Goal: Information Seeking & Learning: Learn about a topic

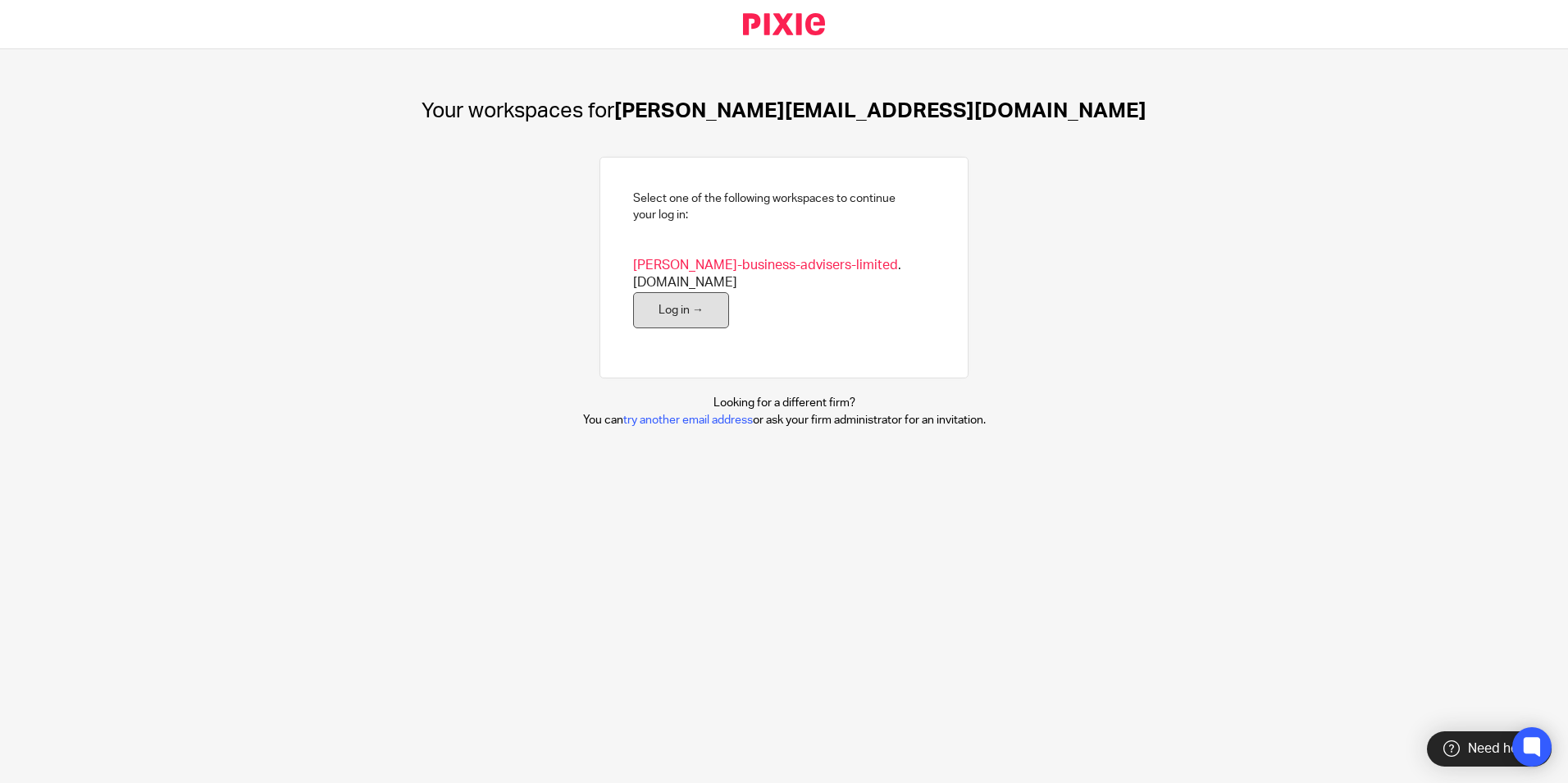
click at [667, 299] on link "Log in →" at bounding box center [682, 310] width 96 height 37
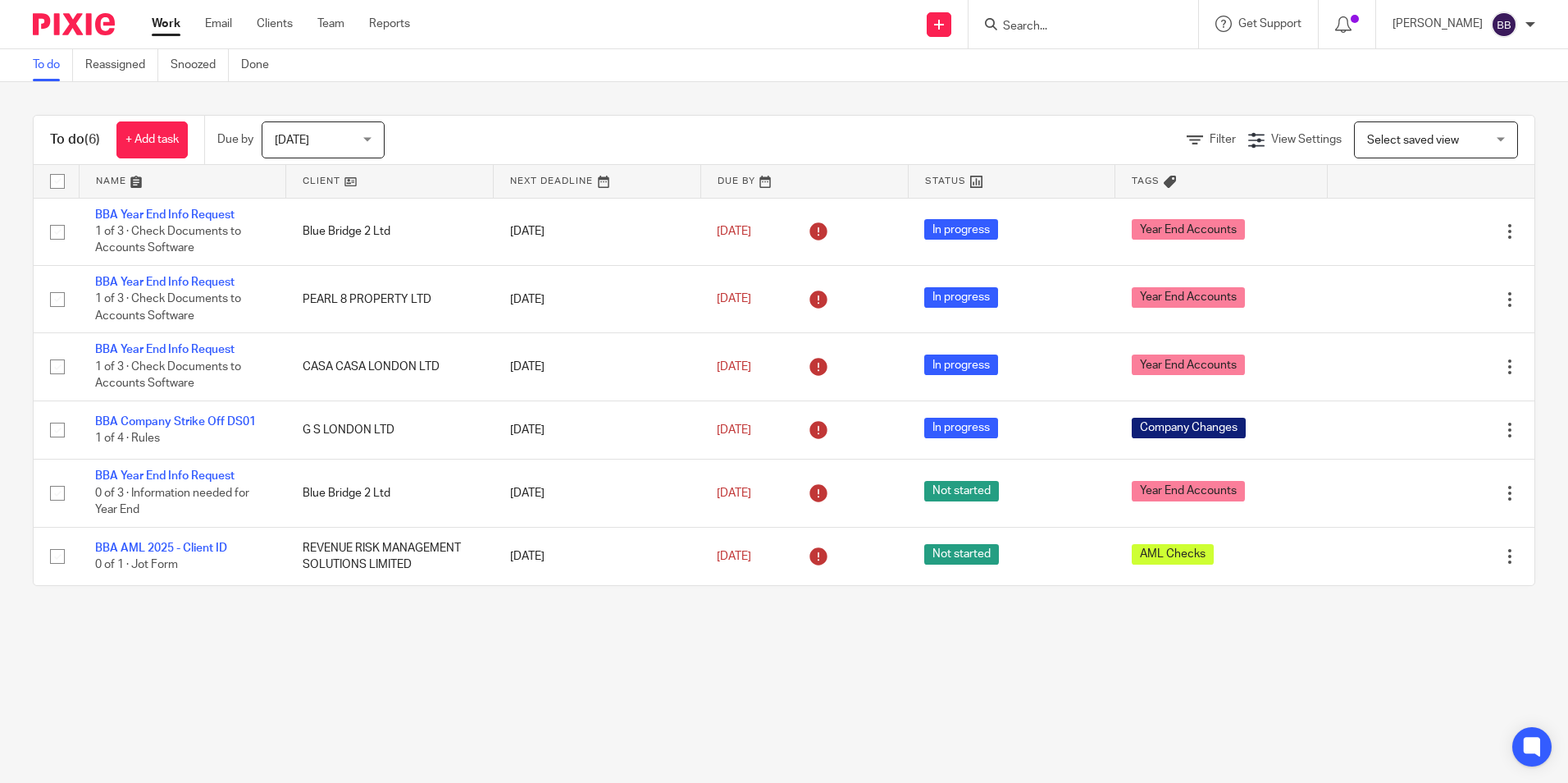
click at [1105, 26] on input "Search" at bounding box center [1075, 27] width 148 height 14
click at [1093, 21] on input "Search" at bounding box center [1075, 27] width 148 height 14
type input "sagitta"
click button "submit" at bounding box center [0, 0] width 0 height 0
click at [1156, 75] on link at bounding box center [1128, 70] width 260 height 37
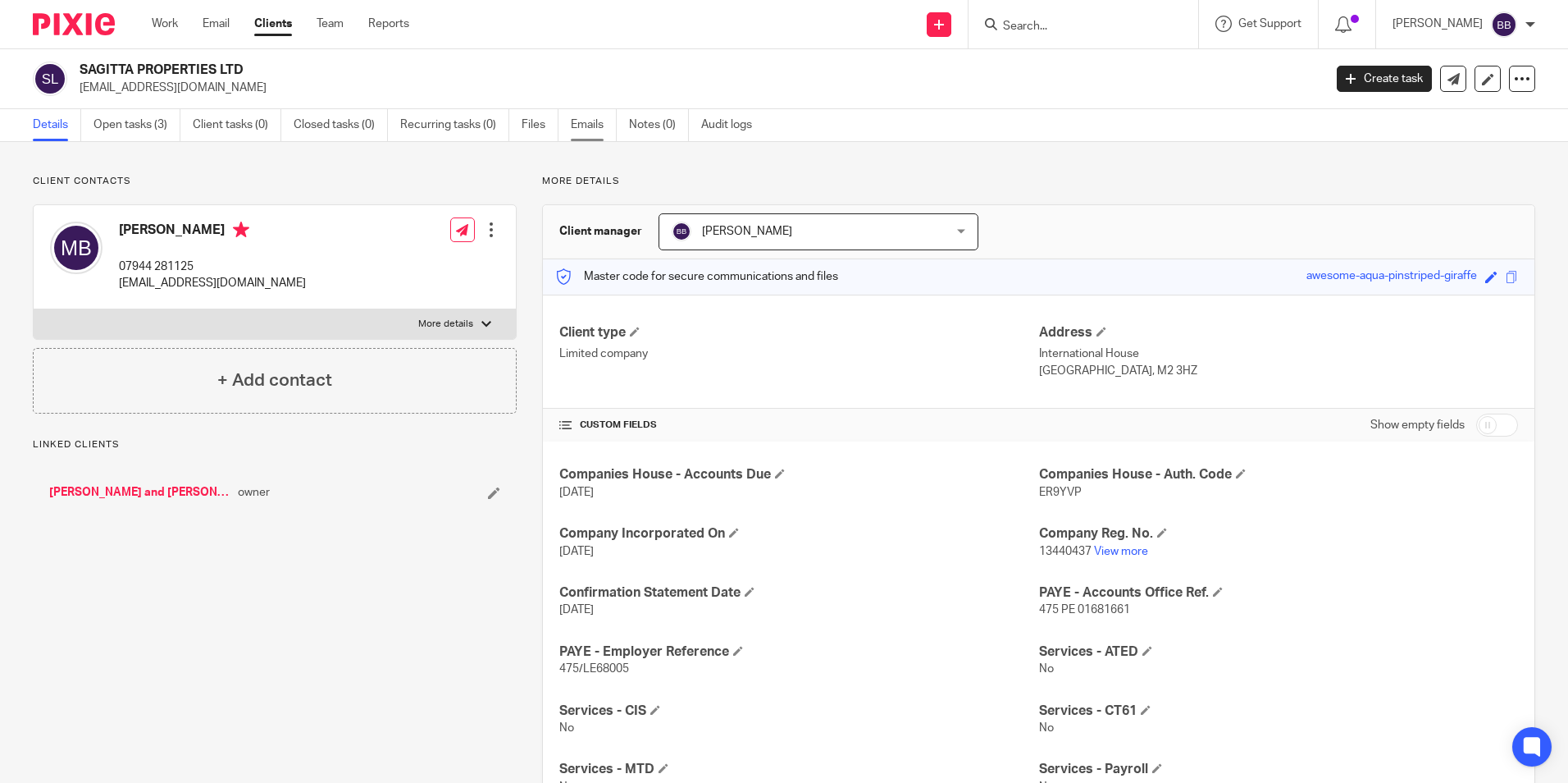
click at [590, 123] on link "Emails" at bounding box center [594, 125] width 46 height 32
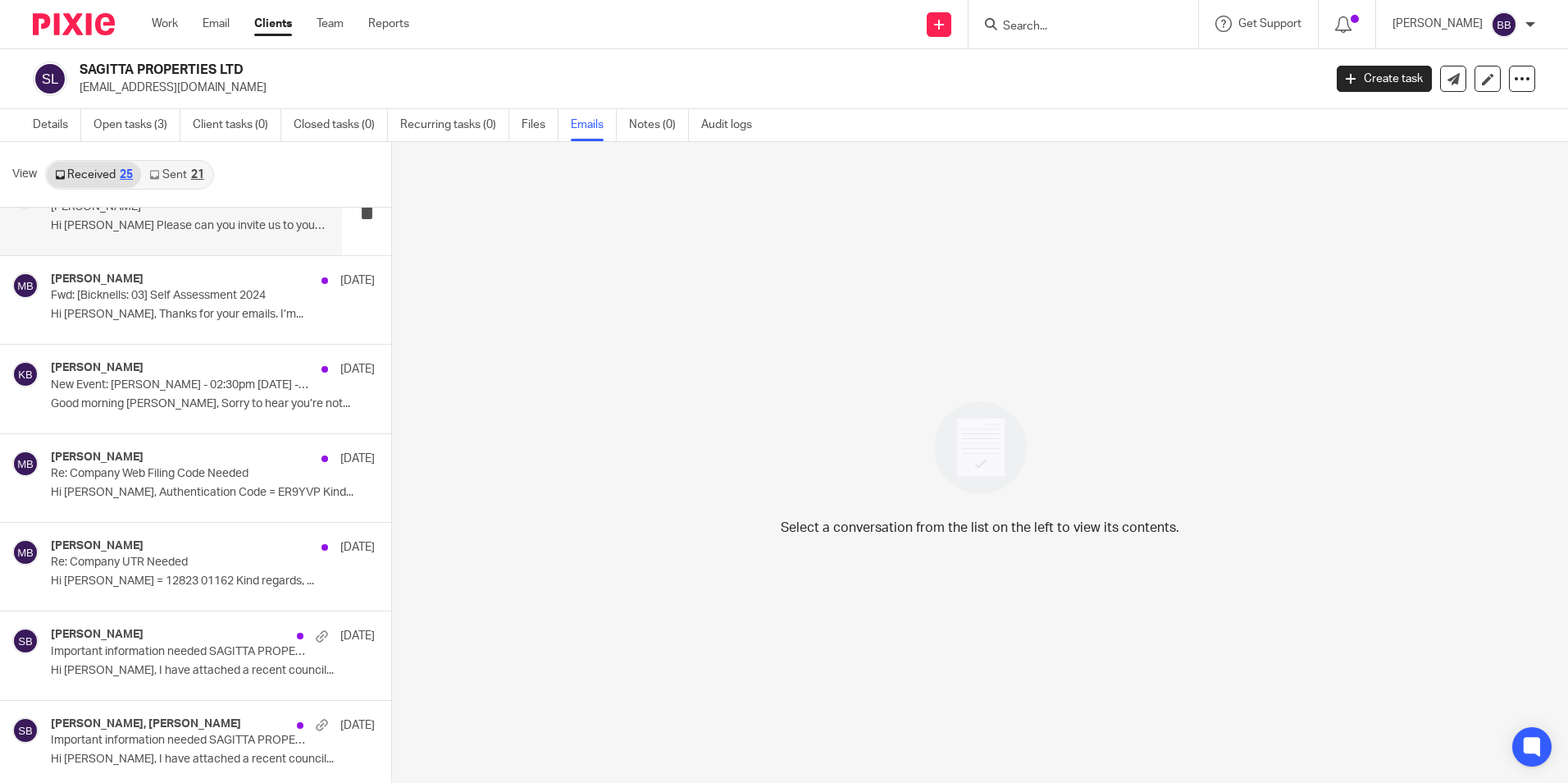
scroll to position [1646, 0]
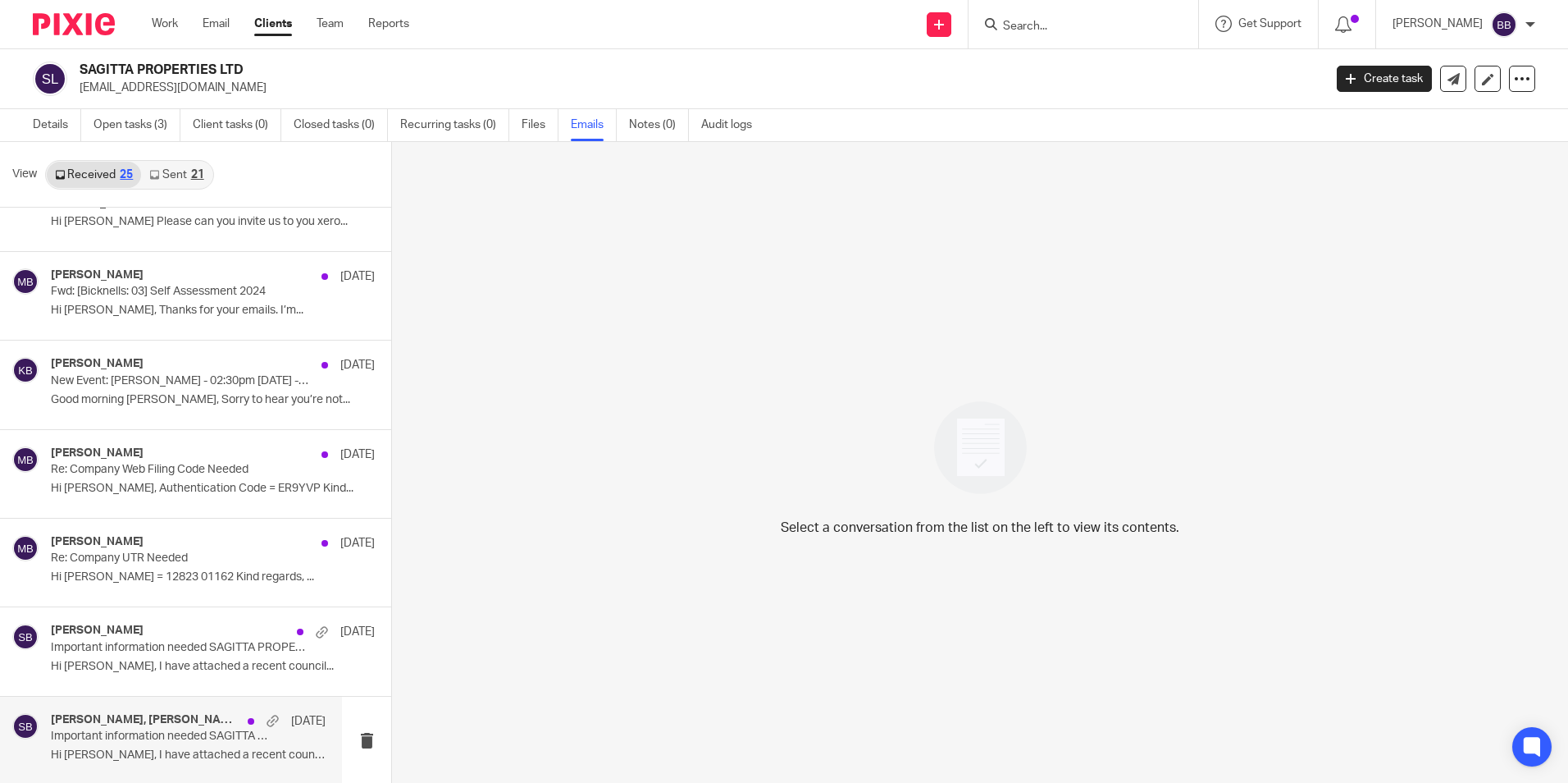
click at [136, 719] on h4 "Micah Bagworth, Steve Bicknell" at bounding box center [145, 720] width 188 height 14
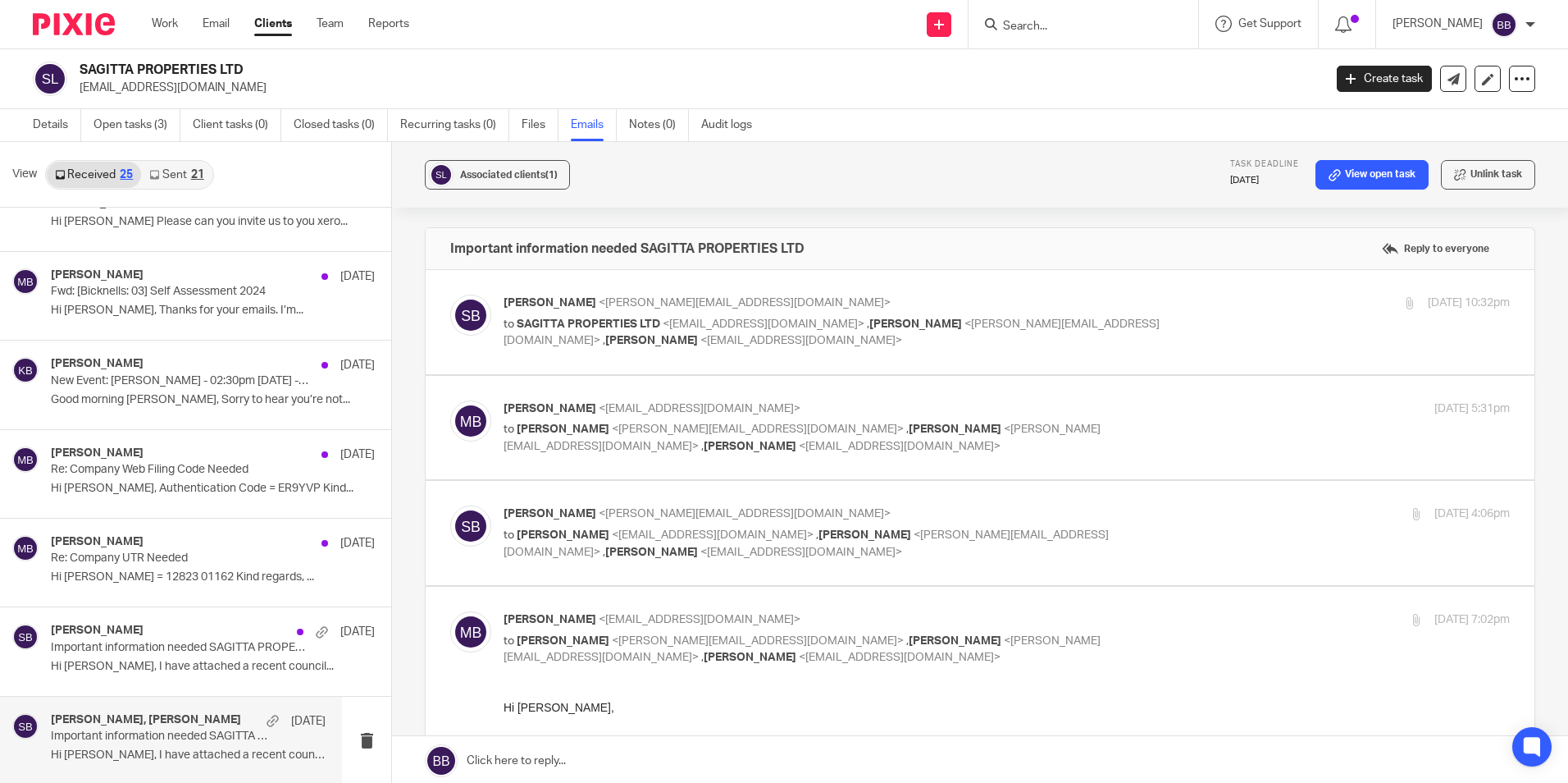
scroll to position [0, 0]
click at [528, 518] on span "Steve Bicknell" at bounding box center [550, 515] width 93 height 12
checkbox input "true"
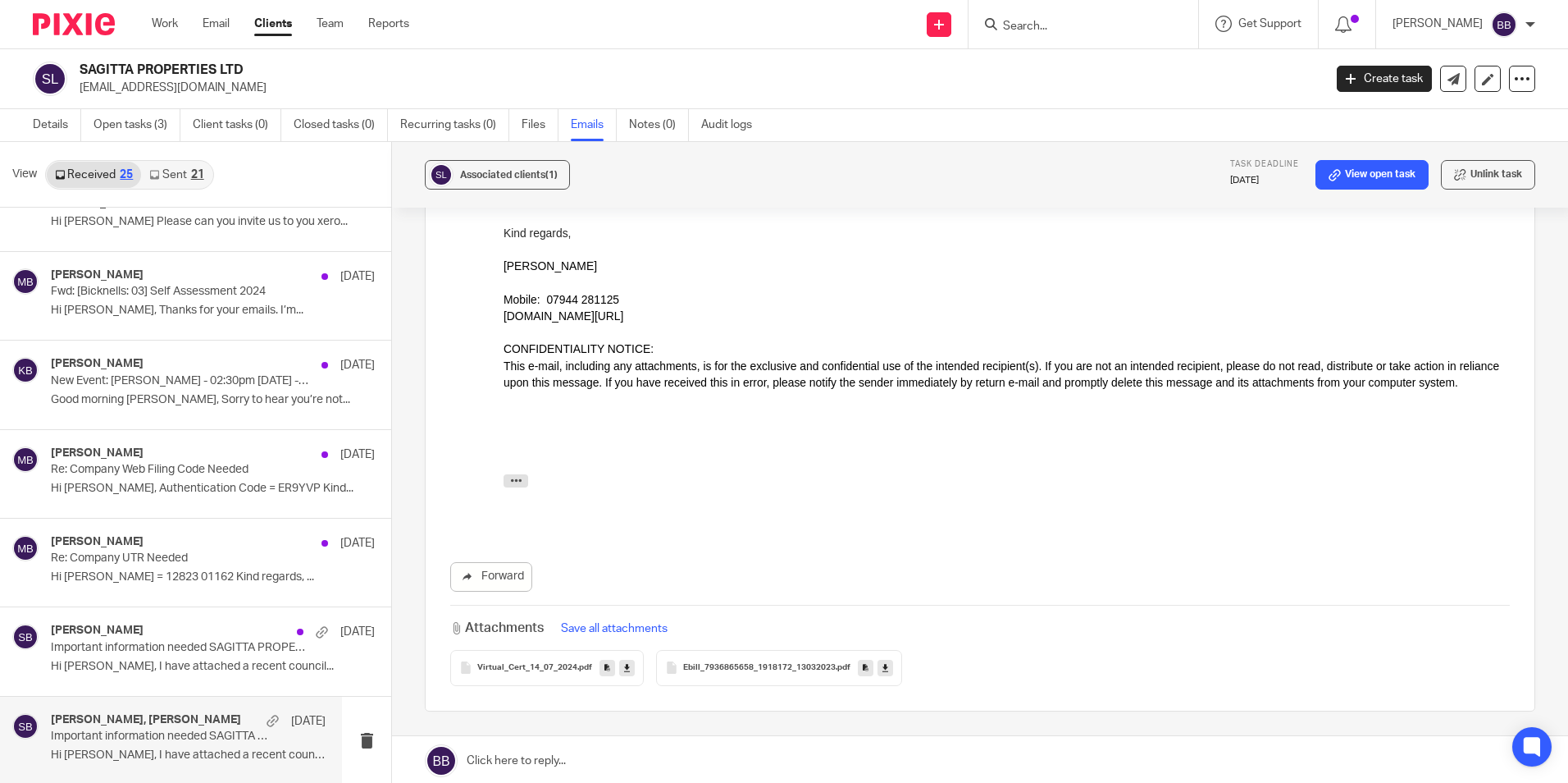
scroll to position [1164, 0]
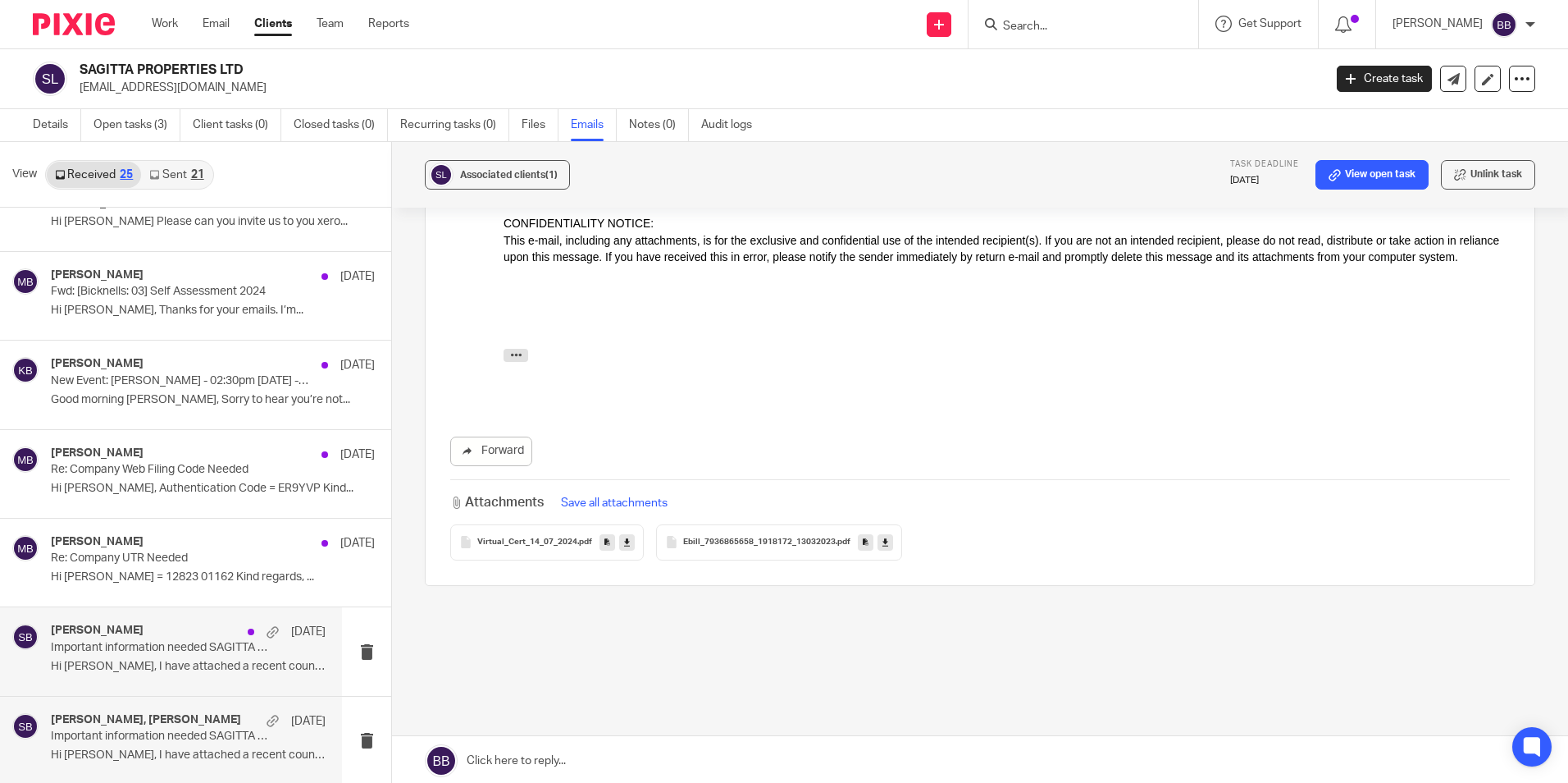
drag, startPoint x: 136, startPoint y: 667, endPoint x: 144, endPoint y: 662, distance: 9.4
click at [136, 668] on p "Hi Steve, I have attached a recent council..." at bounding box center [188, 667] width 275 height 14
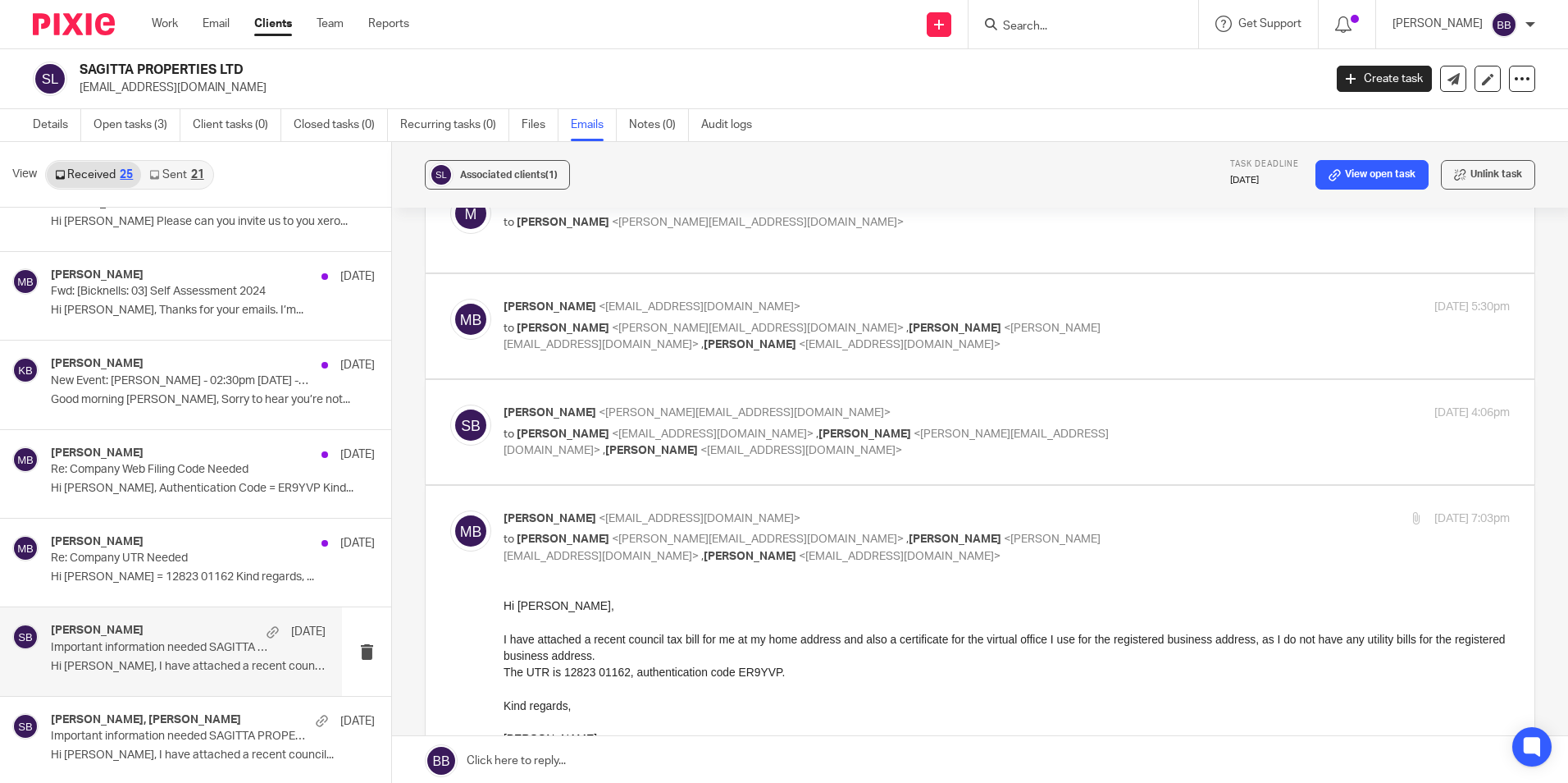
scroll to position [246, 0]
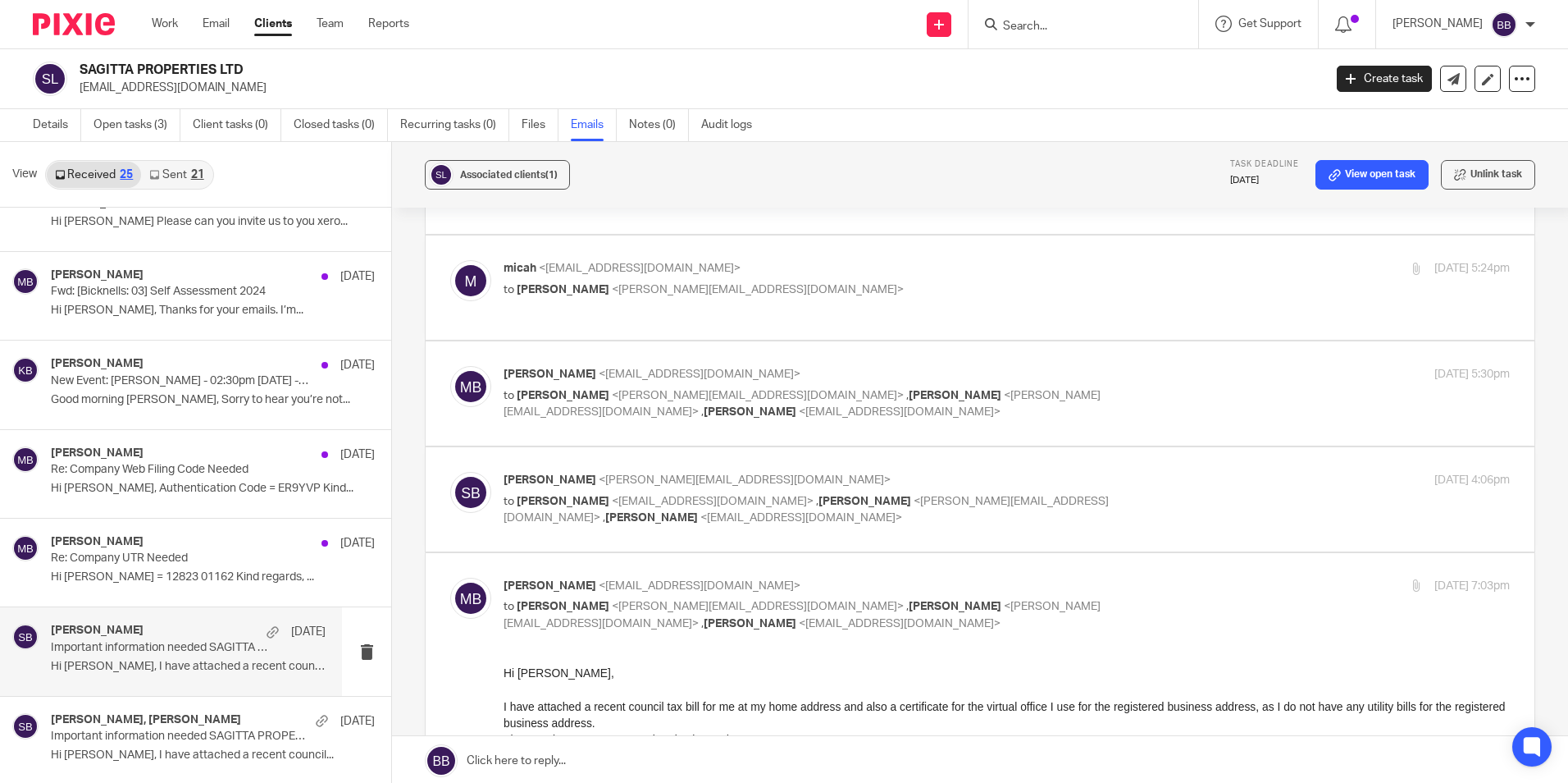
click at [634, 475] on span "<steve@bicknells.net>" at bounding box center [745, 480] width 292 height 12
checkbox input "true"
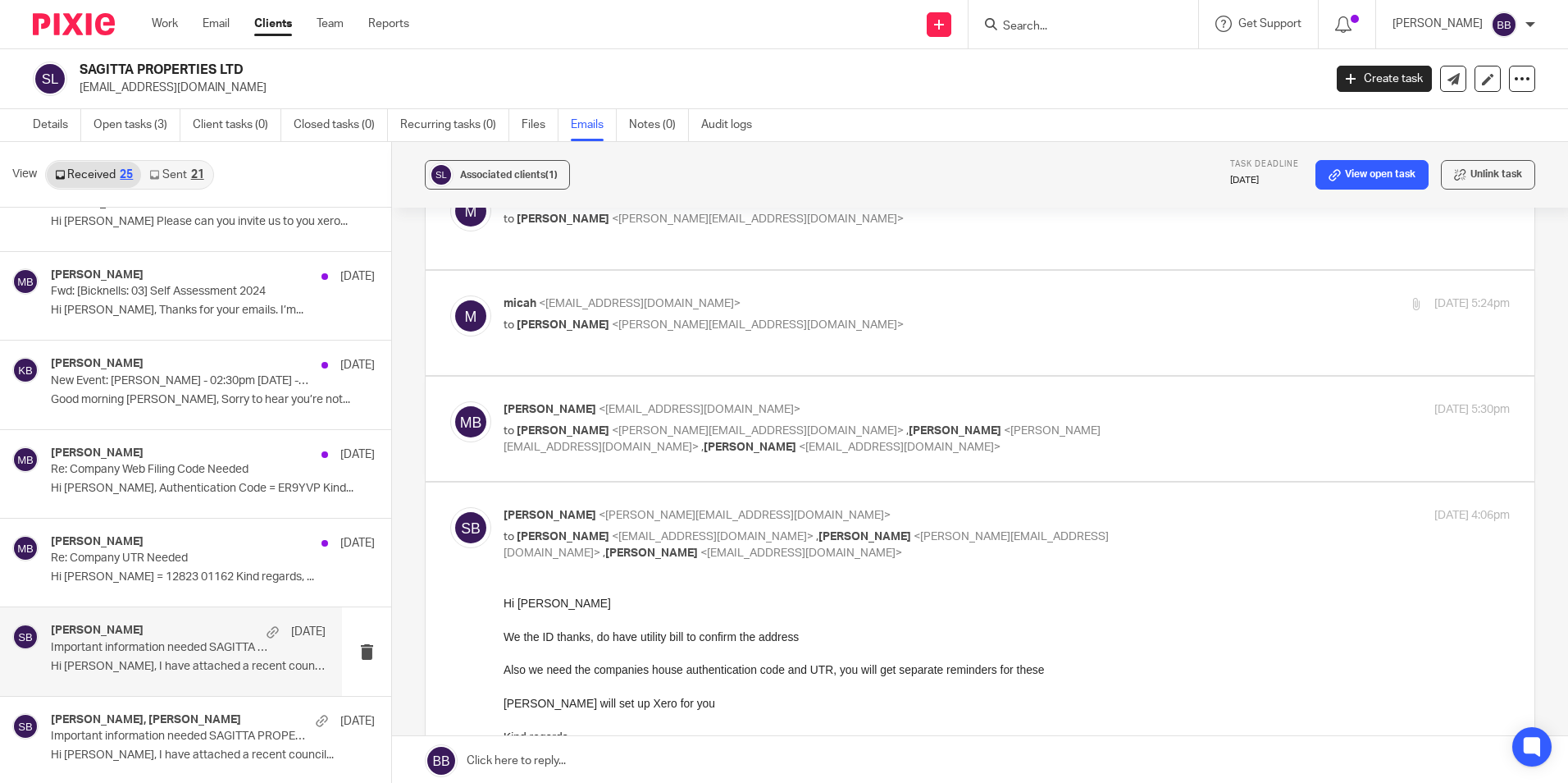
scroll to position [164, 0]
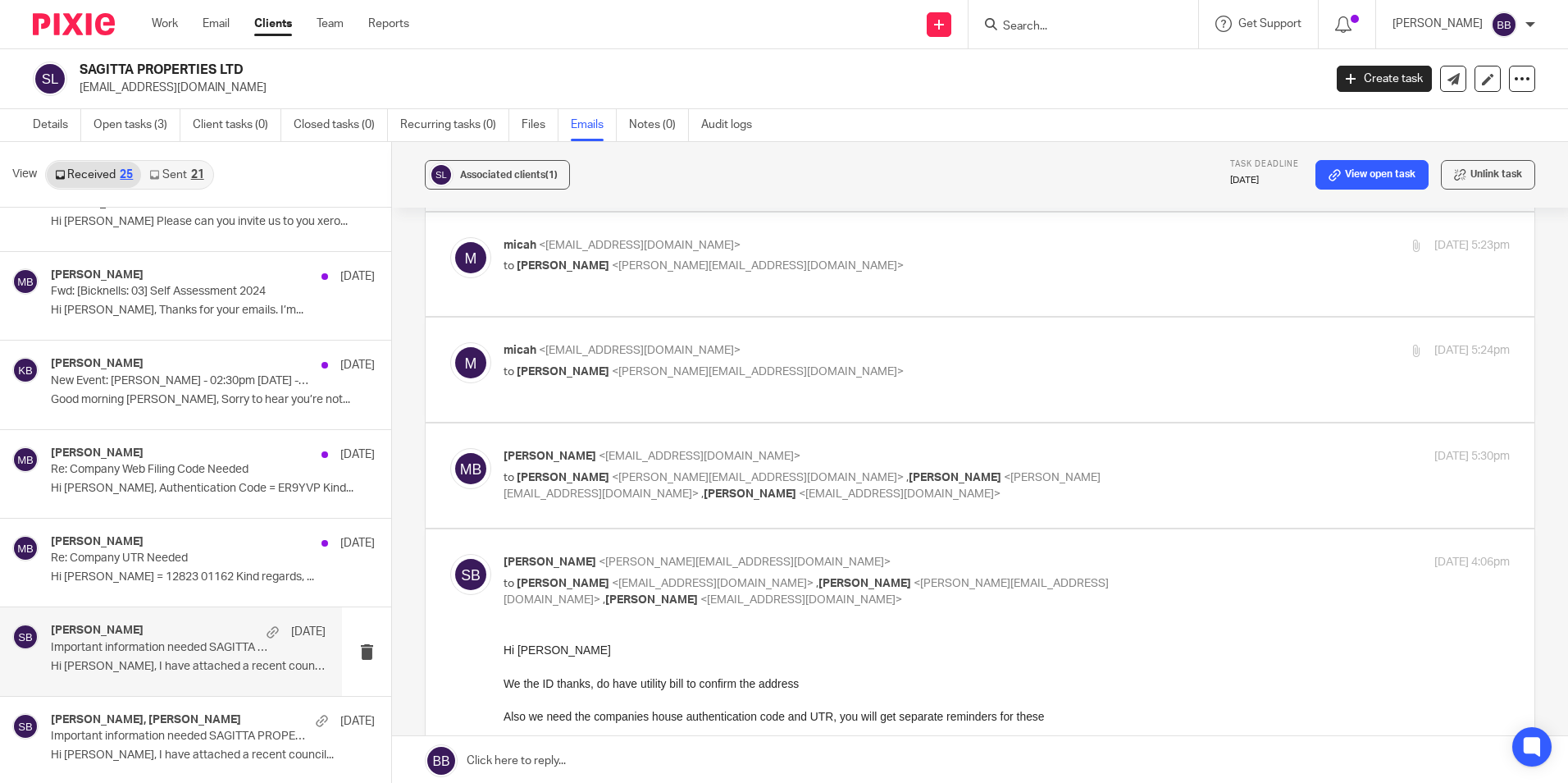
click at [635, 472] on span "<steve@bicknells.net>" at bounding box center [758, 477] width 292 height 12
checkbox input "true"
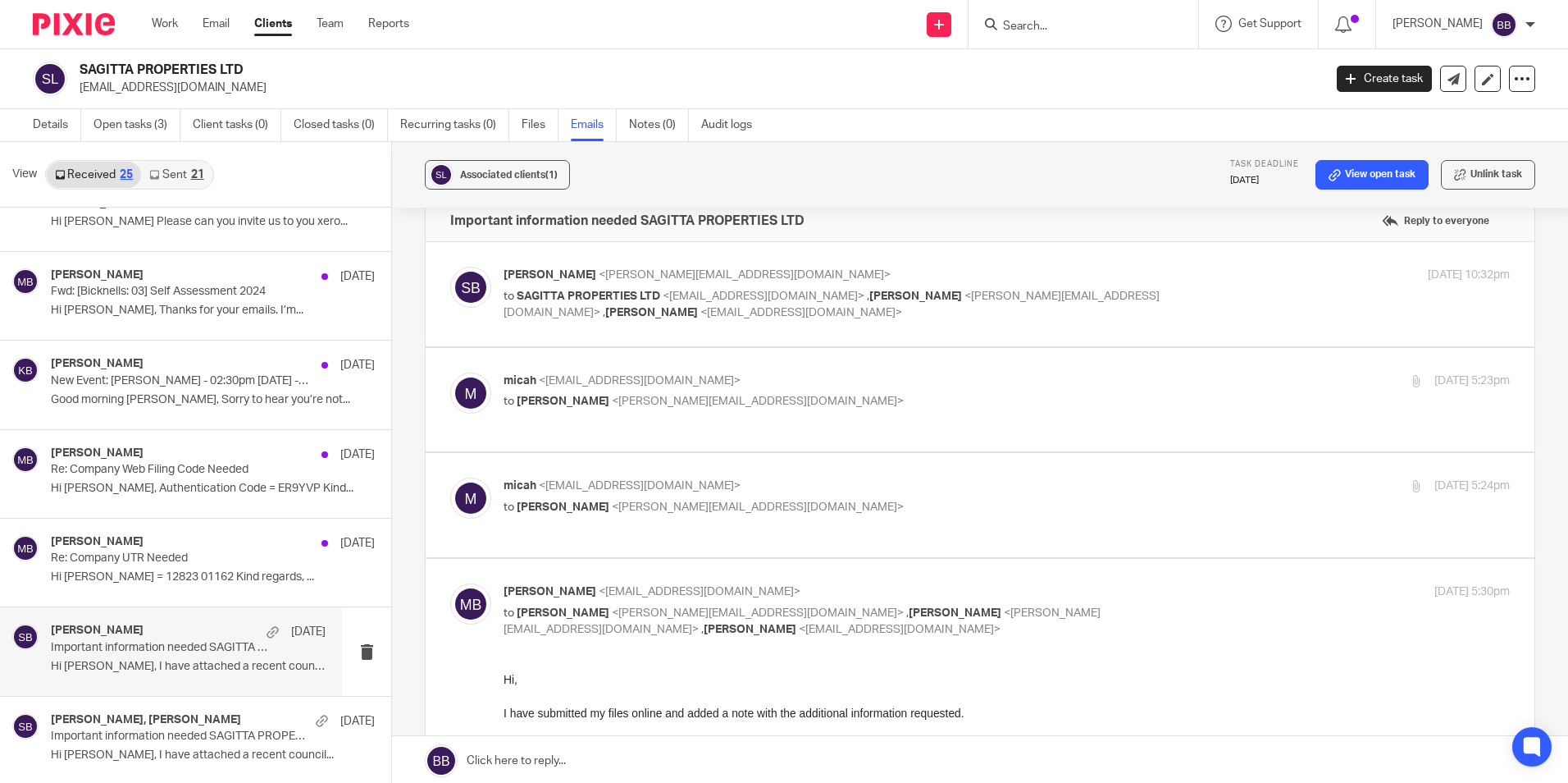
scroll to position [0, 0]
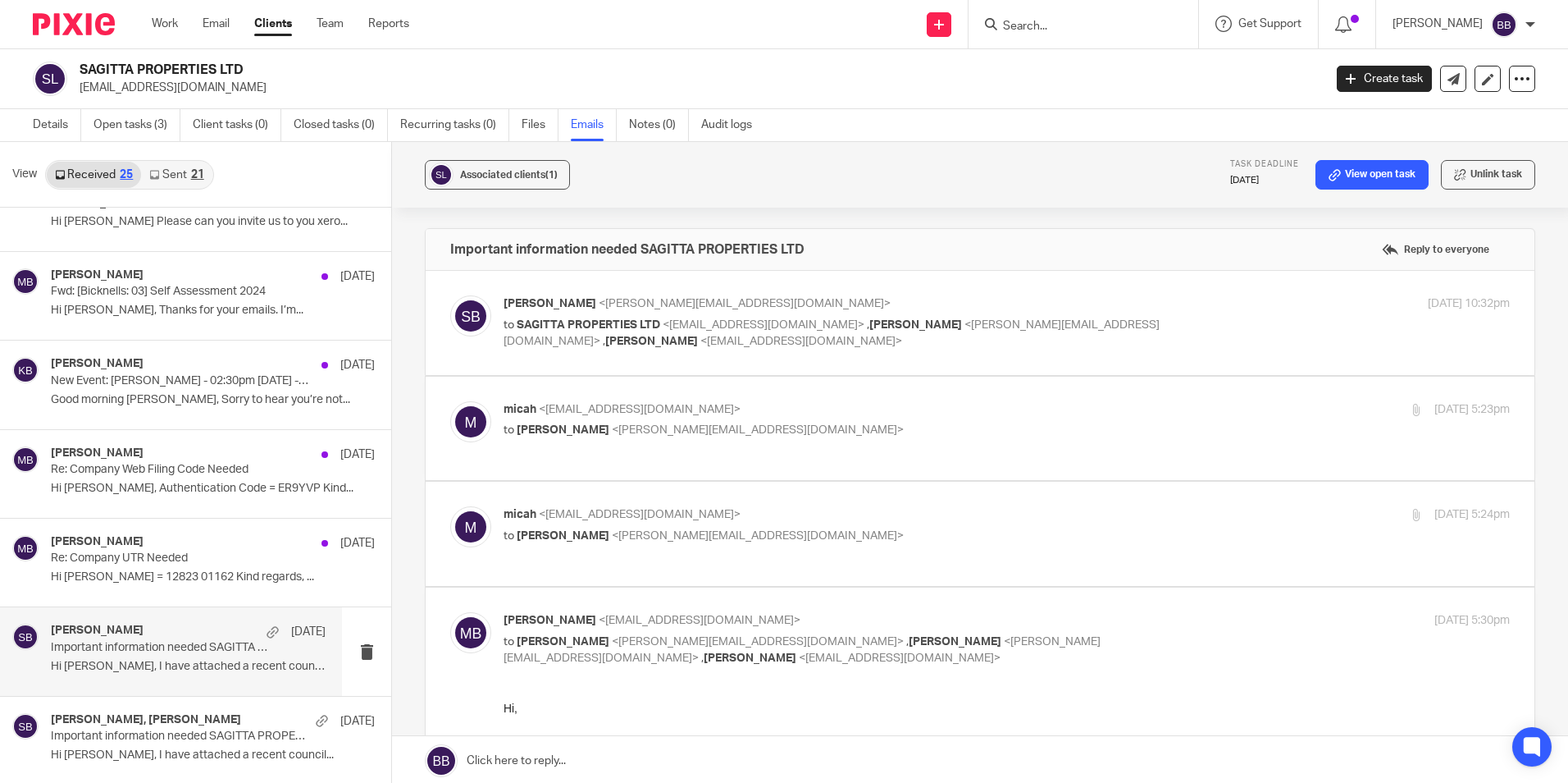
click at [656, 507] on p "micah <micah@sagittaprop.uk>" at bounding box center [839, 515] width 671 height 17
checkbox input "true"
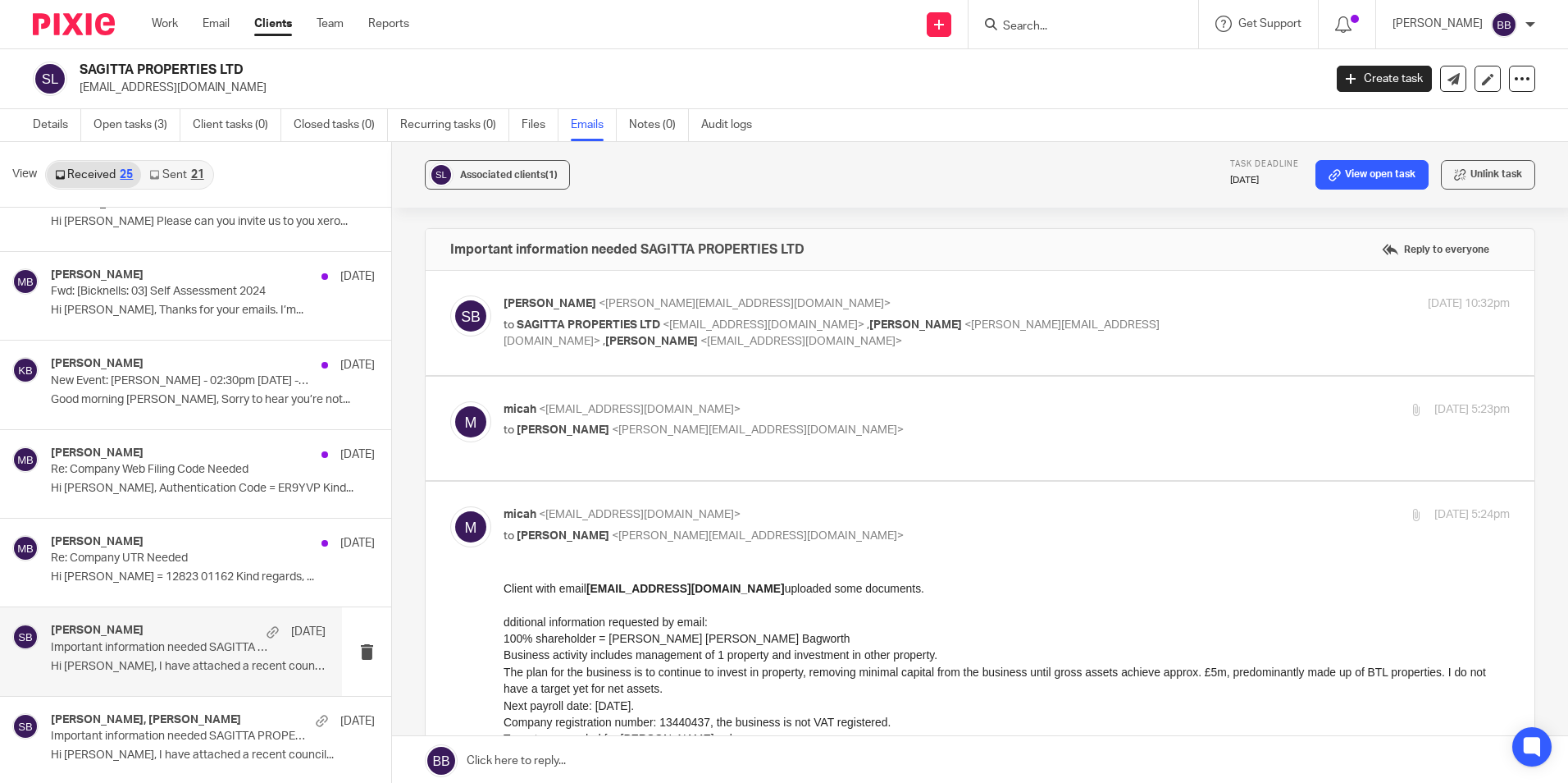
click at [581, 410] on span "<micah@sagittaprop.uk>" at bounding box center [639, 409] width 202 height 12
checkbox input "true"
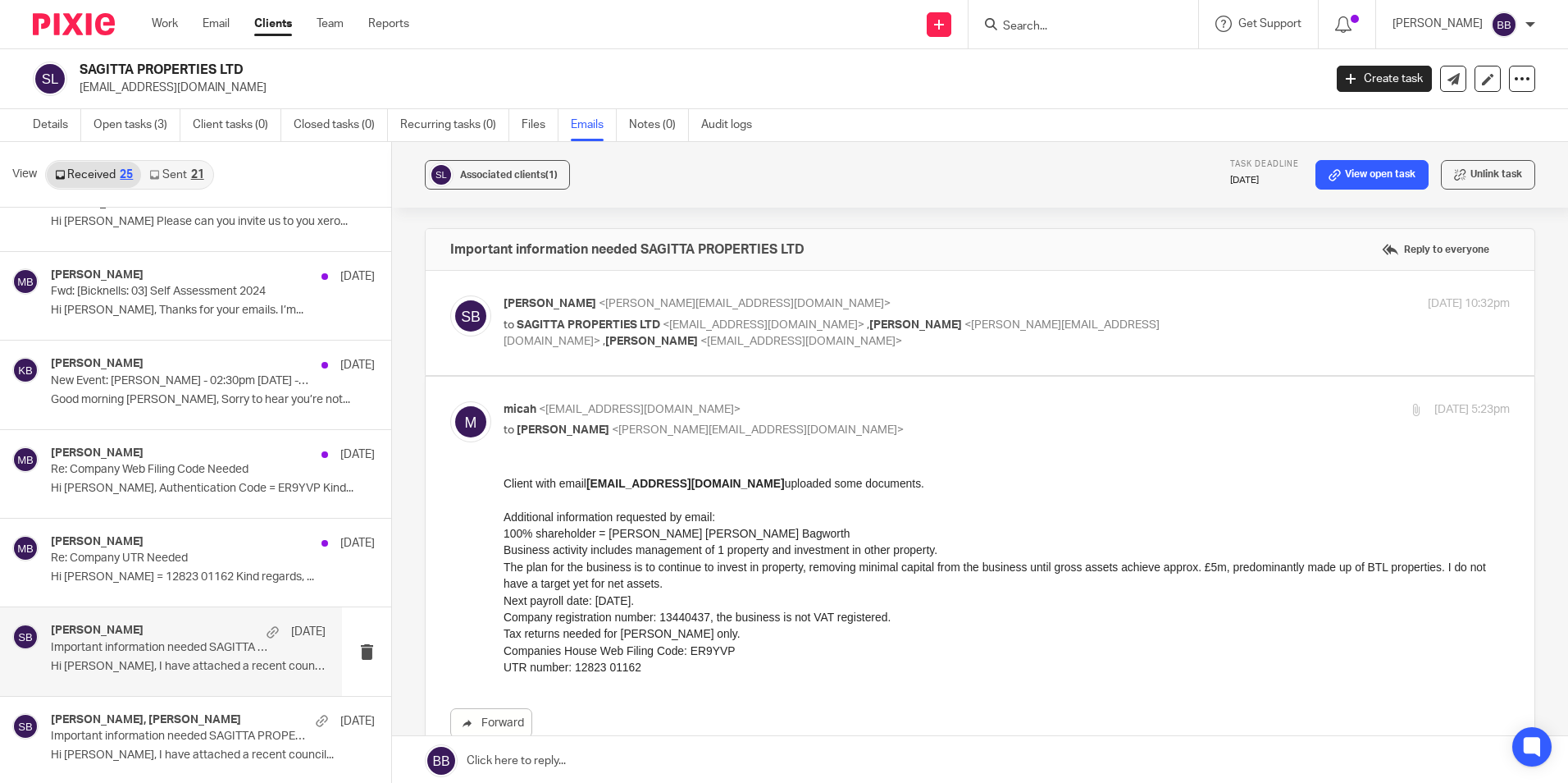
click at [704, 291] on label at bounding box center [979, 323] width 1109 height 104
click at [450, 295] on input "checkbox" at bounding box center [449, 295] width 1 height 1
checkbox input "true"
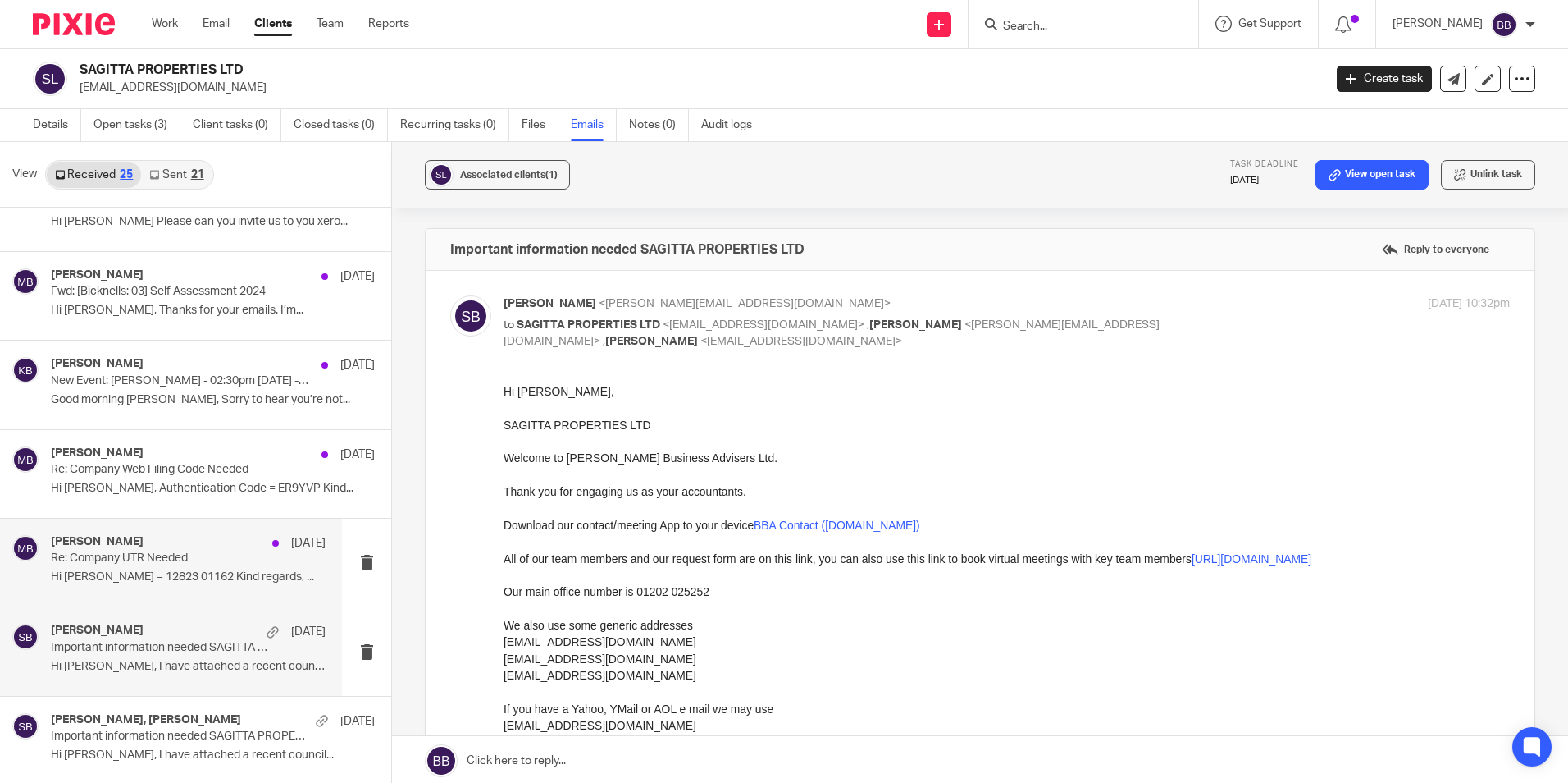
click at [87, 561] on p "Re: Company UTR Needed" at bounding box center [160, 558] width 220 height 14
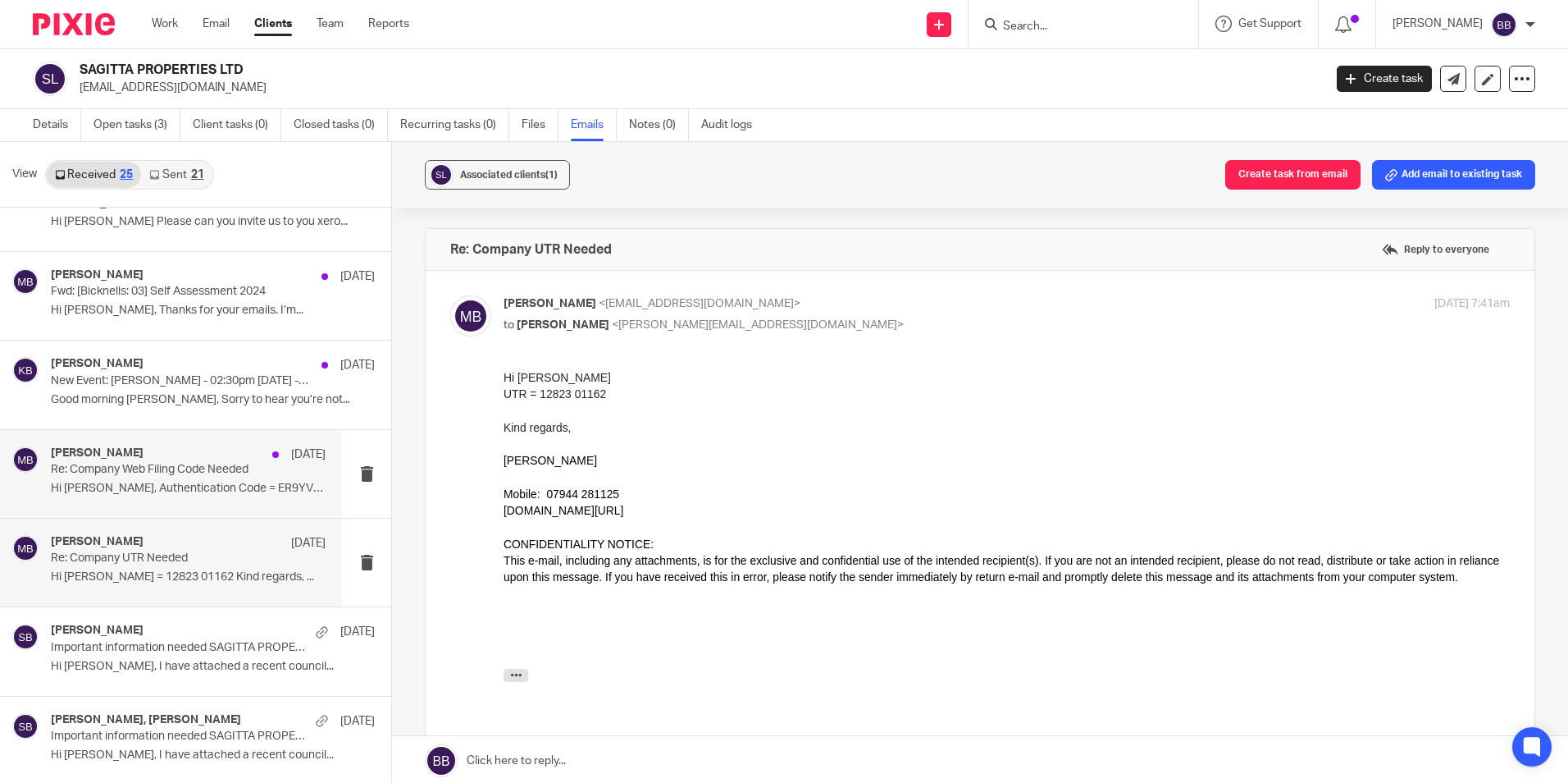
click at [146, 482] on p "Hi Steve, Authentication Code = ER9YVP Kind..." at bounding box center [188, 488] width 275 height 14
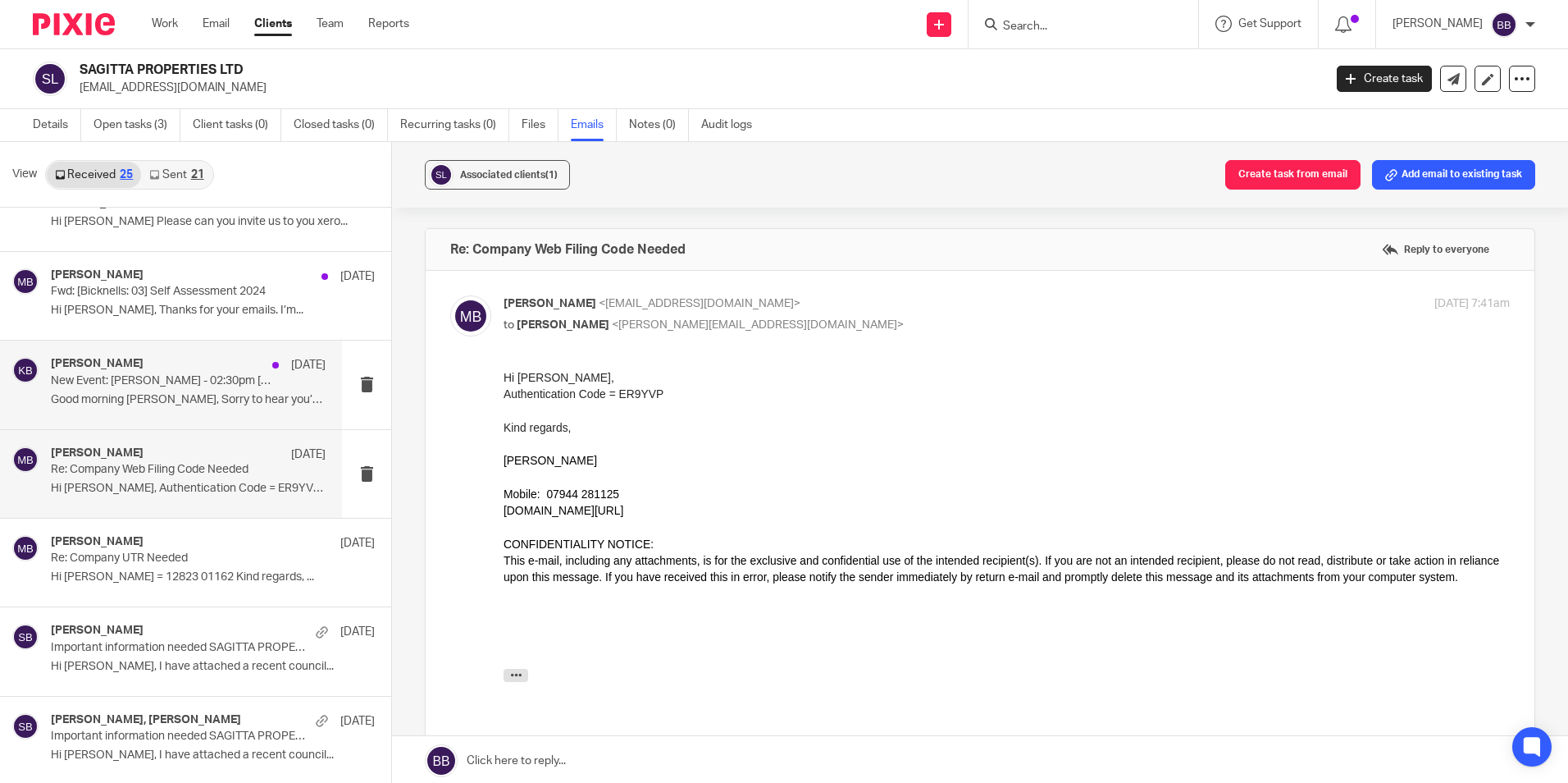
click at [134, 389] on div "Kate Bicknell 30 Jul 2024 New Event: Micah Bagworth - 02:30pm Tue, 30 Jul 2024 …" at bounding box center [188, 384] width 275 height 55
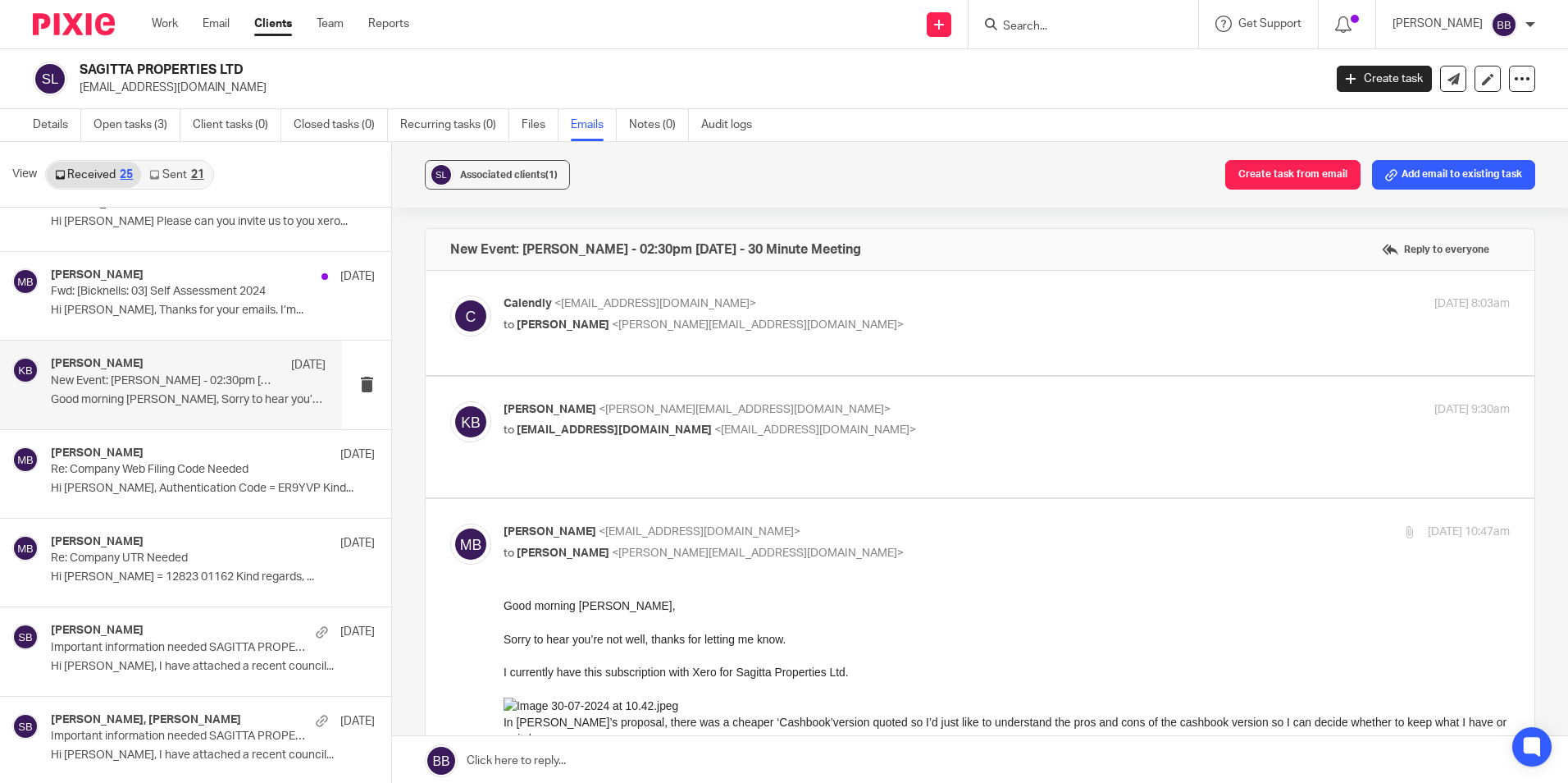
click at [599, 410] on span "<kate@bicknells.net>" at bounding box center [745, 409] width 292 height 12
checkbox input "true"
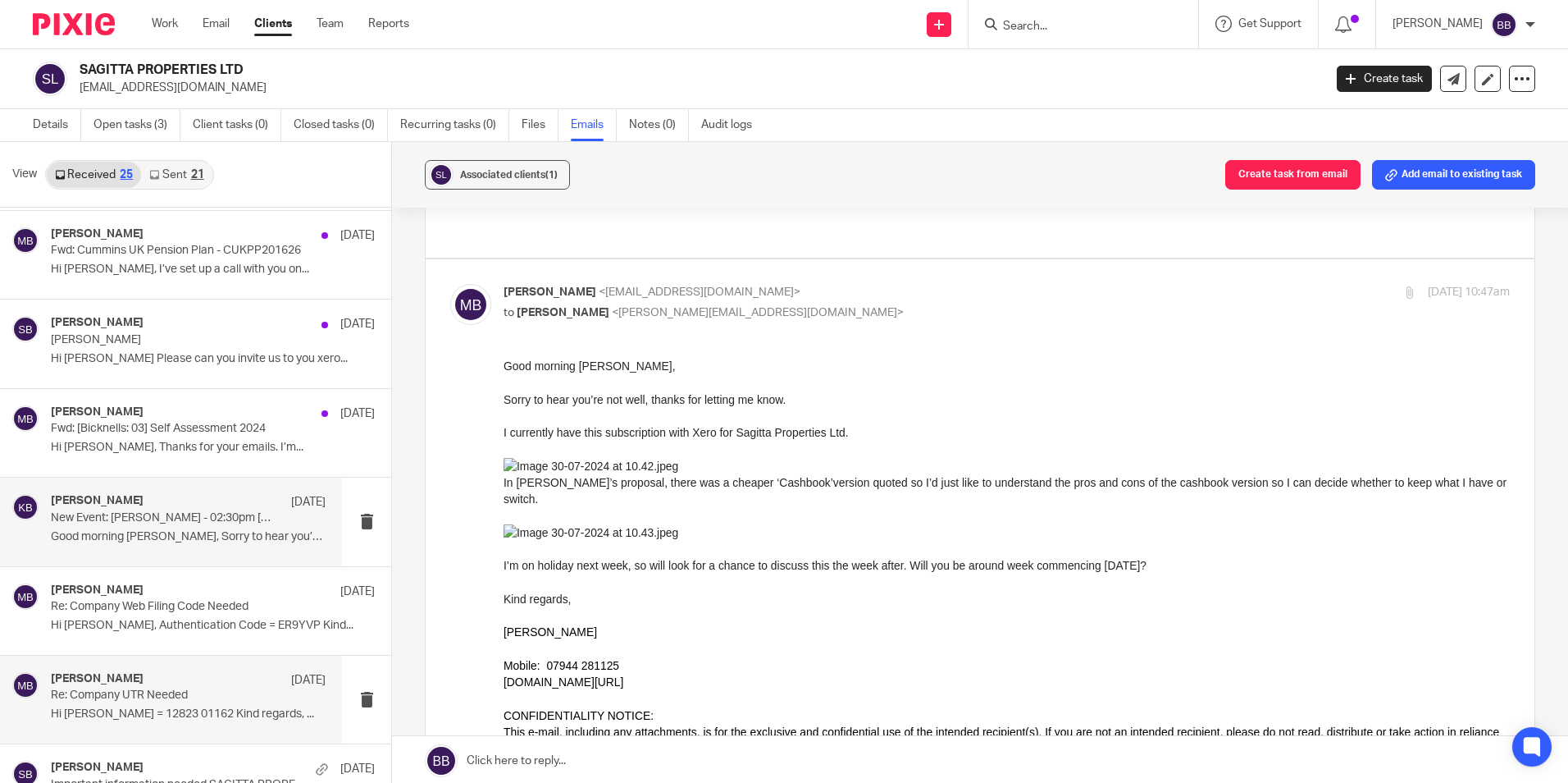
scroll to position [1481, 0]
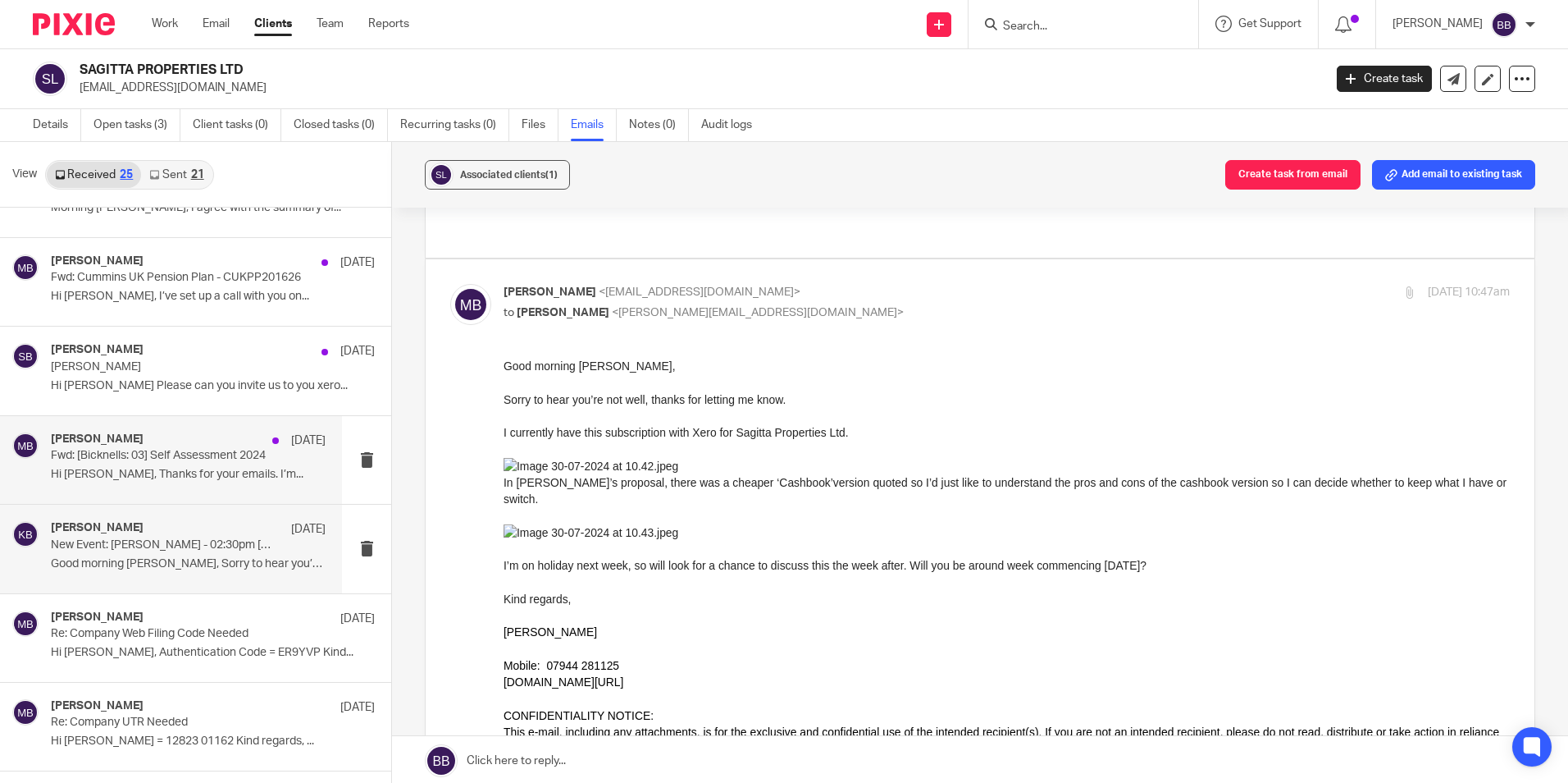
click at [155, 457] on p "Fwd: [Bicknells: 03] Self Assessment 2024" at bounding box center [160, 455] width 220 height 14
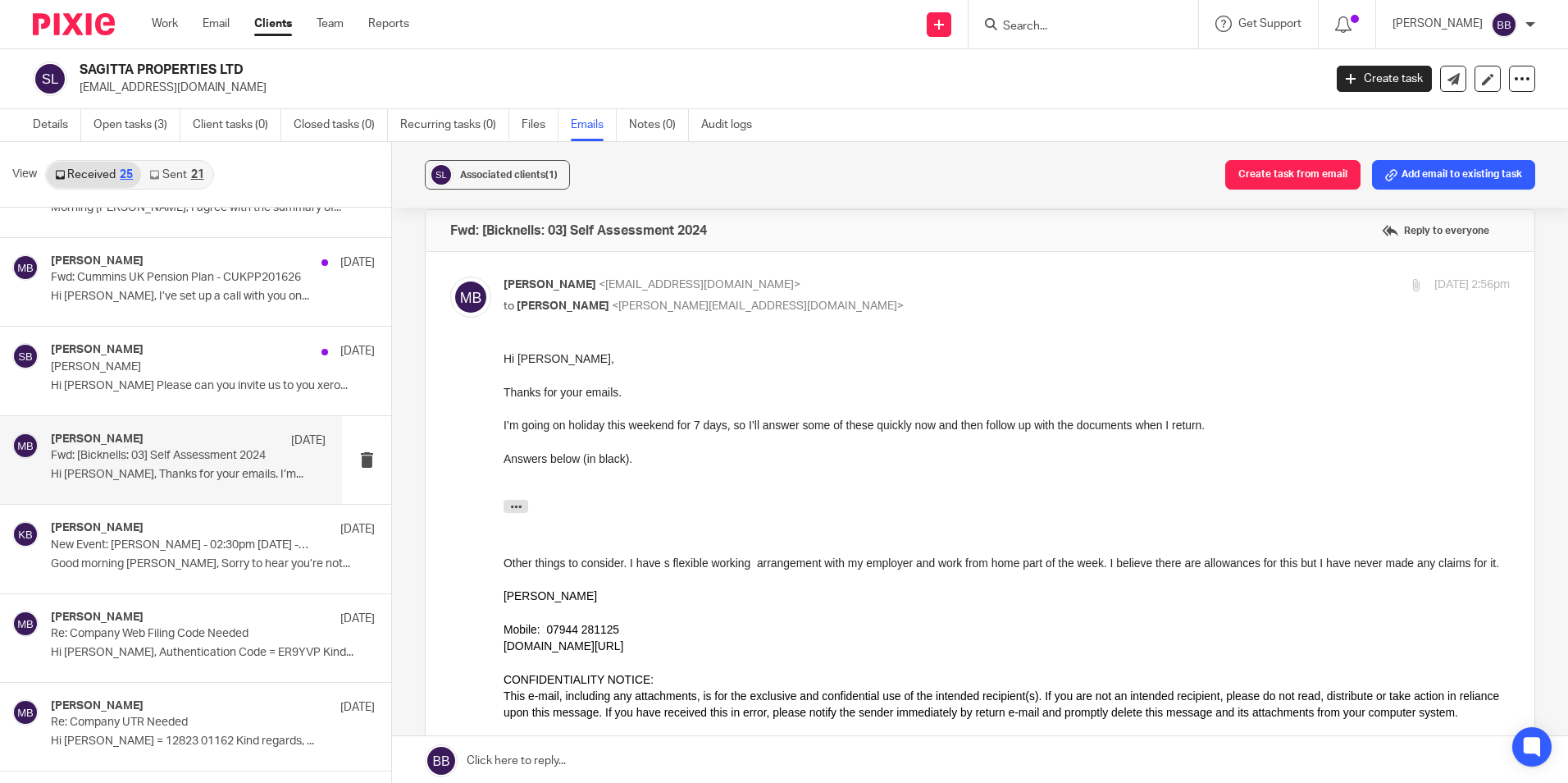
scroll to position [0, 0]
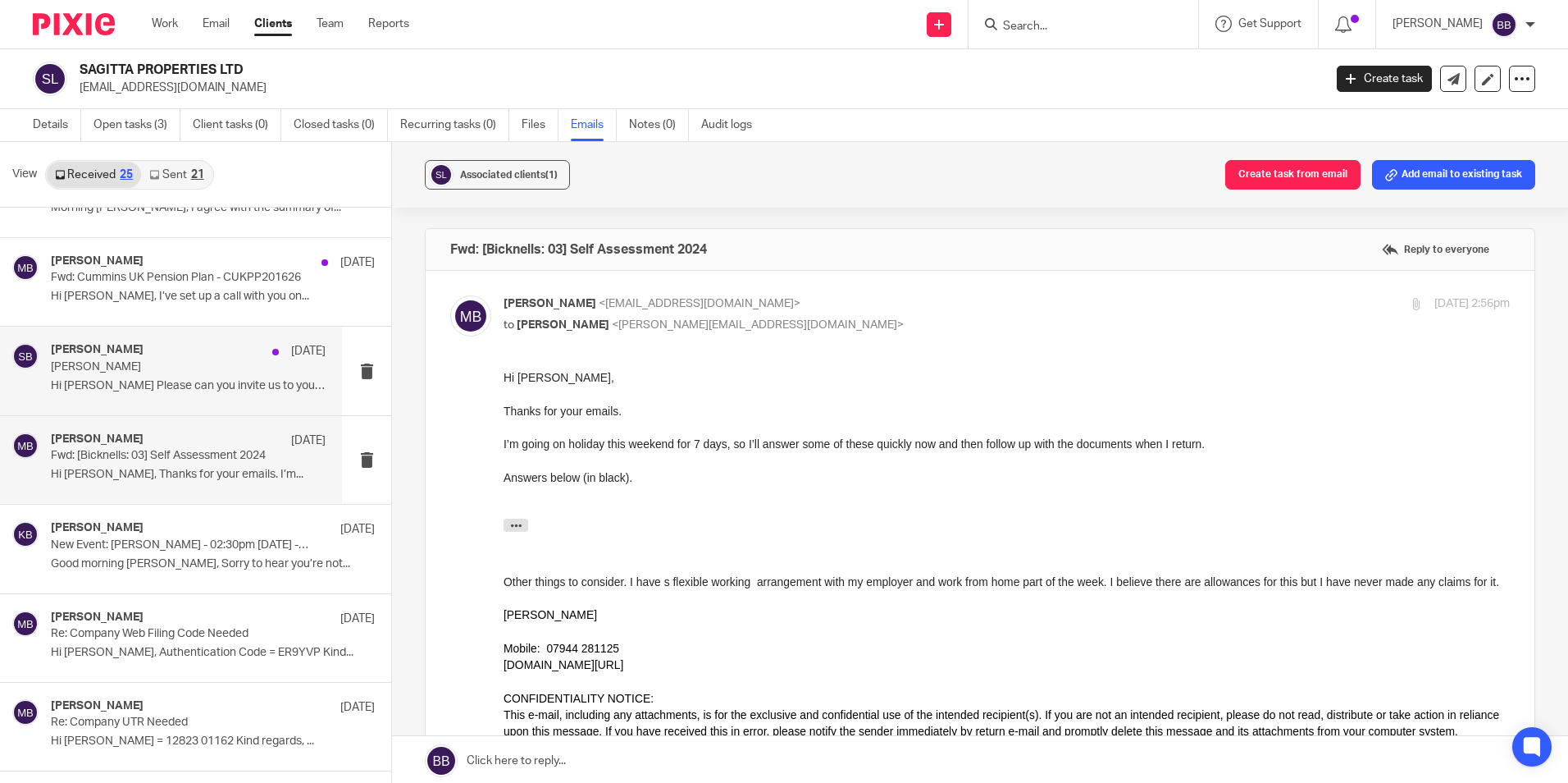
click at [142, 385] on p "Hi Micah Please can you invite us to you xero..." at bounding box center [188, 386] width 275 height 14
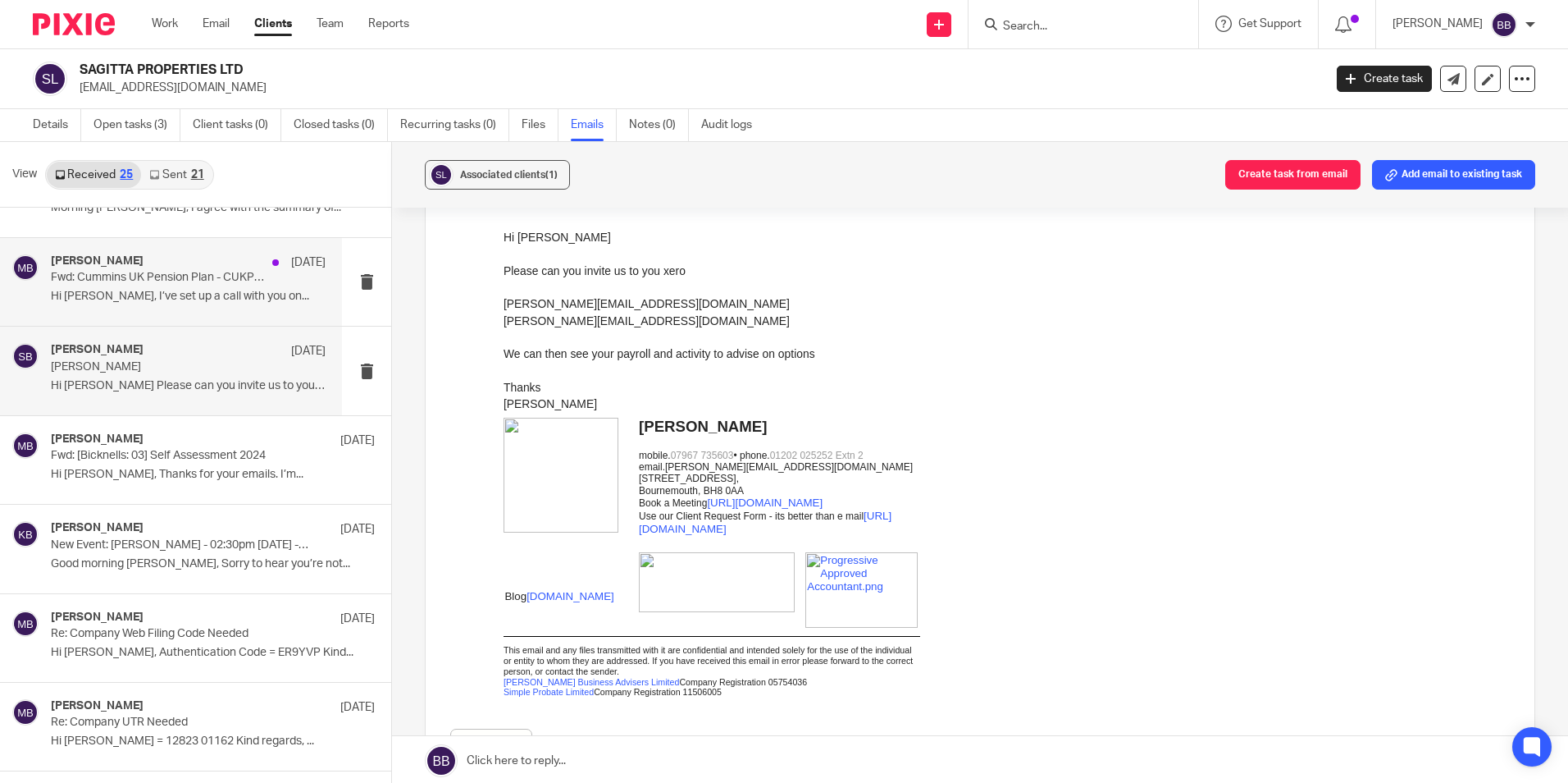
scroll to position [73, 0]
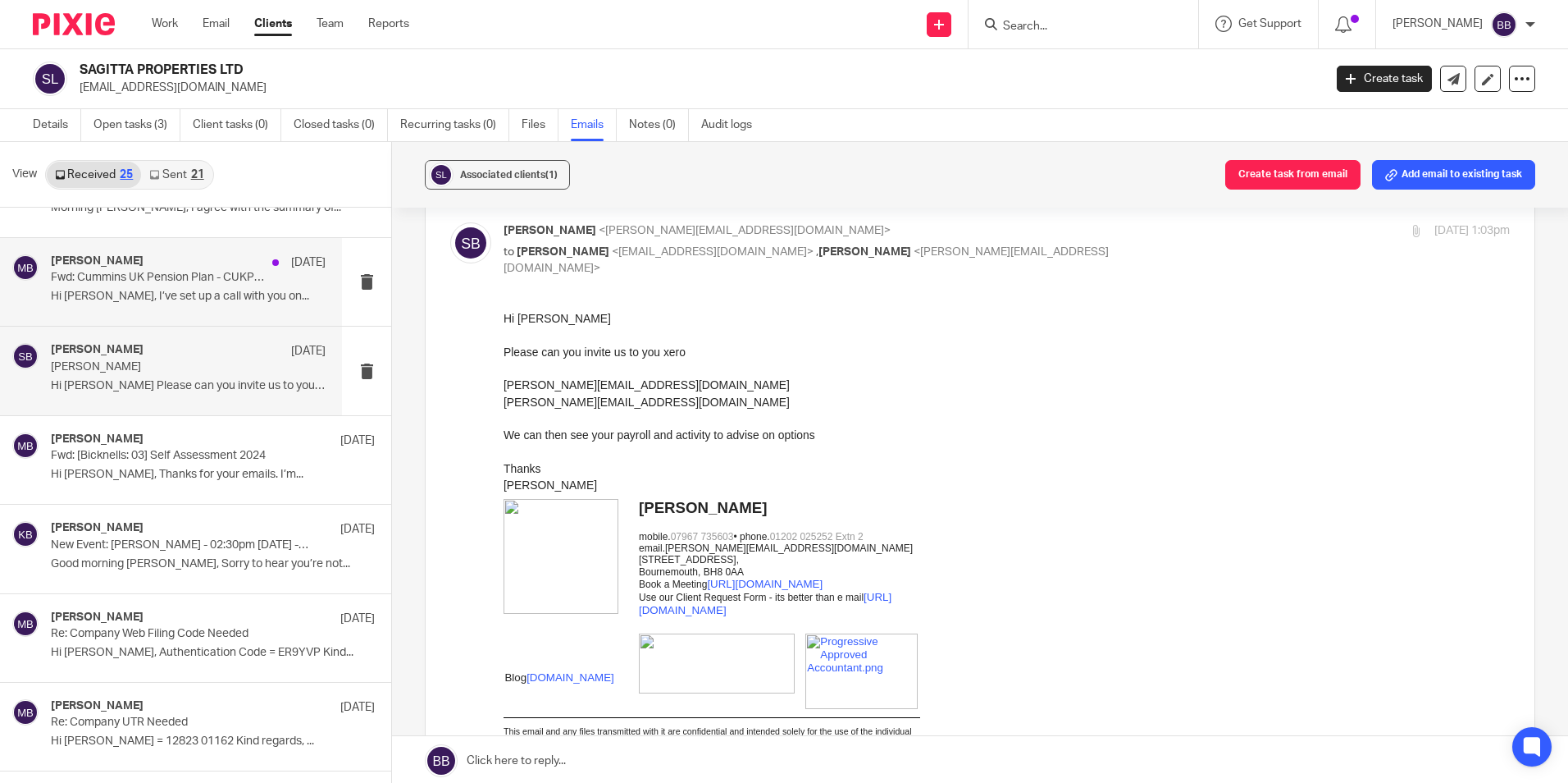
click at [164, 268] on div "Micah Bagworth 16 Sep" at bounding box center [188, 262] width 275 height 16
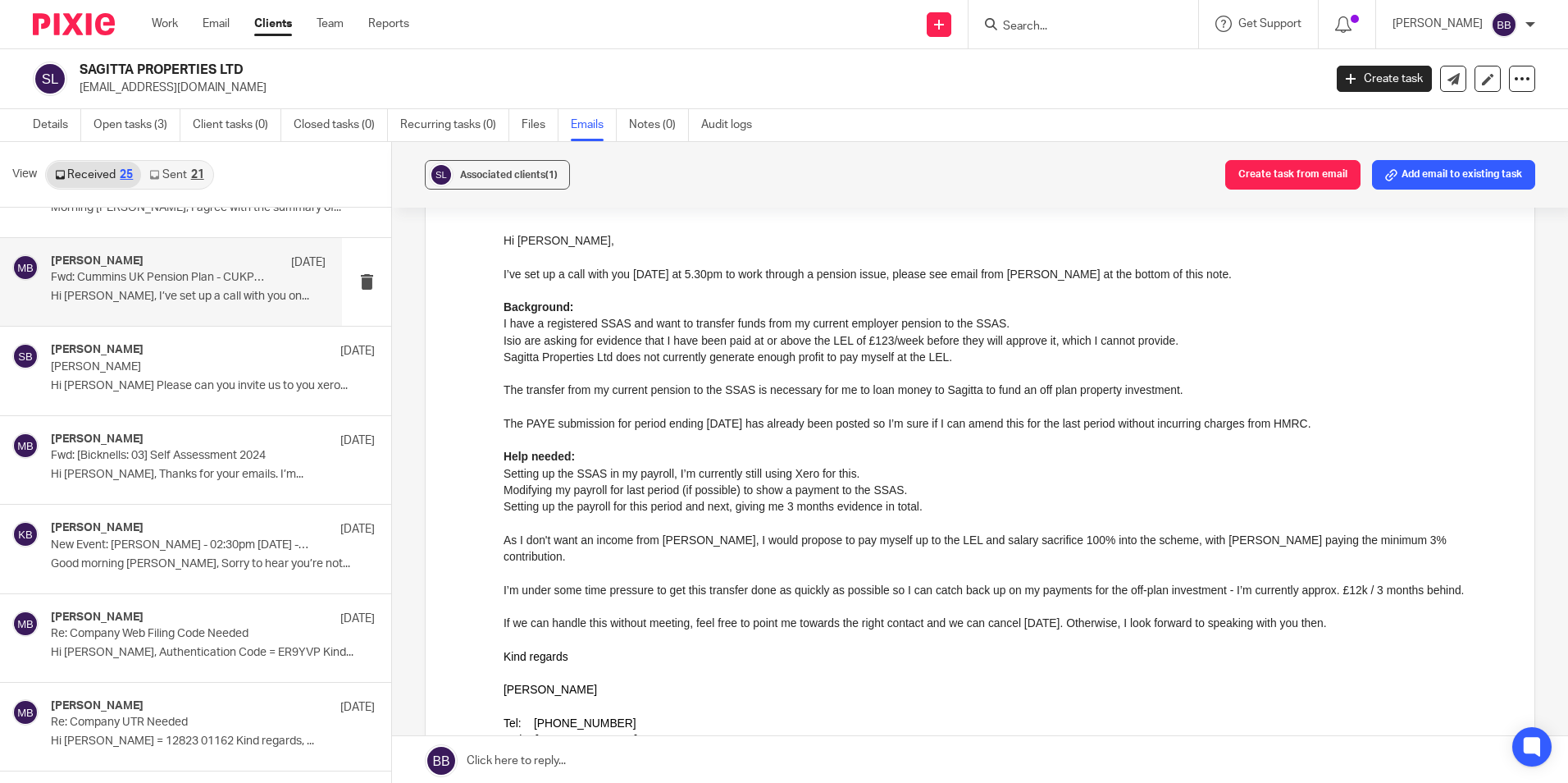
scroll to position [329, 0]
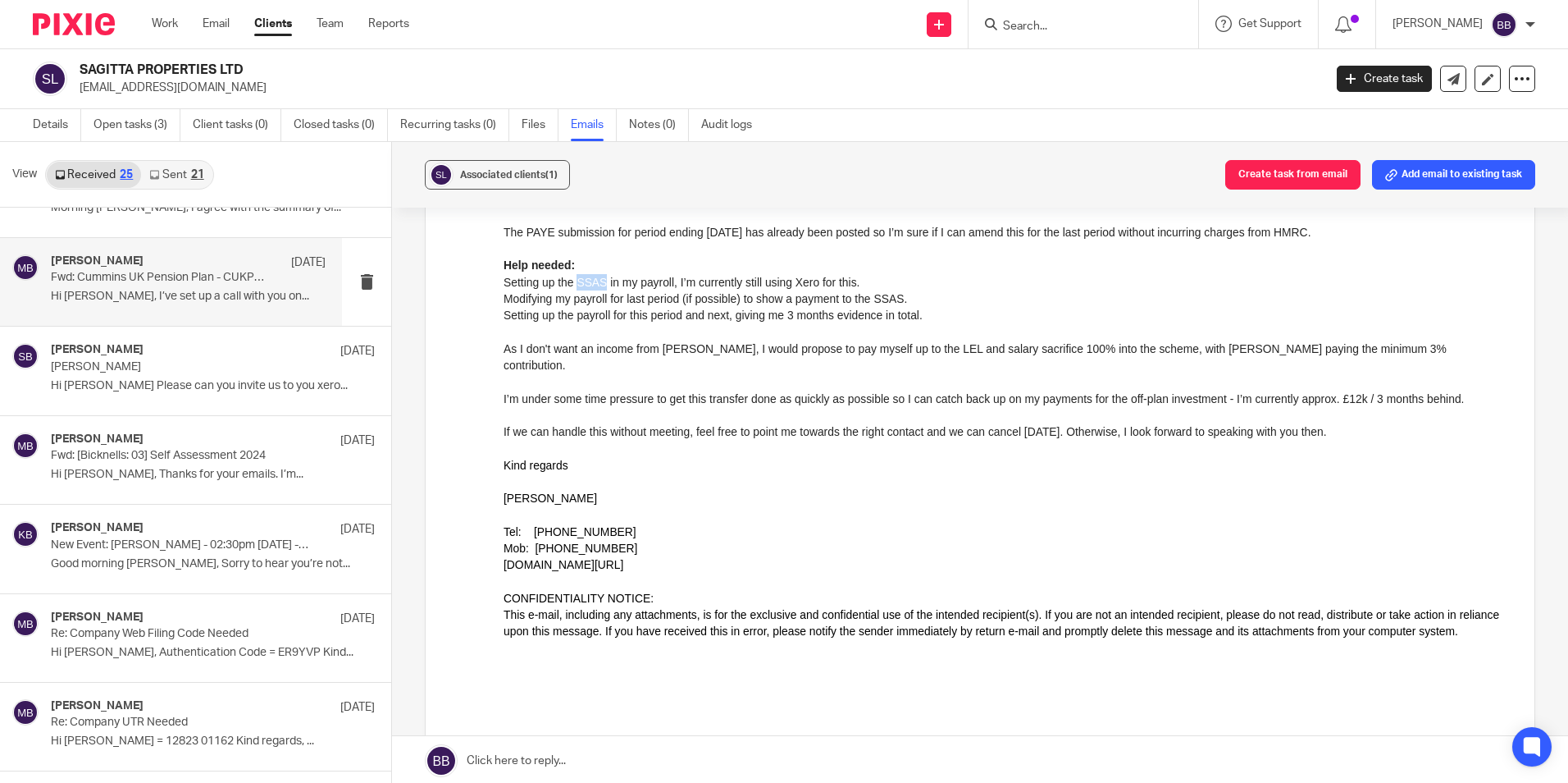
drag, startPoint x: 577, startPoint y: 282, endPoint x: 603, endPoint y: 281, distance: 26.0
click at [603, 281] on div "Setting up the SSAS in my payroll, I’m currently still using Xero for this." at bounding box center [1007, 281] width 1006 height 16
copy div "SSAS"
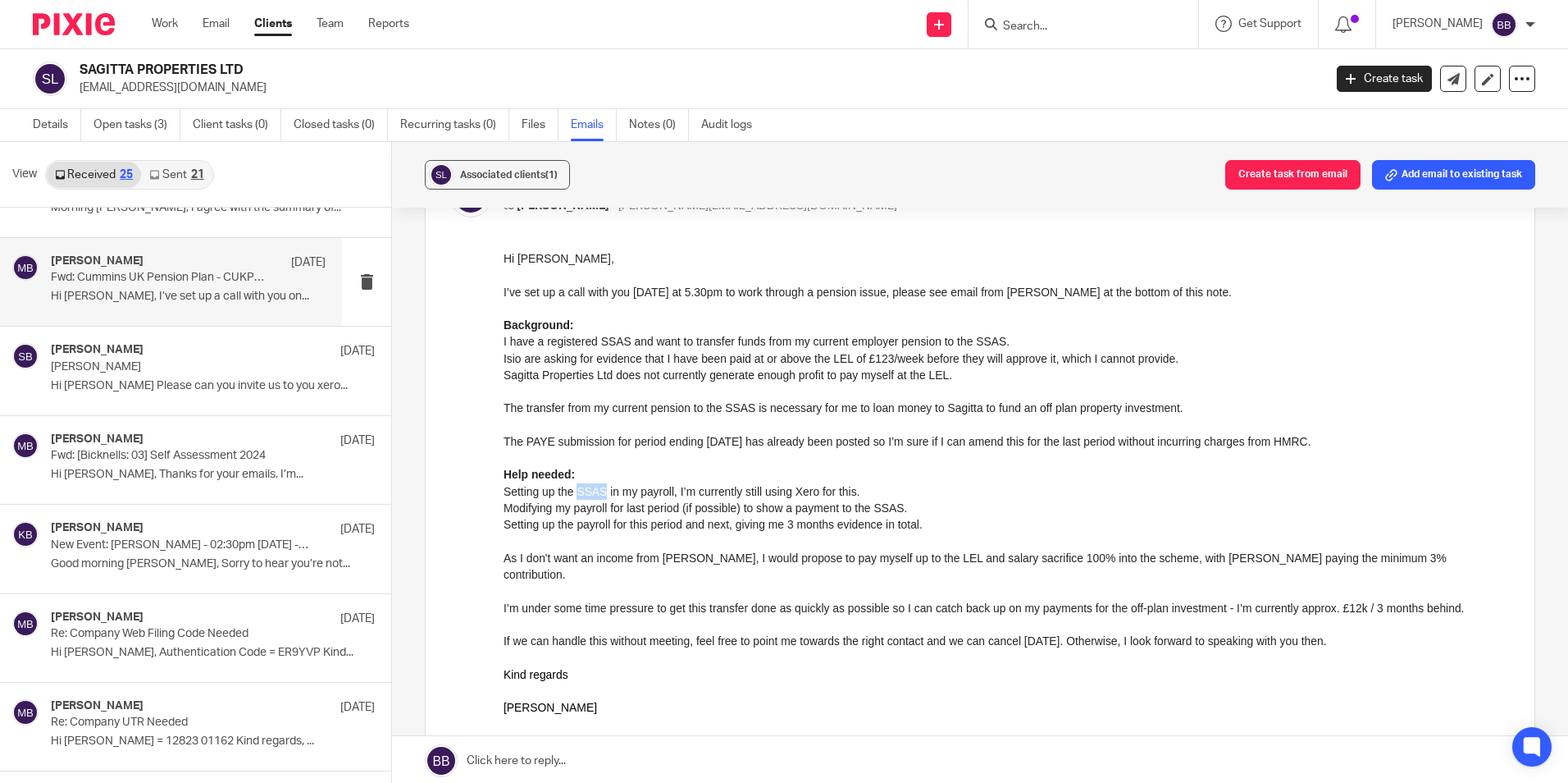
scroll to position [164, 0]
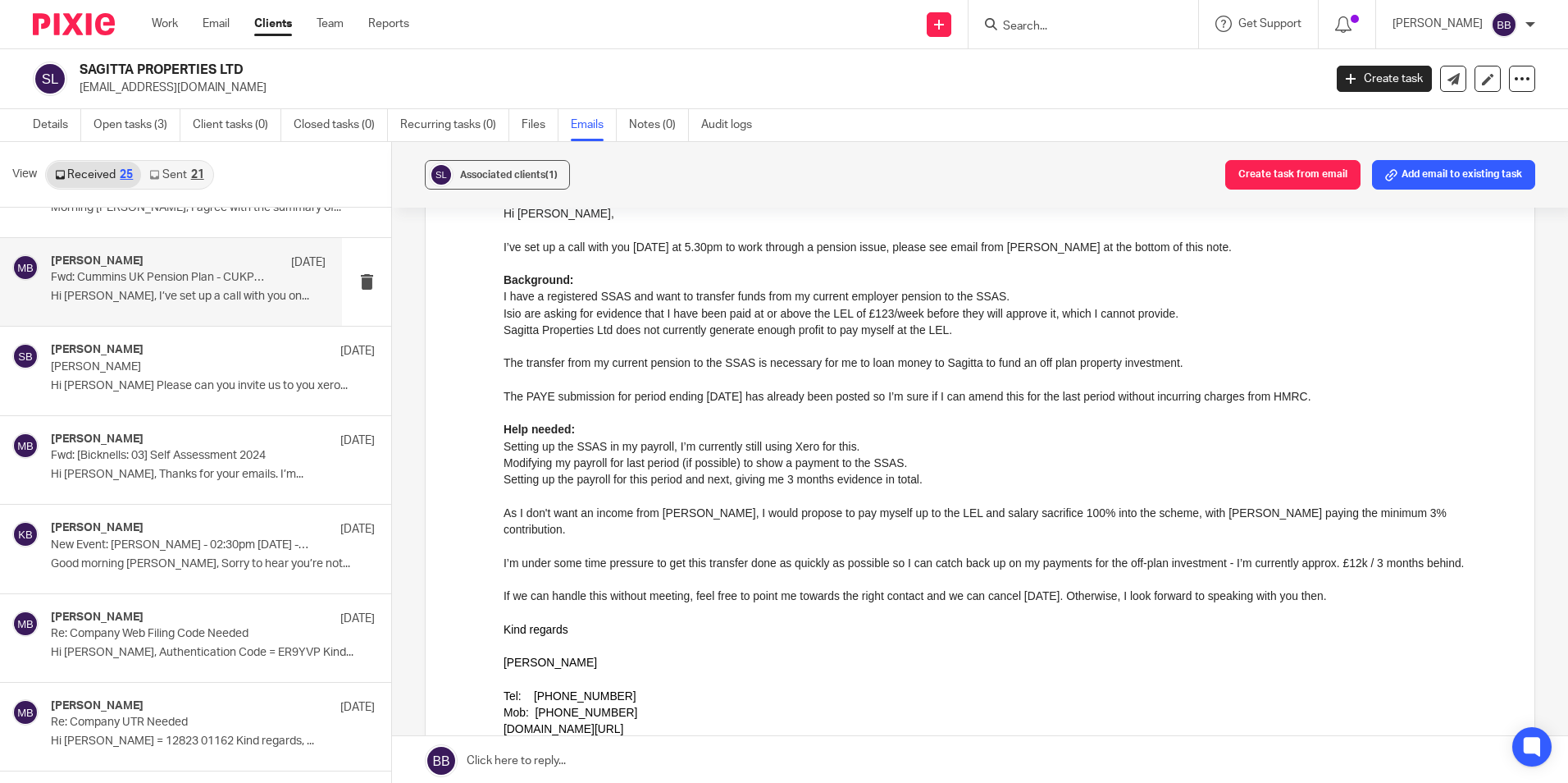
click at [532, 451] on div "Setting up the SSAS in my payroll, I’m currently still using Xero for this." at bounding box center [1007, 446] width 1006 height 16
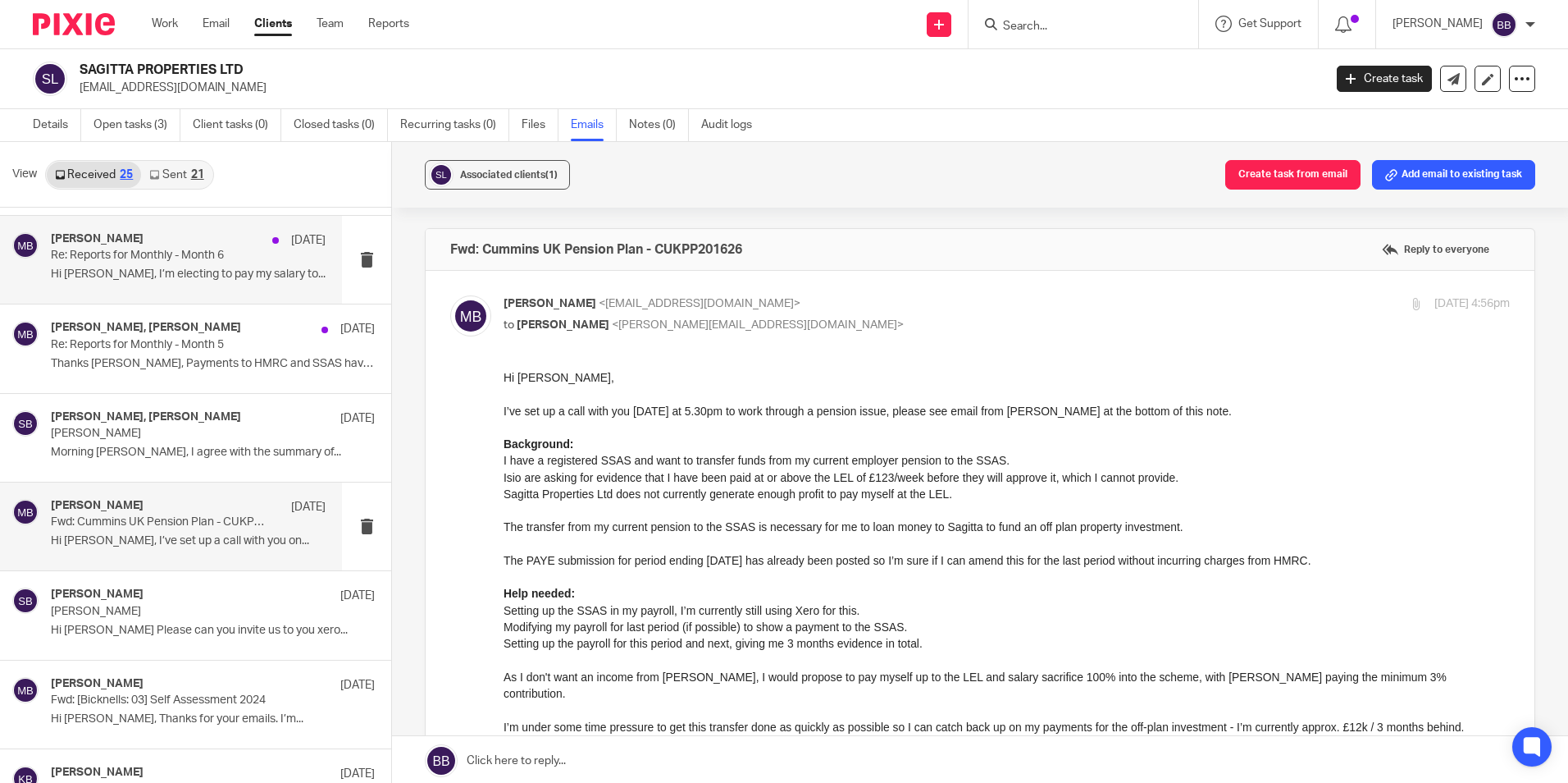
scroll to position [1153, 0]
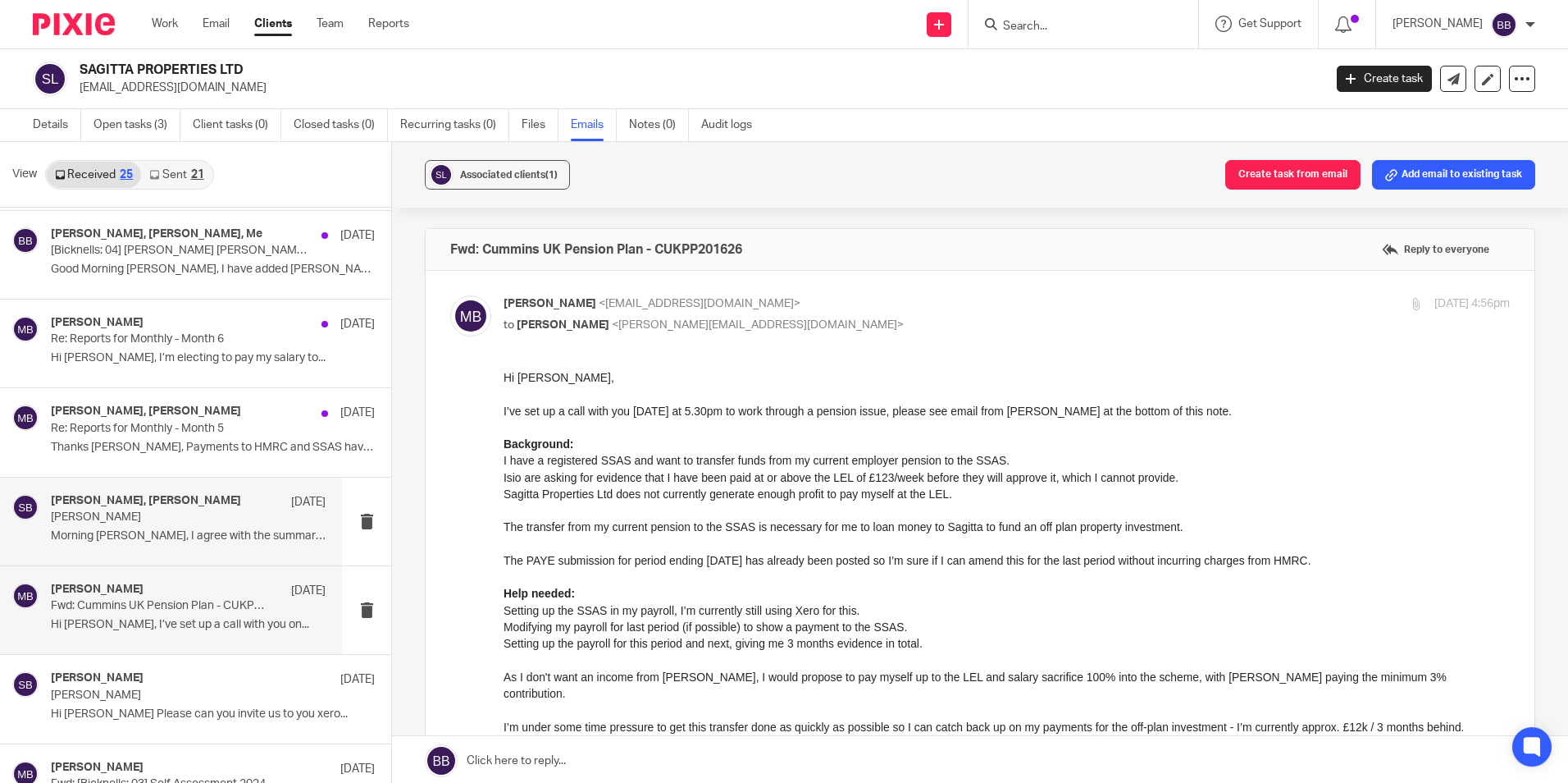
click at [145, 523] on p "Sagitta Payroll" at bounding box center [160, 517] width 220 height 14
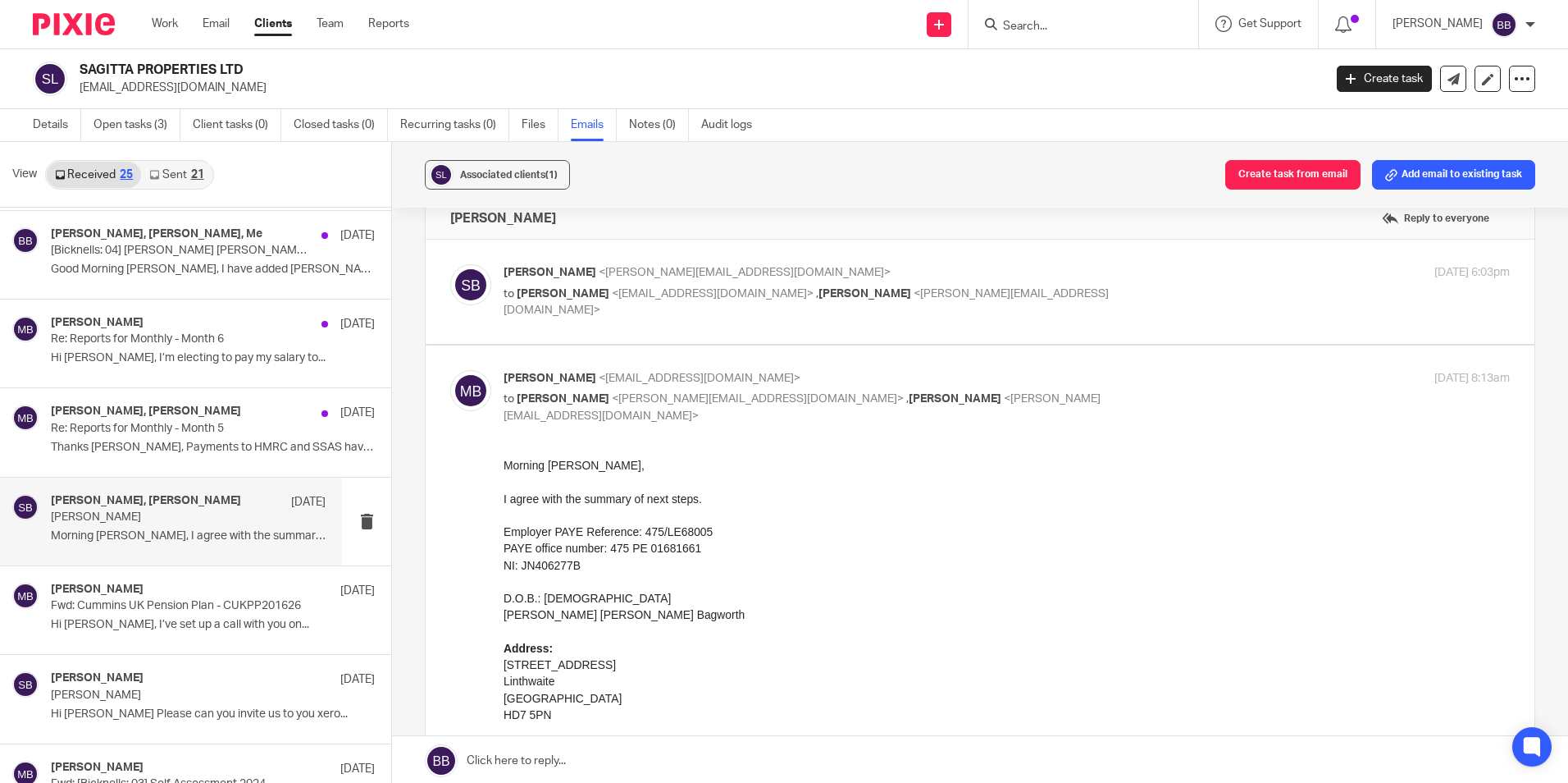
scroll to position [0, 0]
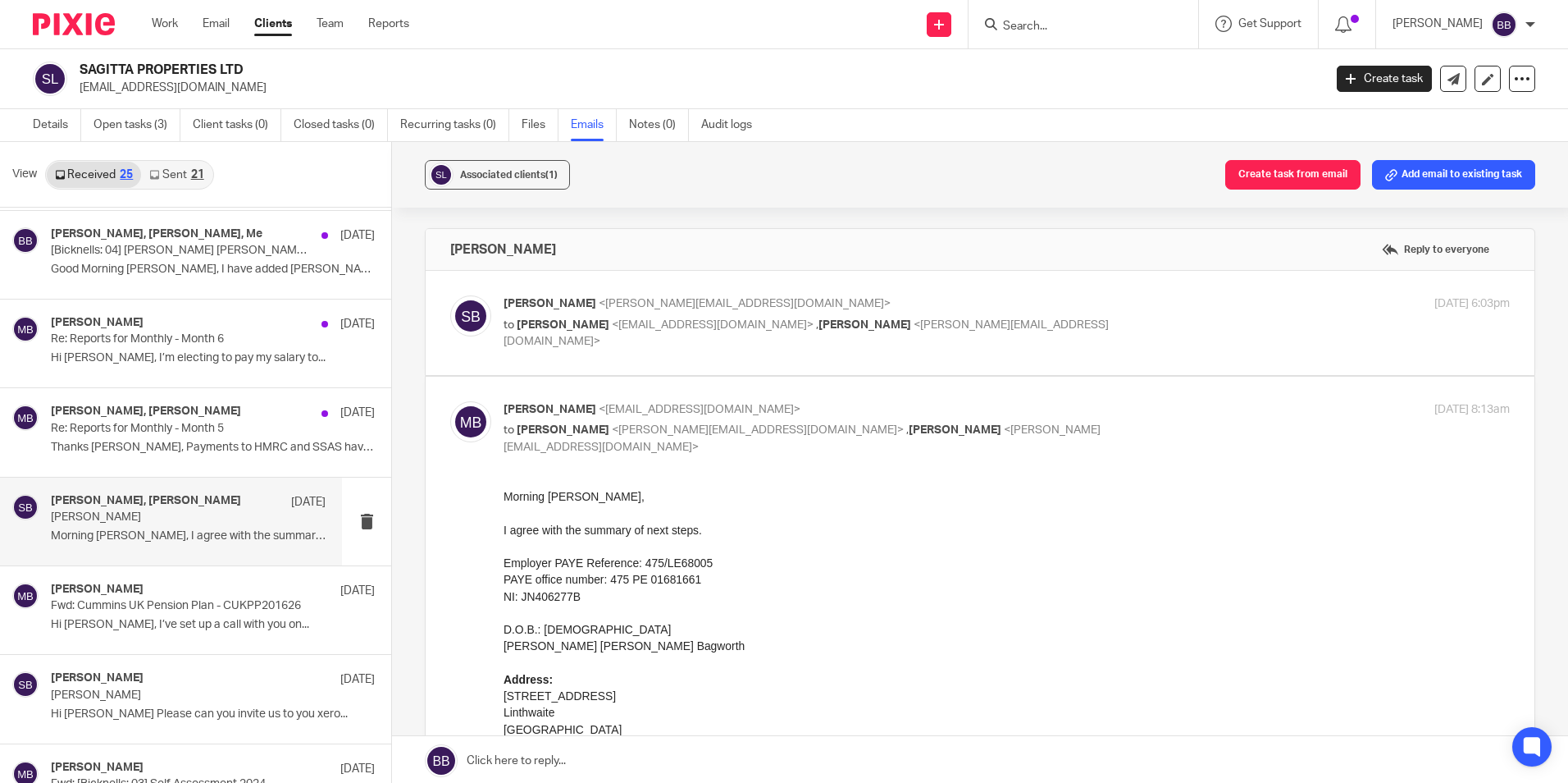
click at [615, 313] on div "Steve Bicknell <steve@bicknells.net> to Micah Bagworth <micah@sagittaprop.uk> ,…" at bounding box center [839, 323] width 671 height 55
checkbox input "true"
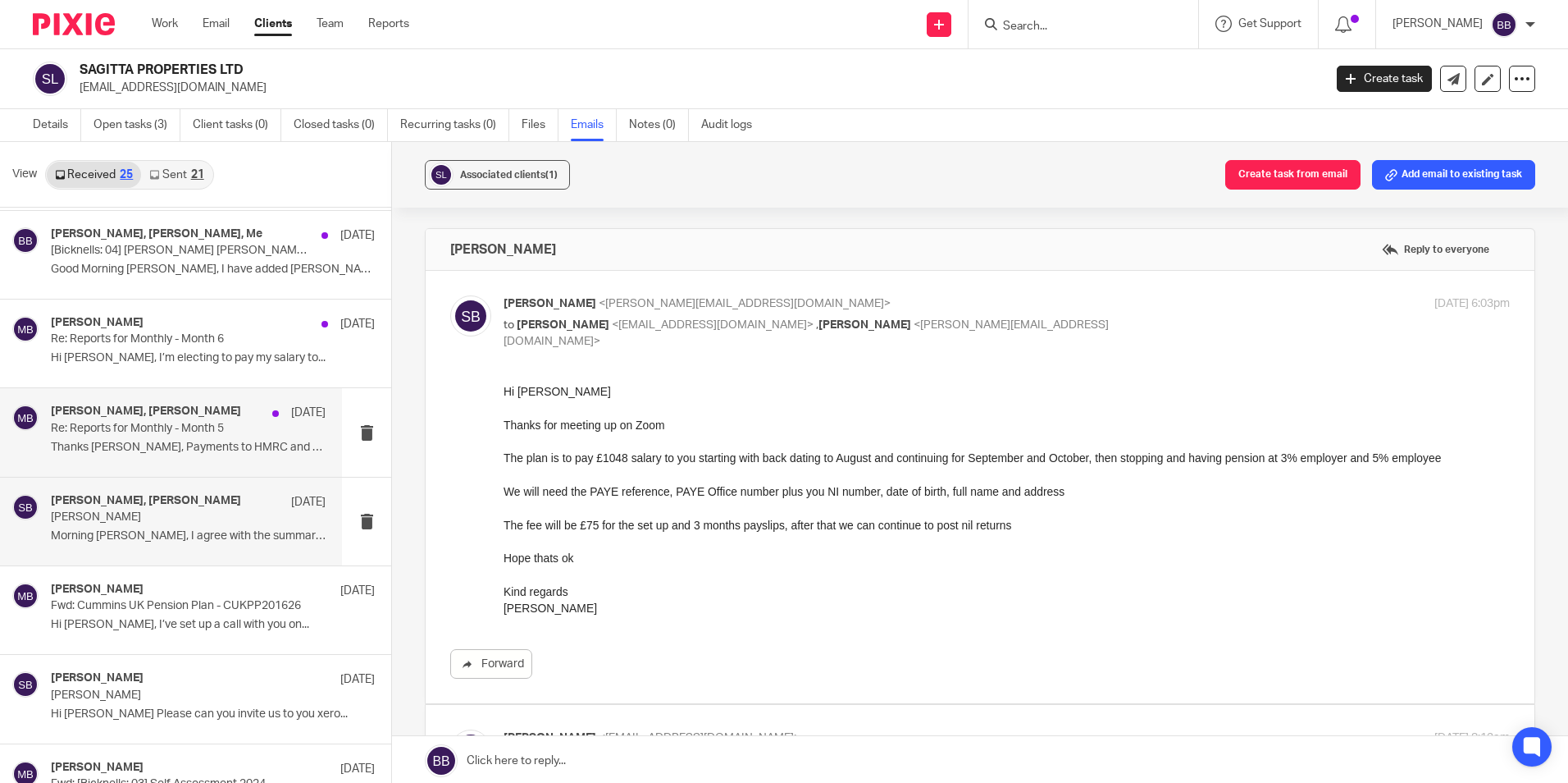
click at [159, 437] on div "Micah Bagworth, Steve Bicknell 24 Sep Re: Reports for Monthly - Month 5 Thanks …" at bounding box center [188, 431] width 275 height 55
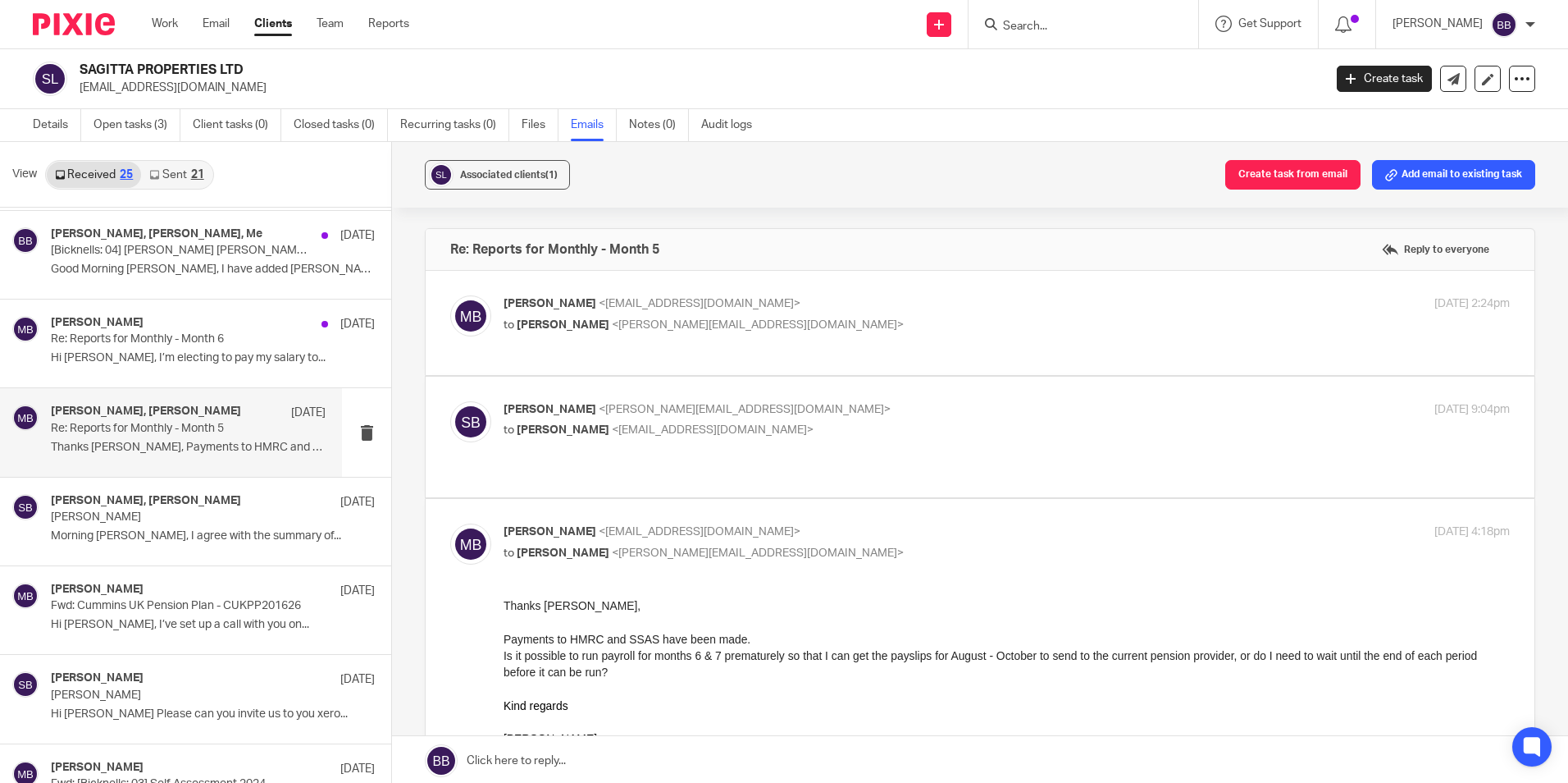
click at [646, 428] on span "<micah@sagittaprop.uk>" at bounding box center [712, 430] width 202 height 12
checkbox input "true"
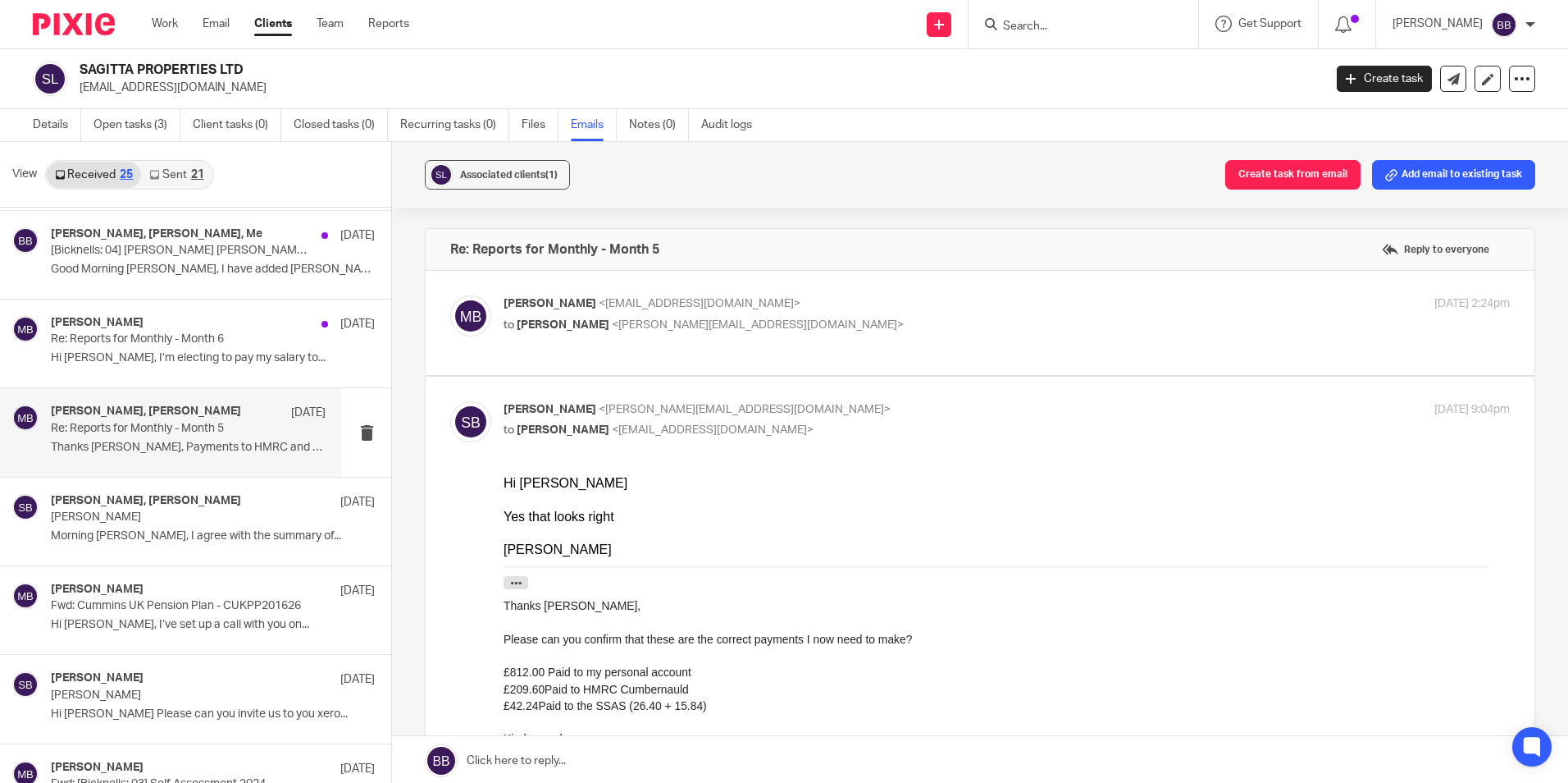
click at [578, 307] on span "[PERSON_NAME]" at bounding box center [550, 304] width 93 height 12
checkbox input "true"
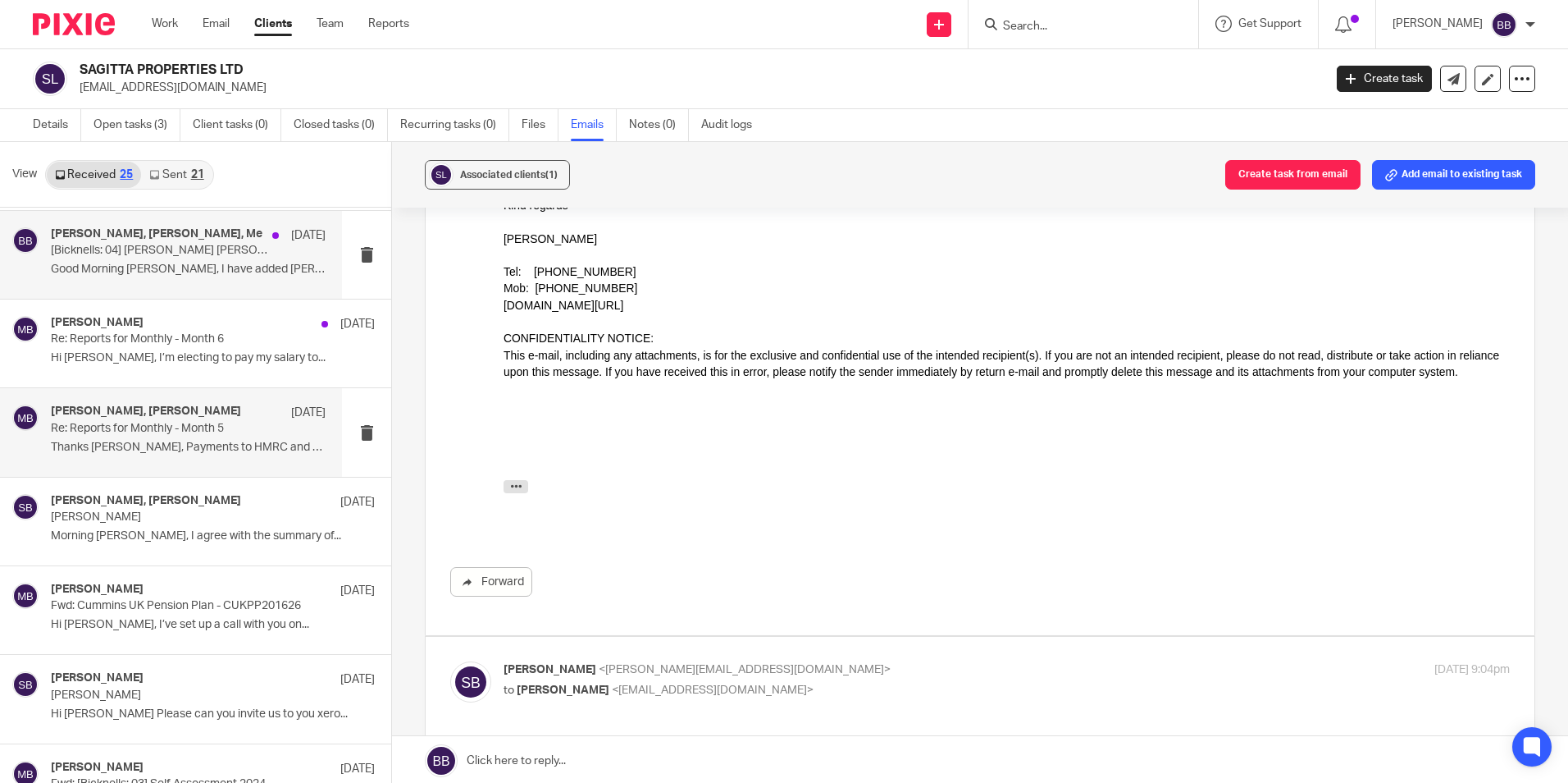
scroll to position [246, 0]
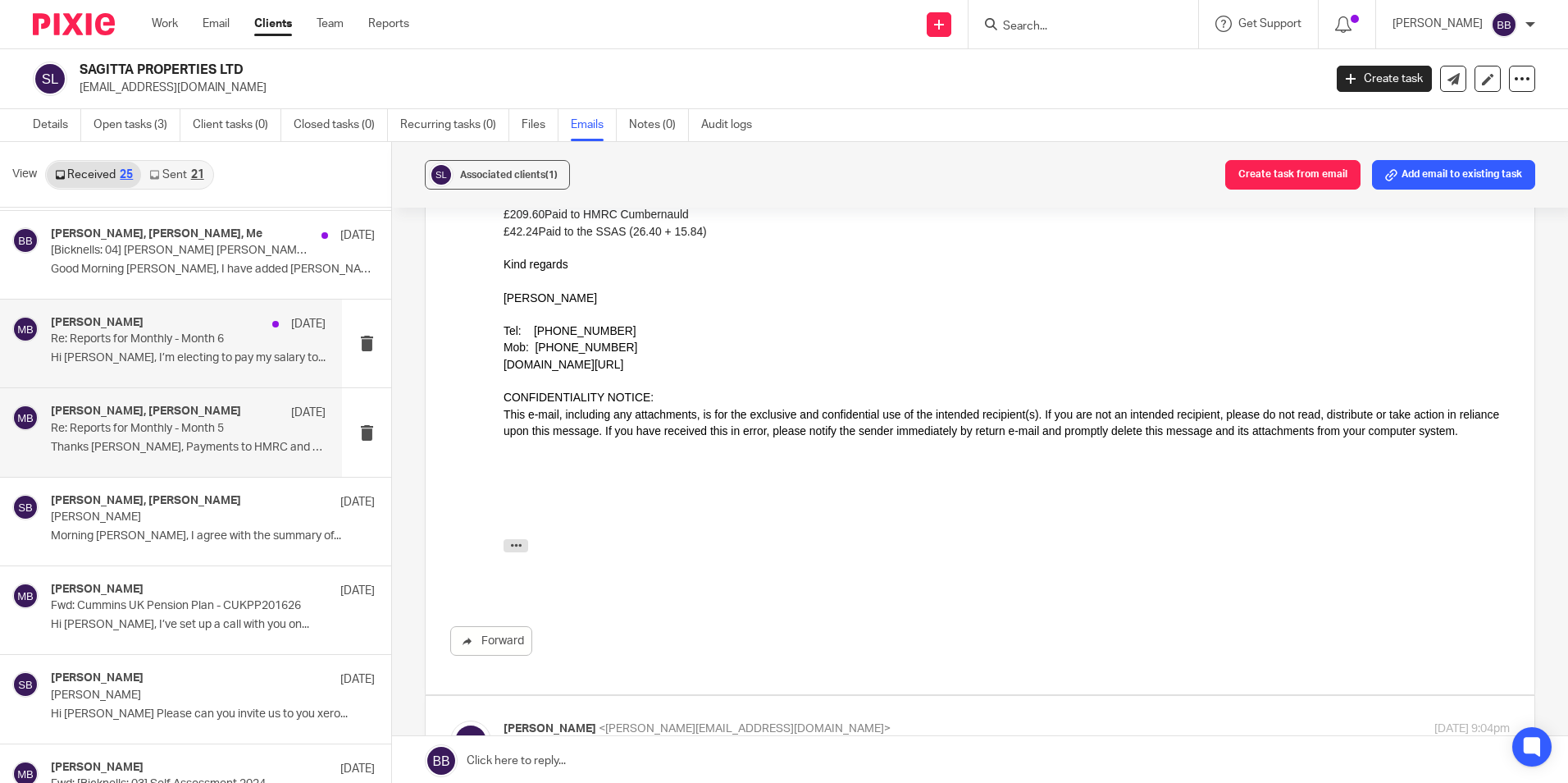
click at [195, 351] on div "Micah Bagworth 13 Oct Re: Reports for Monthly - Month 6 Hi Steve, I’m electing …" at bounding box center [188, 343] width 275 height 55
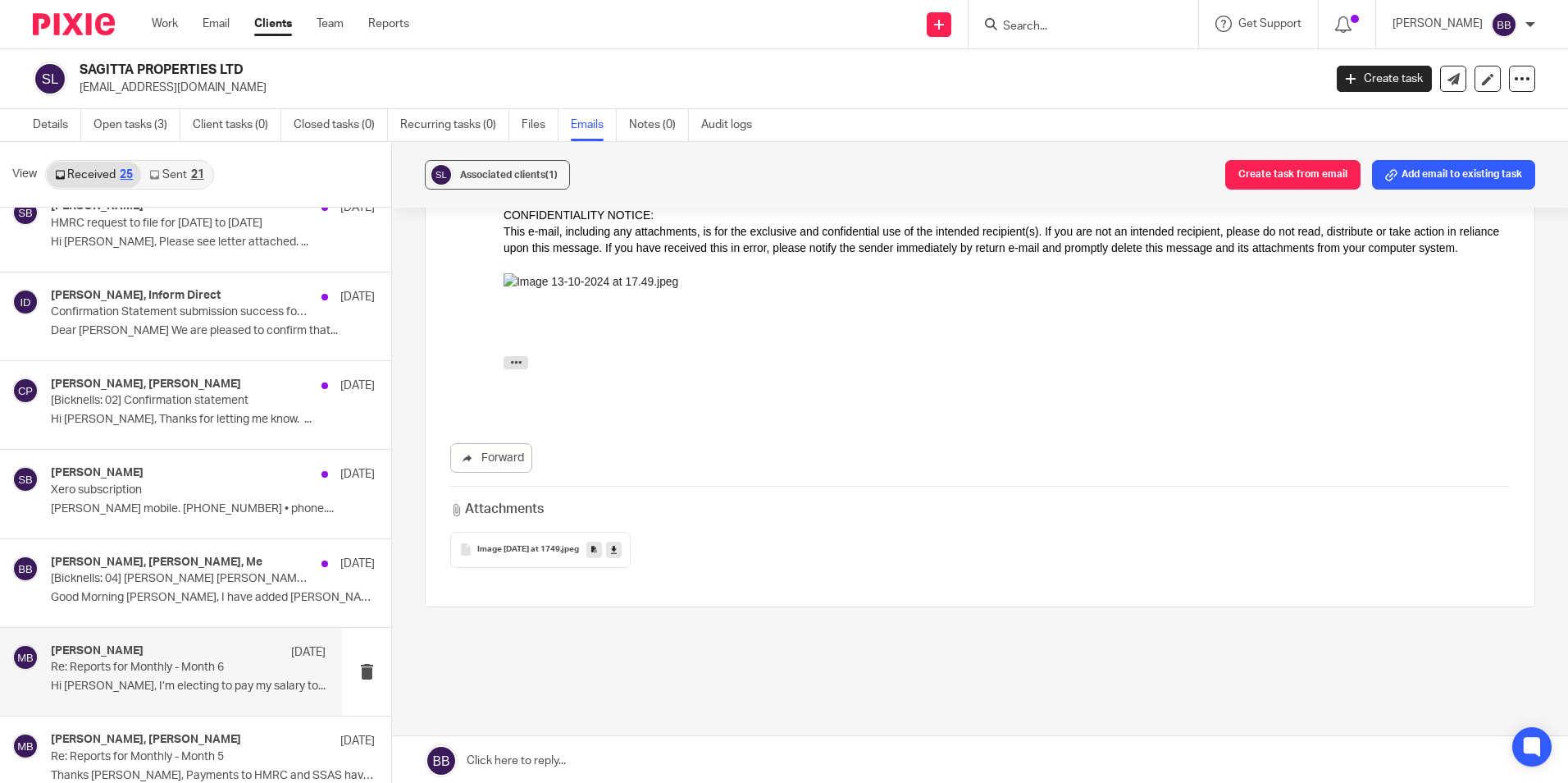
scroll to position [467, 0]
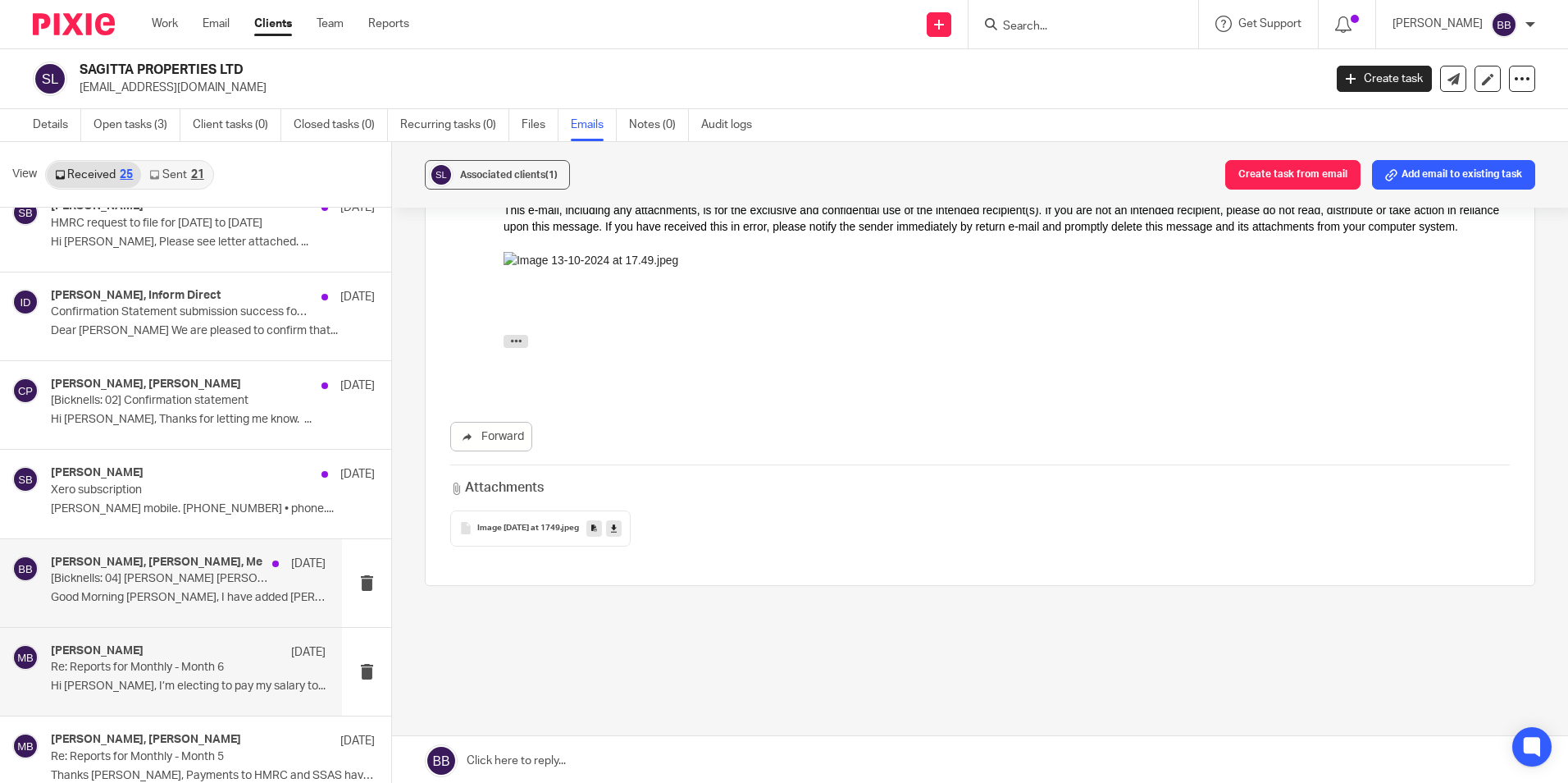
click at [183, 619] on div "Steve Bicknell, Micah Bagworth, Me 30 Dec [Bicknells: 04] Grant Steve Bicknell …" at bounding box center [171, 582] width 342 height 87
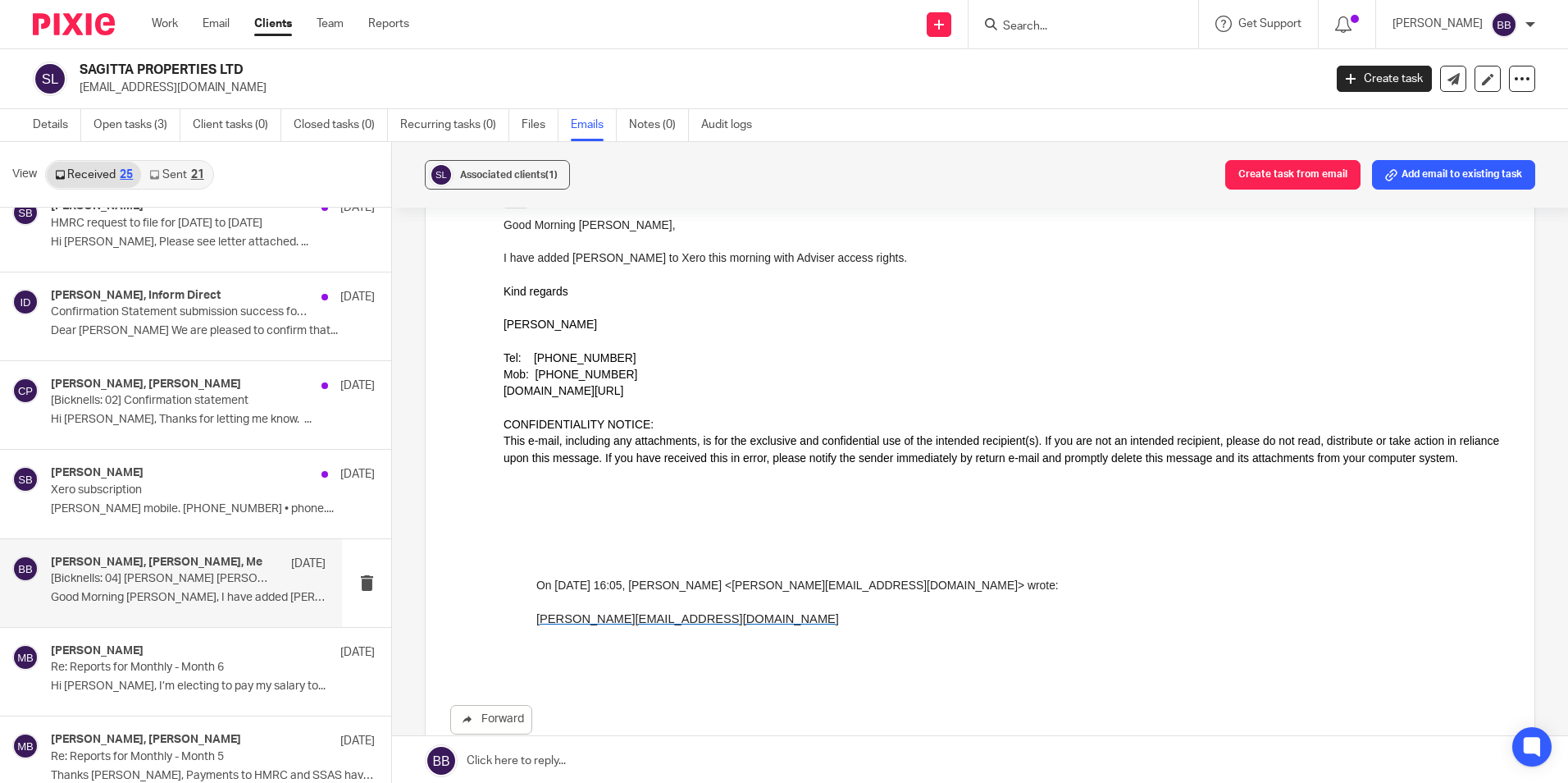
scroll to position [0, 0]
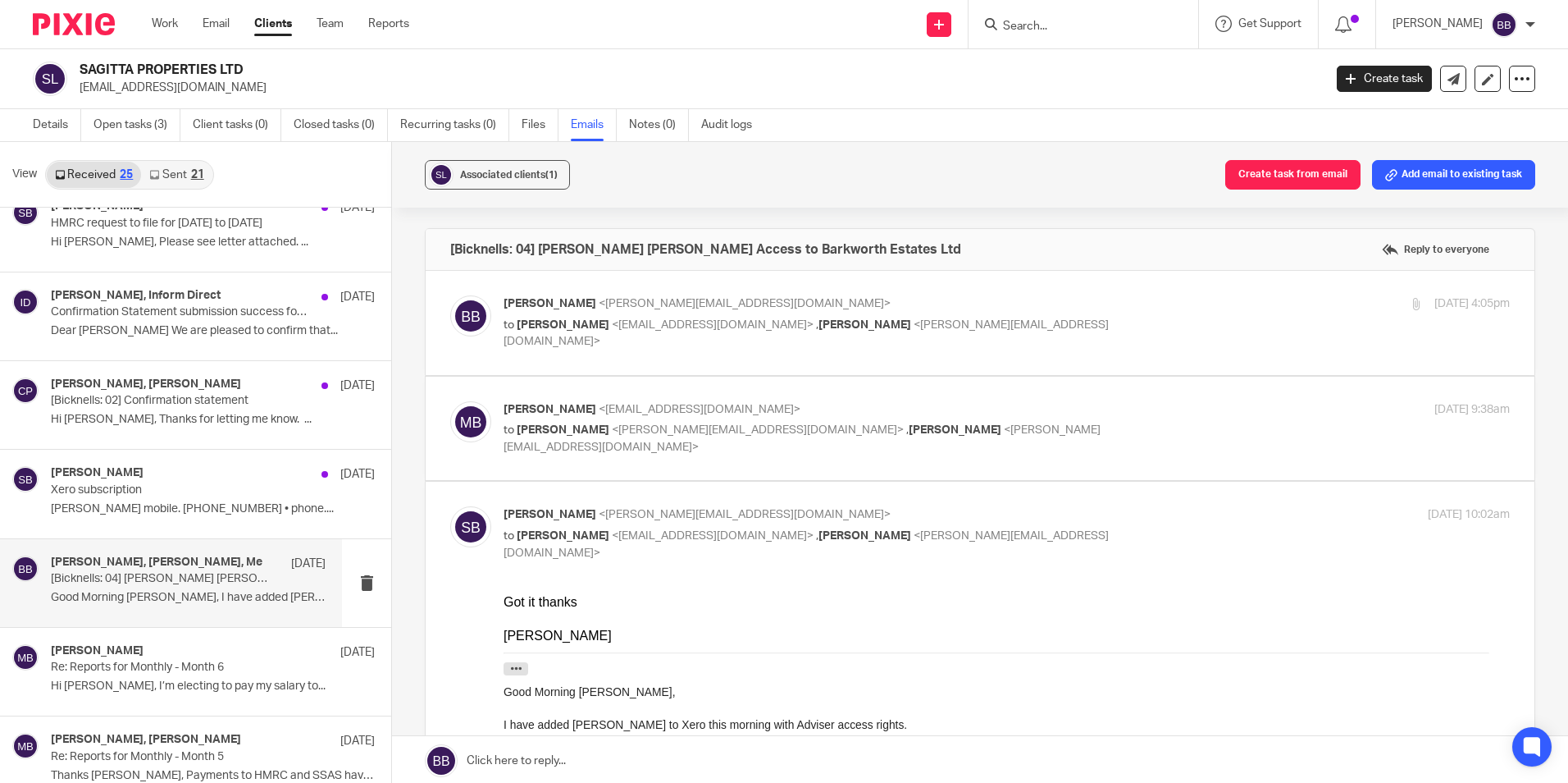
click at [587, 338] on div "Brent Beale <brent@bicknells.net> to Micah Bagworth <micah@sagittaprop.uk> , St…" at bounding box center [980, 323] width 1060 height 55
click at [712, 317] on p "to Micah Bagworth <micah@sagittaprop.uk> , Steve Bicknell <steve@bicknells.net>" at bounding box center [839, 333] width 671 height 34
checkbox input "true"
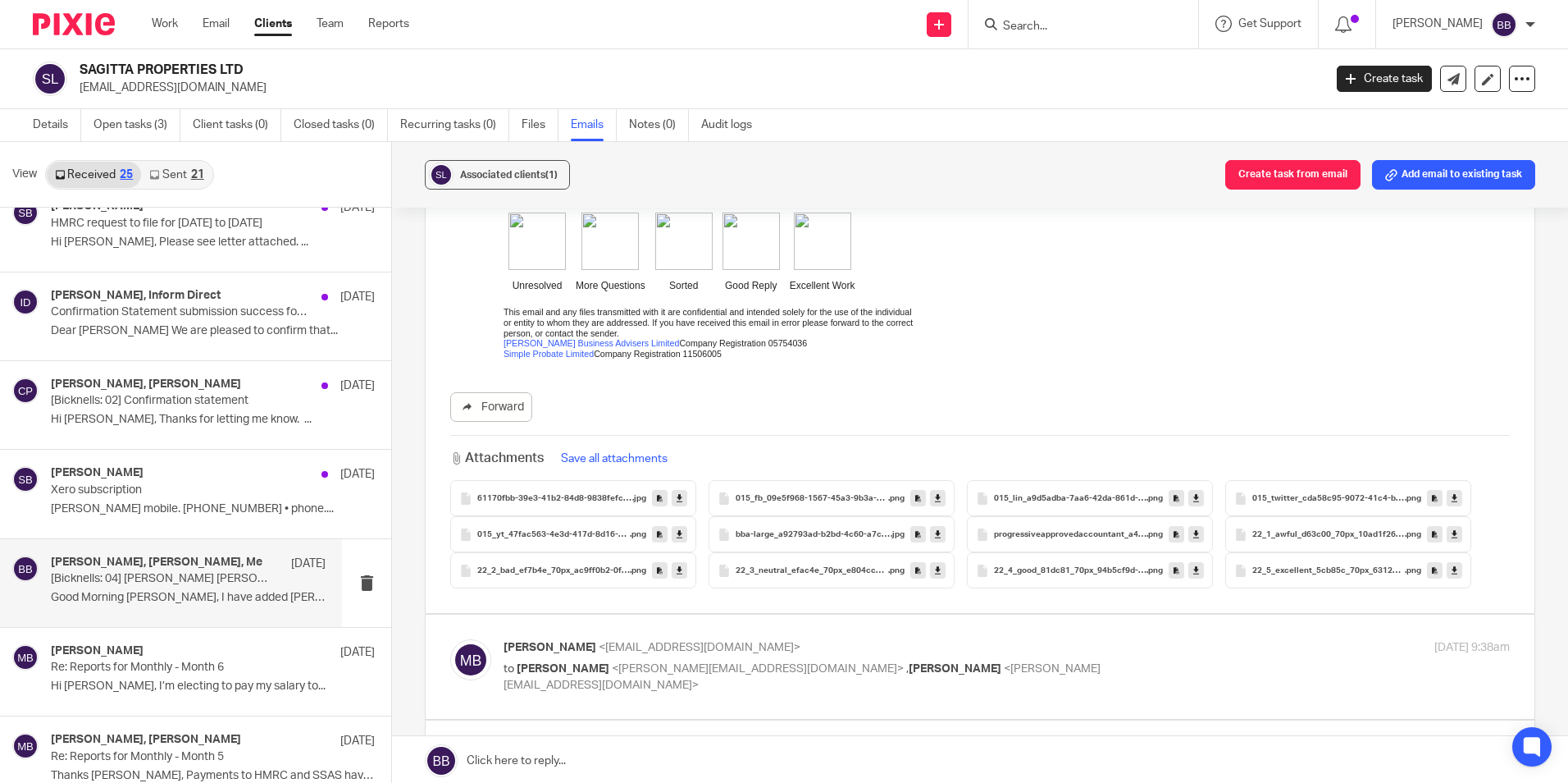
scroll to position [656, 0]
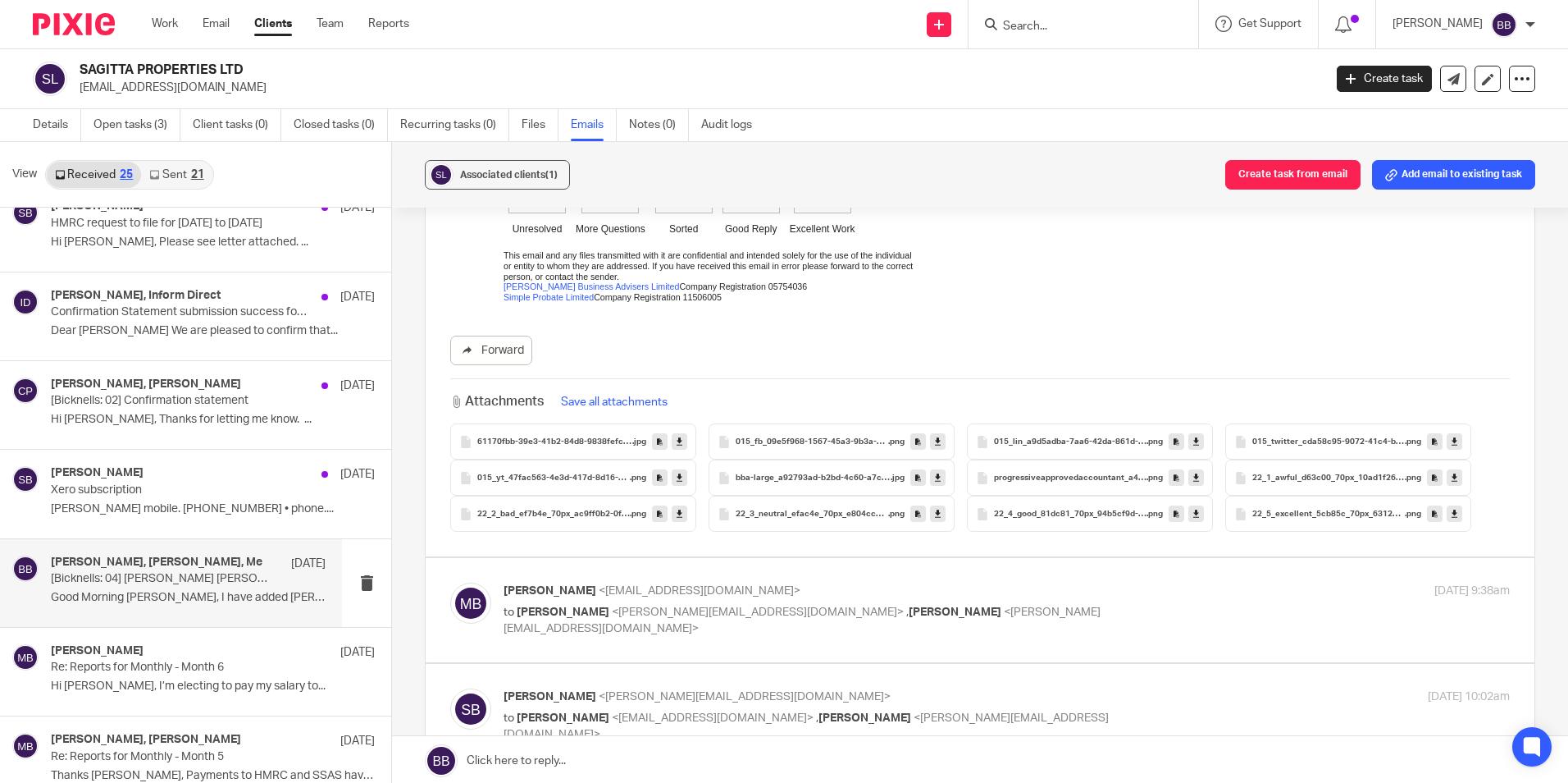
click at [594, 585] on p "Micah Bagworth <micah@sagittaprop.uk>" at bounding box center [839, 592] width 671 height 17
checkbox input "true"
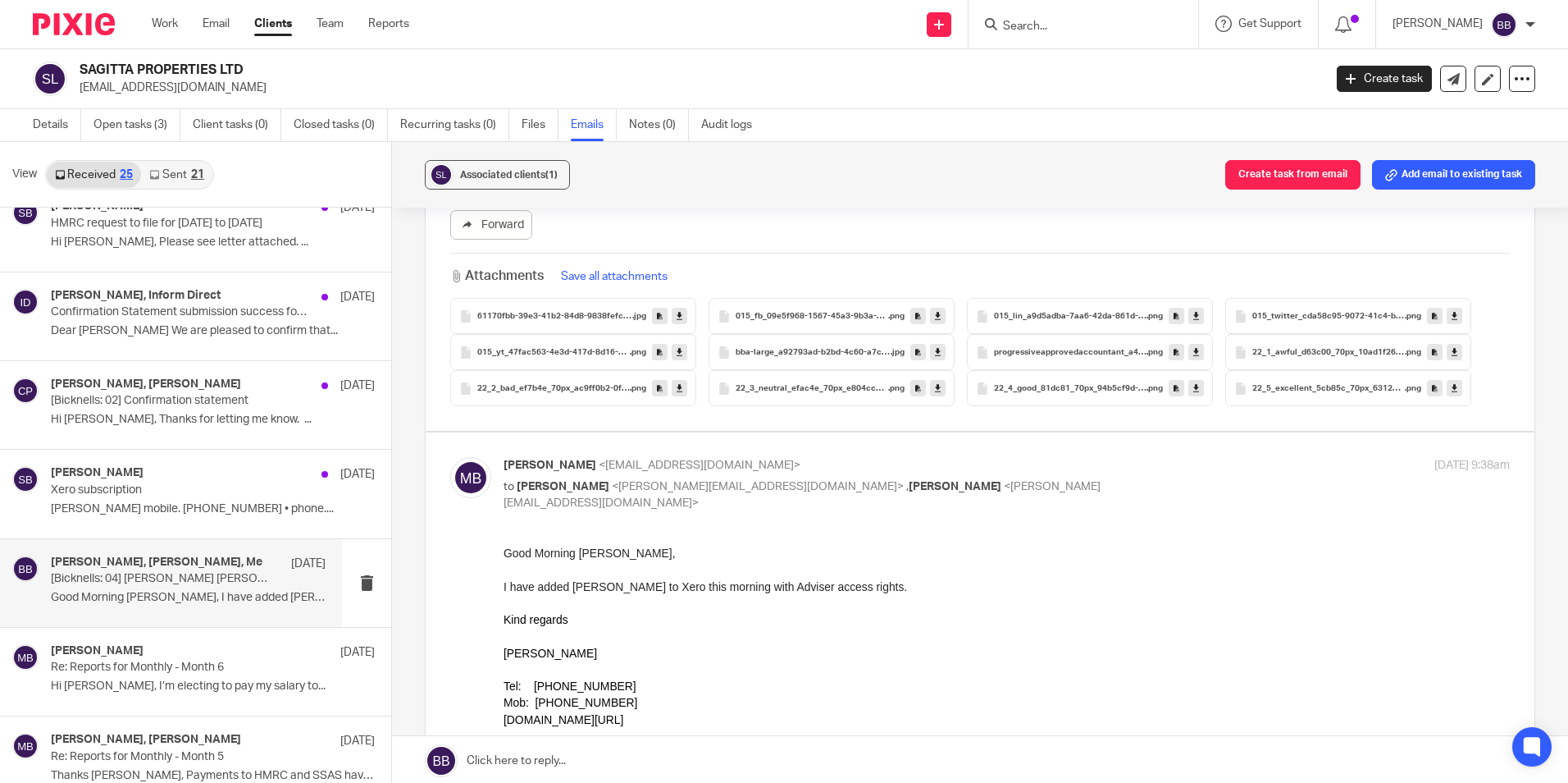
scroll to position [820, 0]
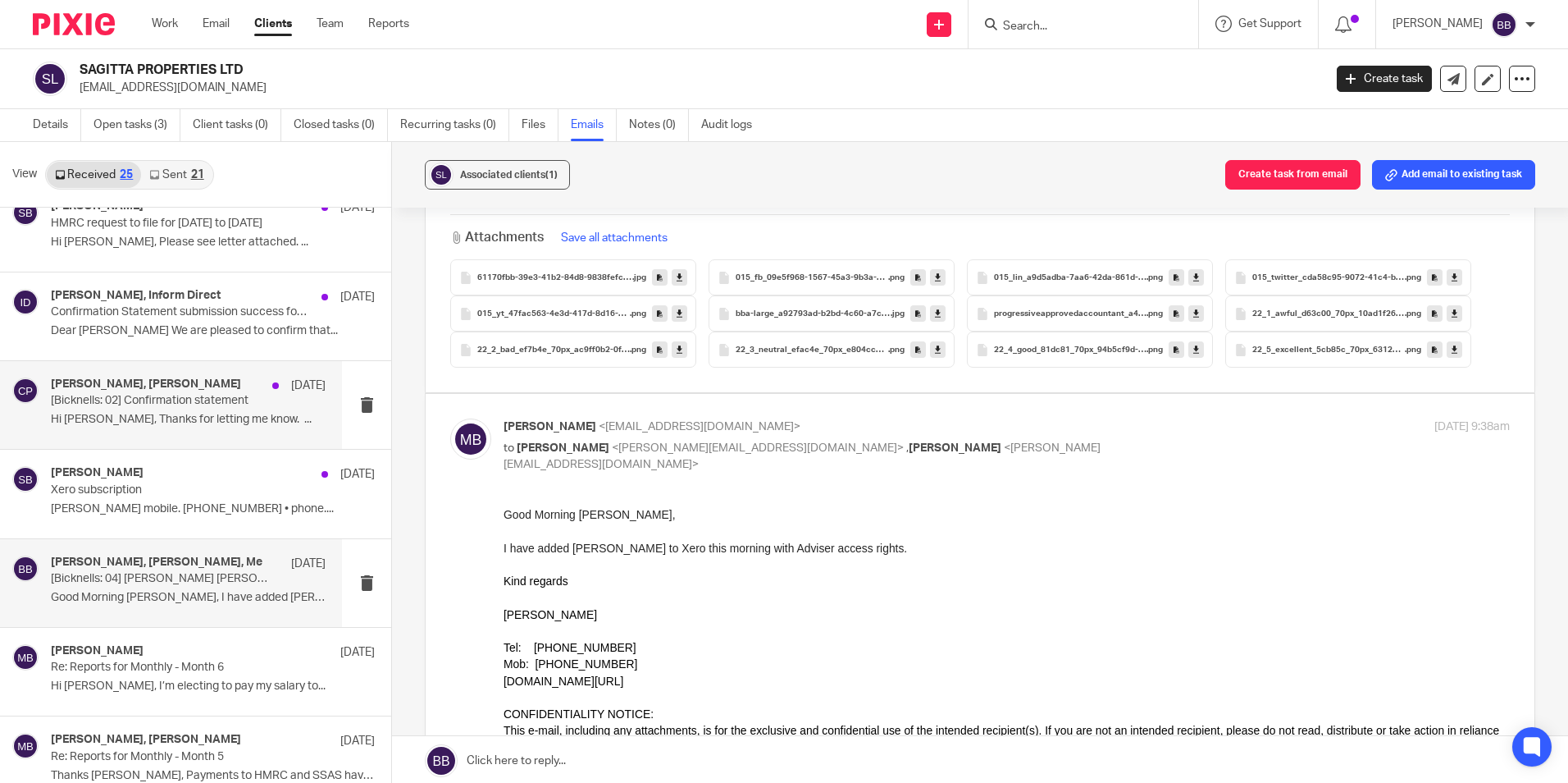
click at [144, 406] on p "[Bicknells: 02] Confirmation statement" at bounding box center [160, 401] width 220 height 14
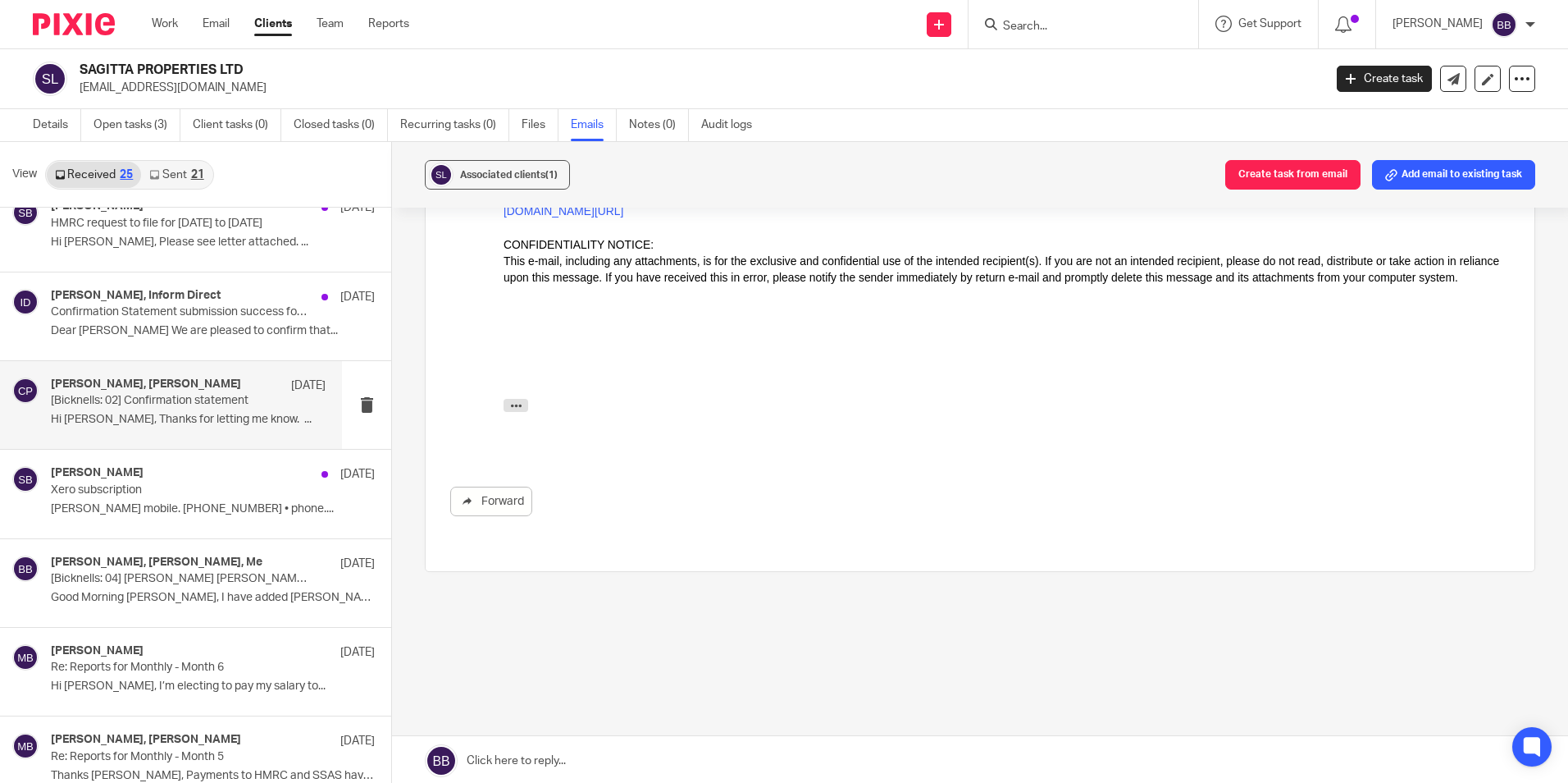
scroll to position [0, 0]
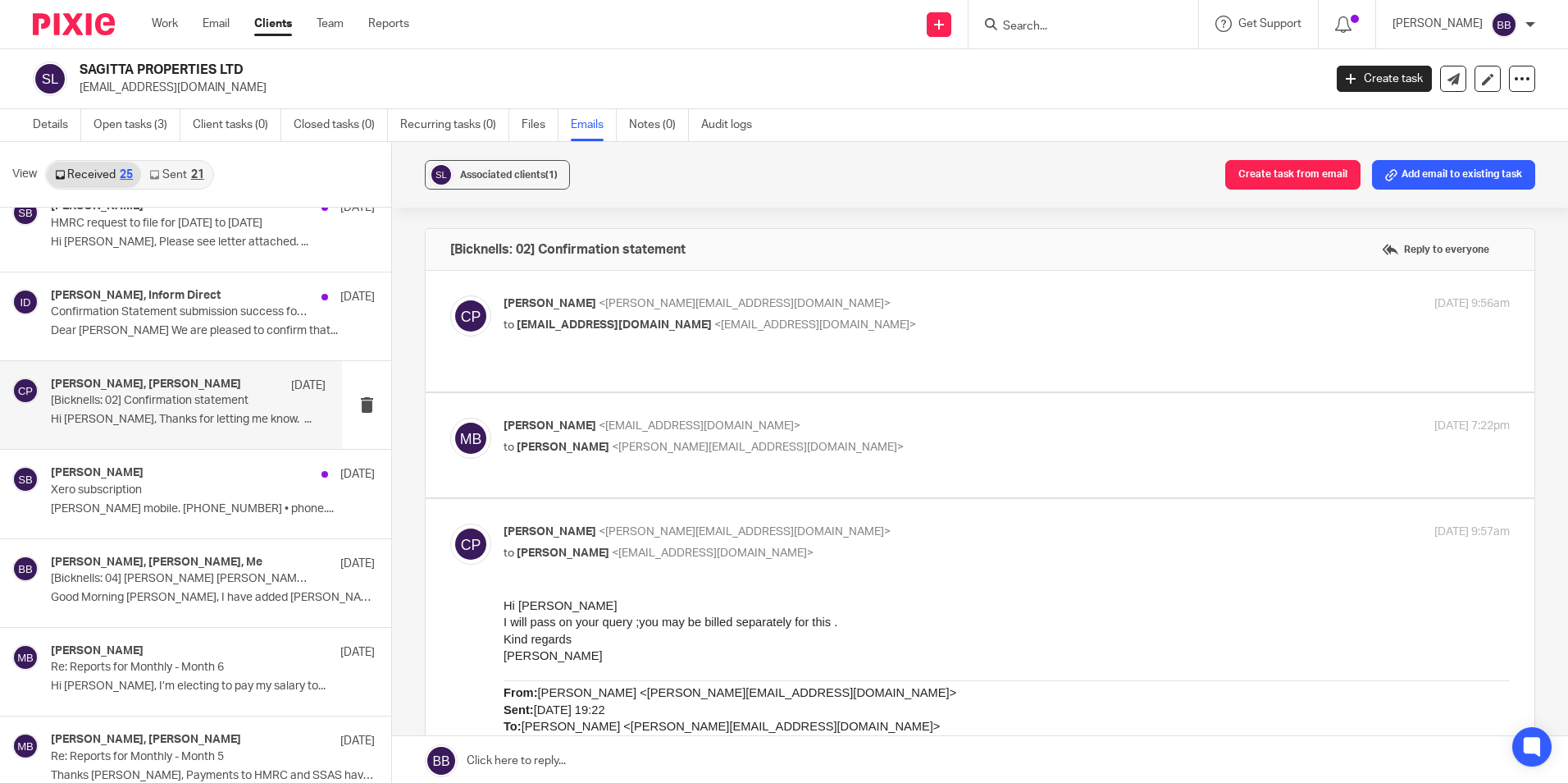
click at [842, 418] on p "Micah Bagworth <micah@sagittaprop.uk>" at bounding box center [839, 427] width 671 height 17
checkbox input "true"
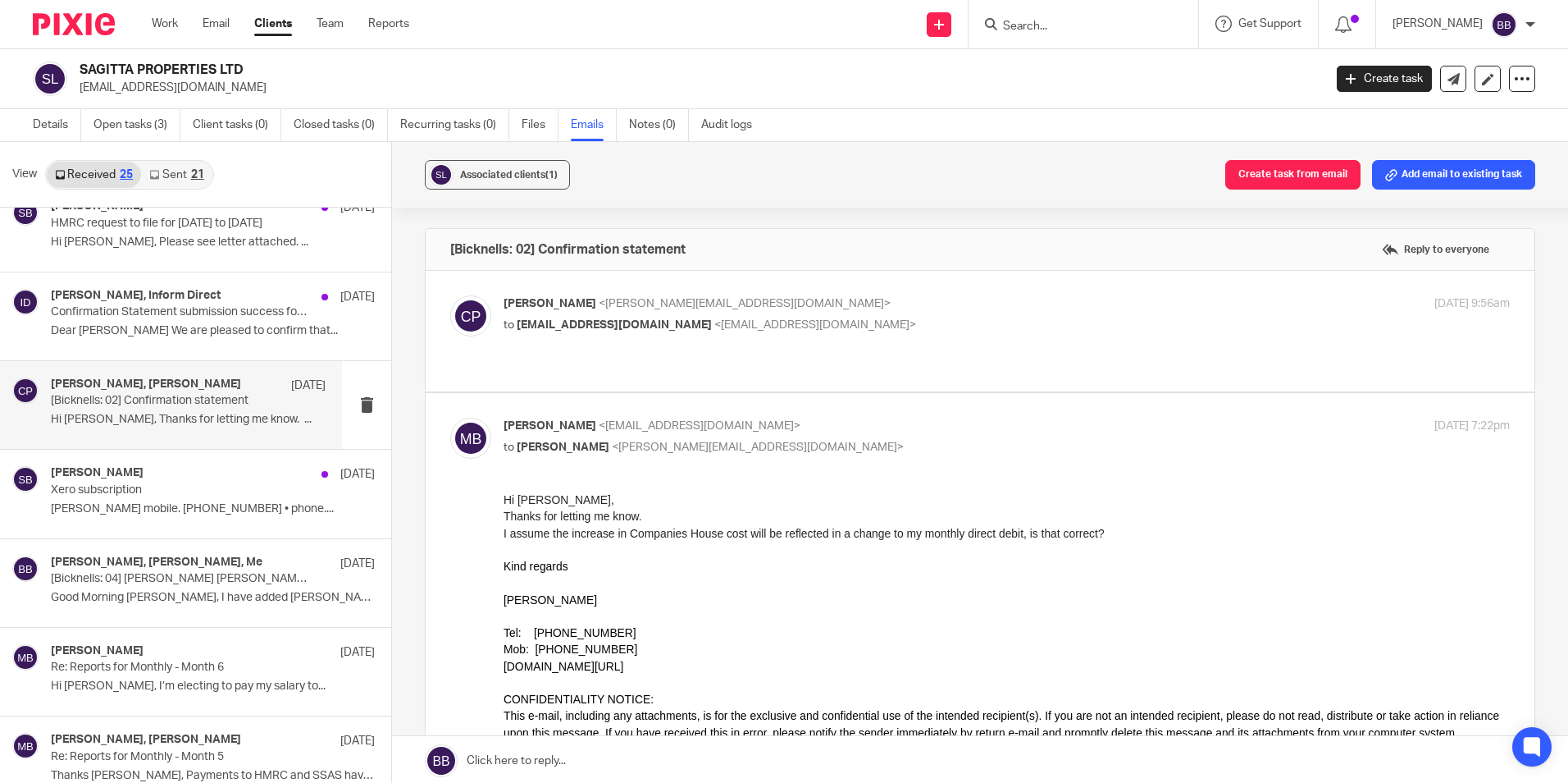
click at [681, 301] on span "<caroline@bicknells.net>" at bounding box center [745, 304] width 292 height 12
checkbox input "true"
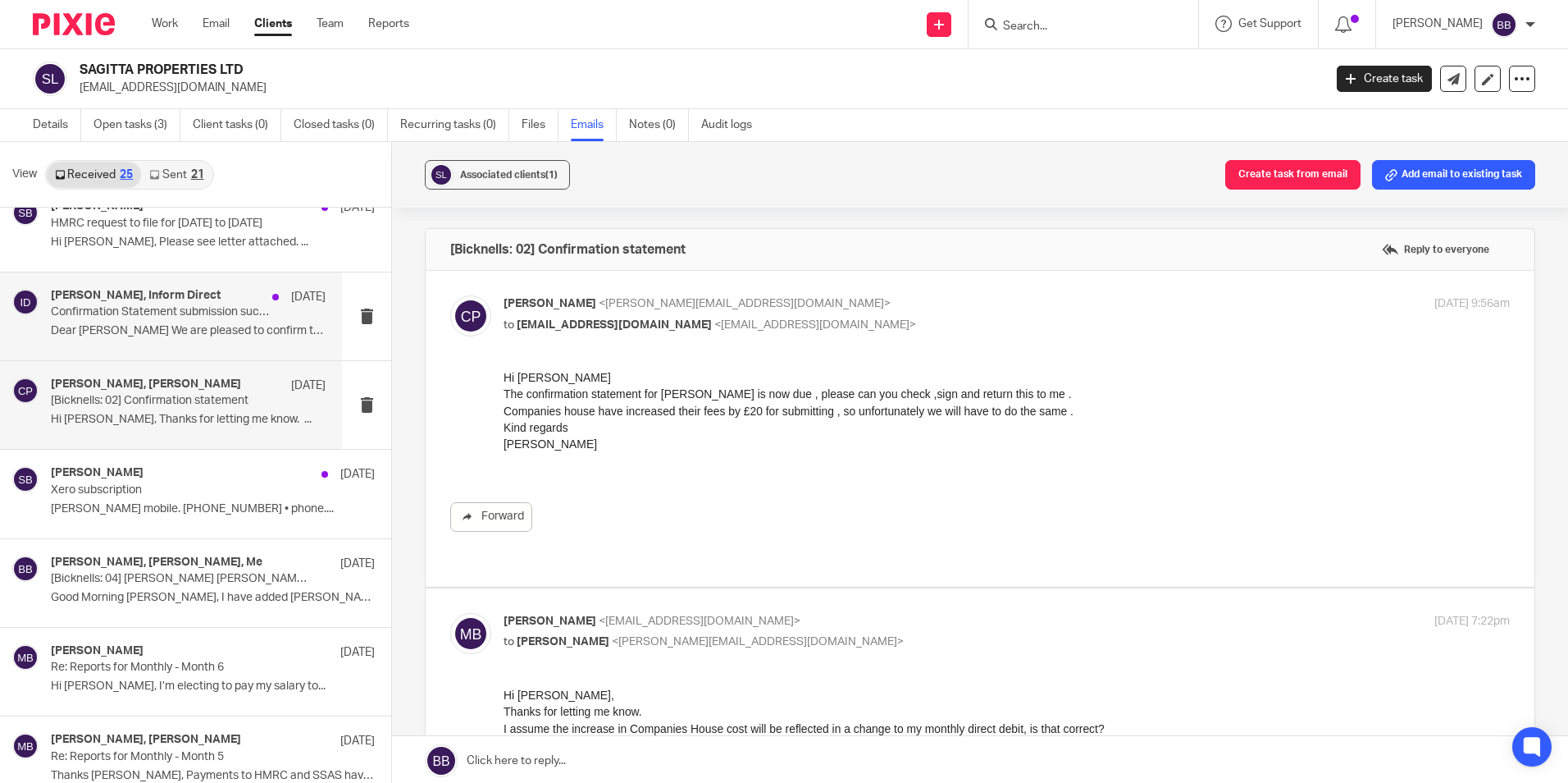
click at [170, 315] on p "Confirmation Statement submission success for SAGITTA PROPERTIES LTD" at bounding box center [160, 312] width 220 height 14
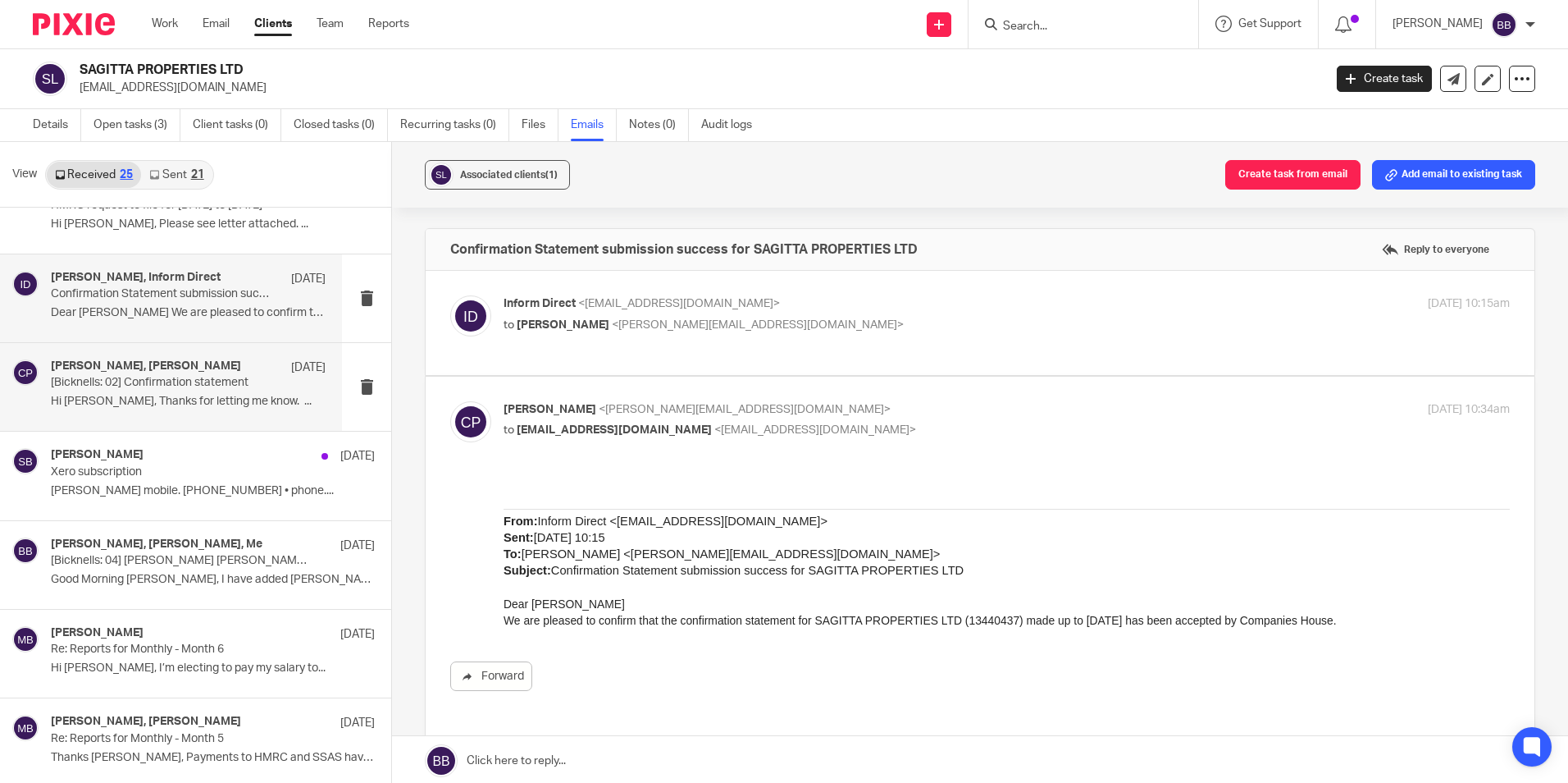
scroll to position [578, 0]
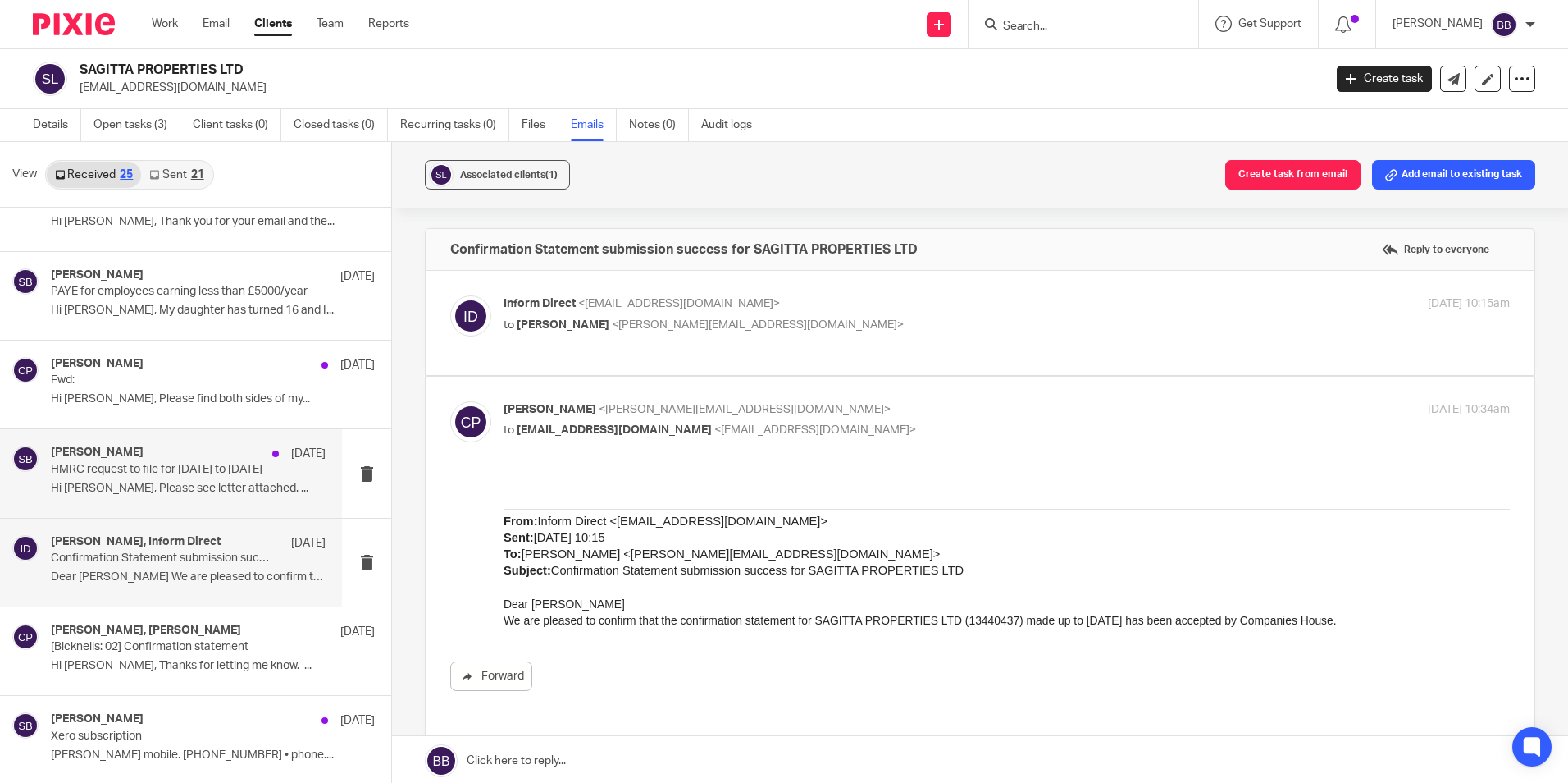
click at [173, 477] on div "Steve Bicknell 18 Jun HMRC request to file for 1st August 23 to June '24 Hi Ste…" at bounding box center [188, 473] width 275 height 55
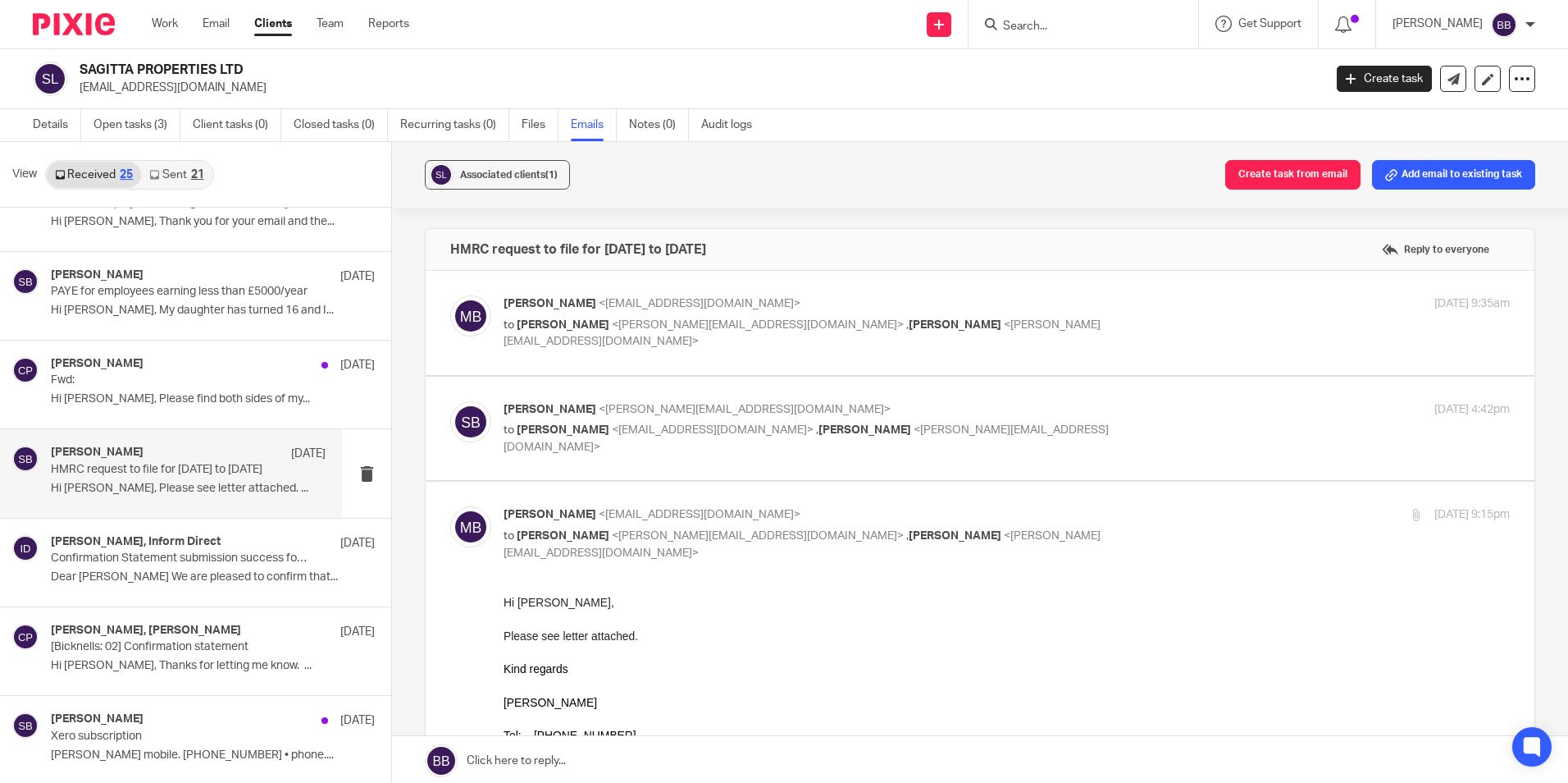
scroll to position [0, 0]
click at [132, 379] on p "Fwd:" at bounding box center [160, 380] width 220 height 14
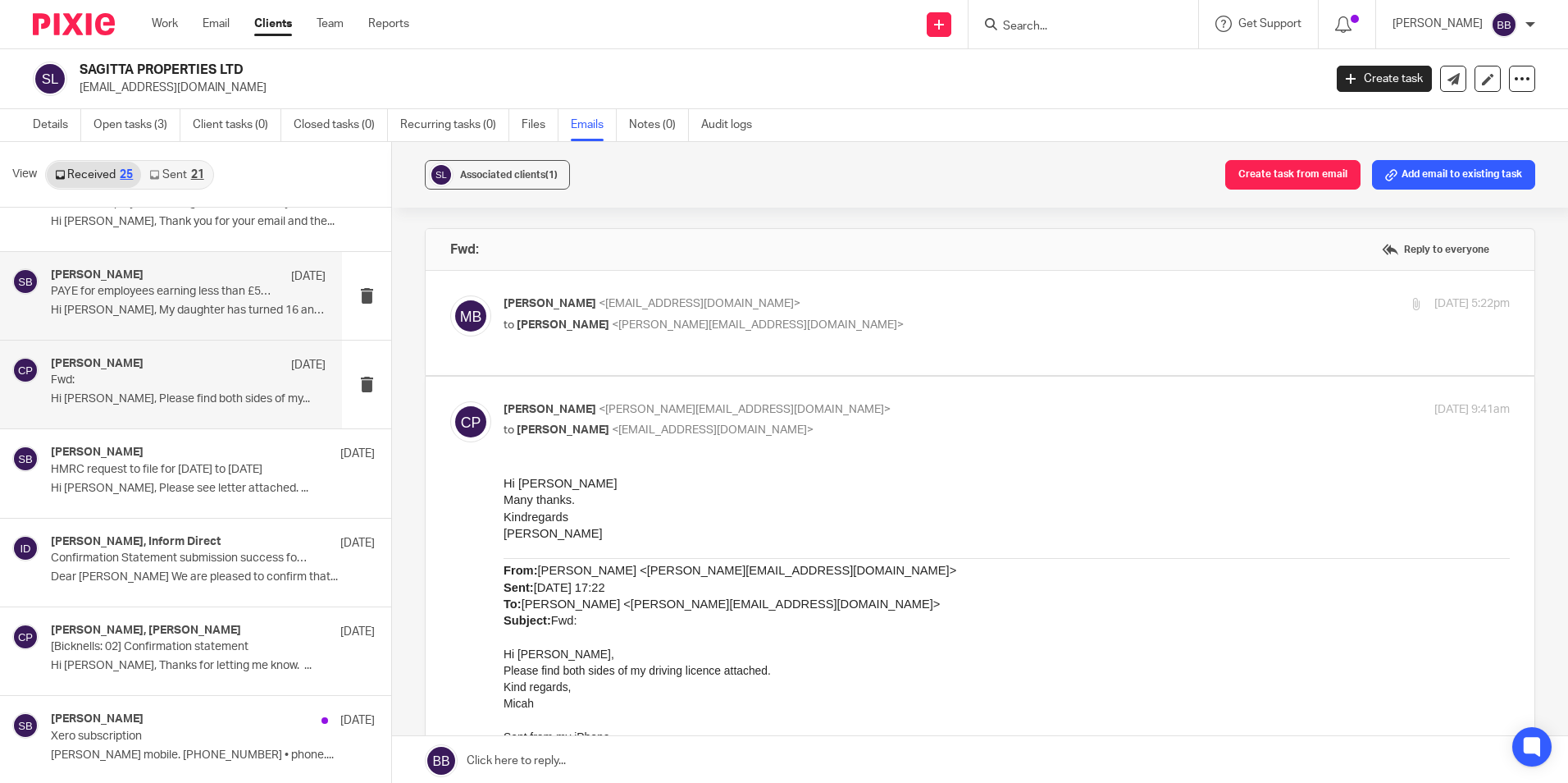
click at [197, 293] on p "PAYE for employees earning less than £5000/year" at bounding box center [160, 291] width 220 height 14
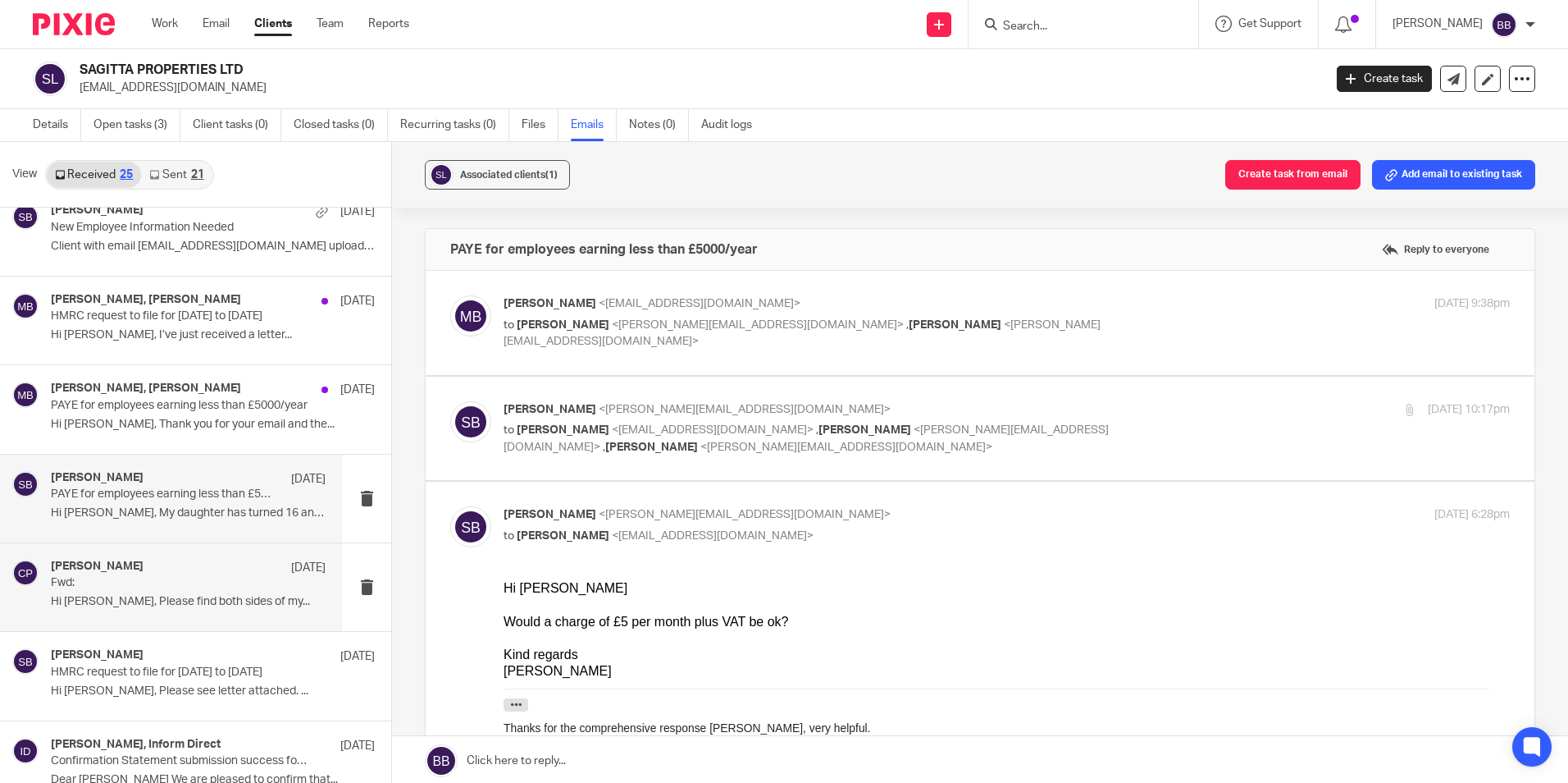
scroll to position [332, 0]
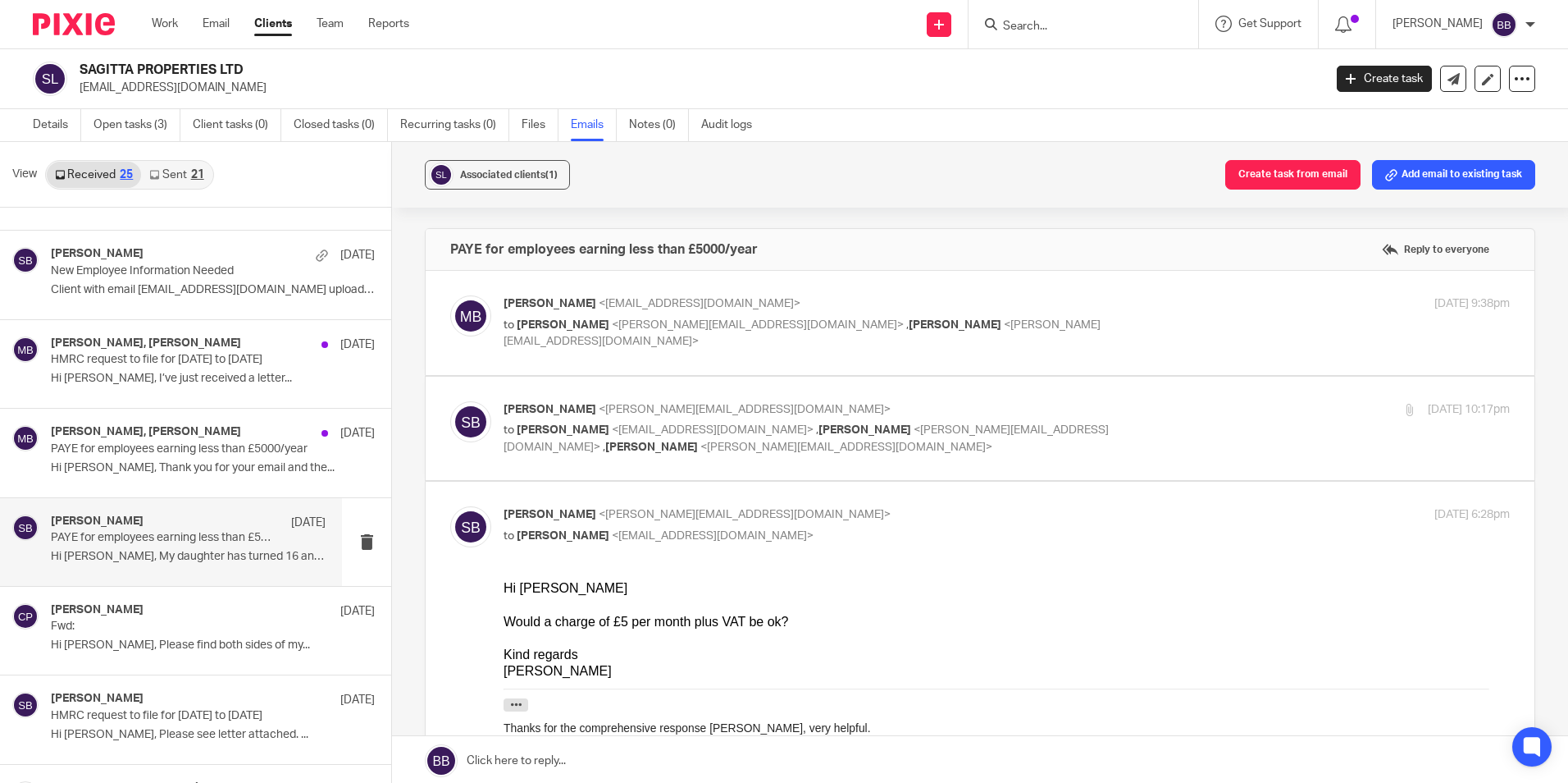
click at [666, 314] on div "Micah Bagworth <micah@sagittaprop.uk> to Steve Bicknell <steve@bicknells.net> ,…" at bounding box center [839, 323] width 671 height 55
checkbox input "true"
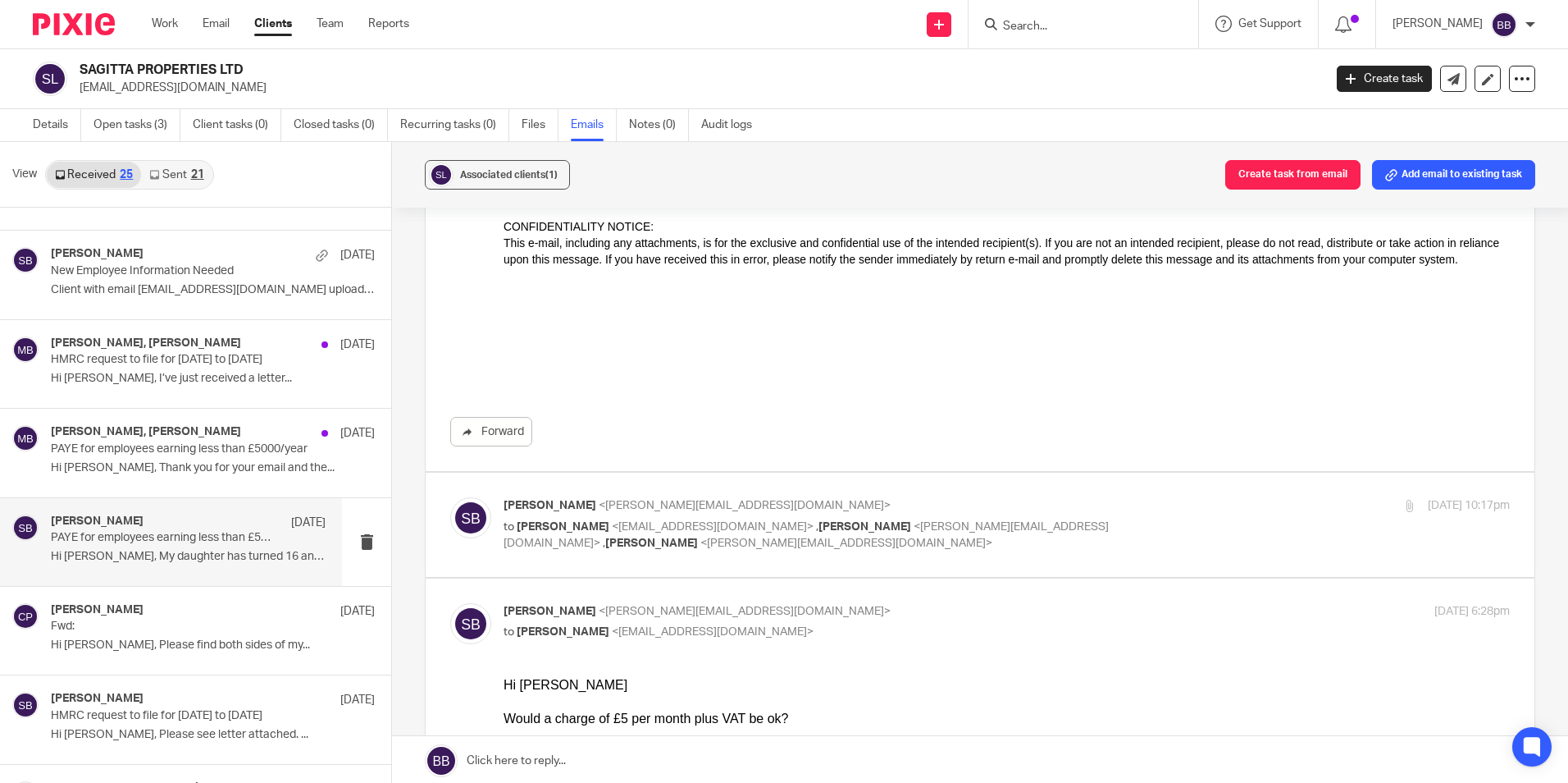
scroll to position [410, 0]
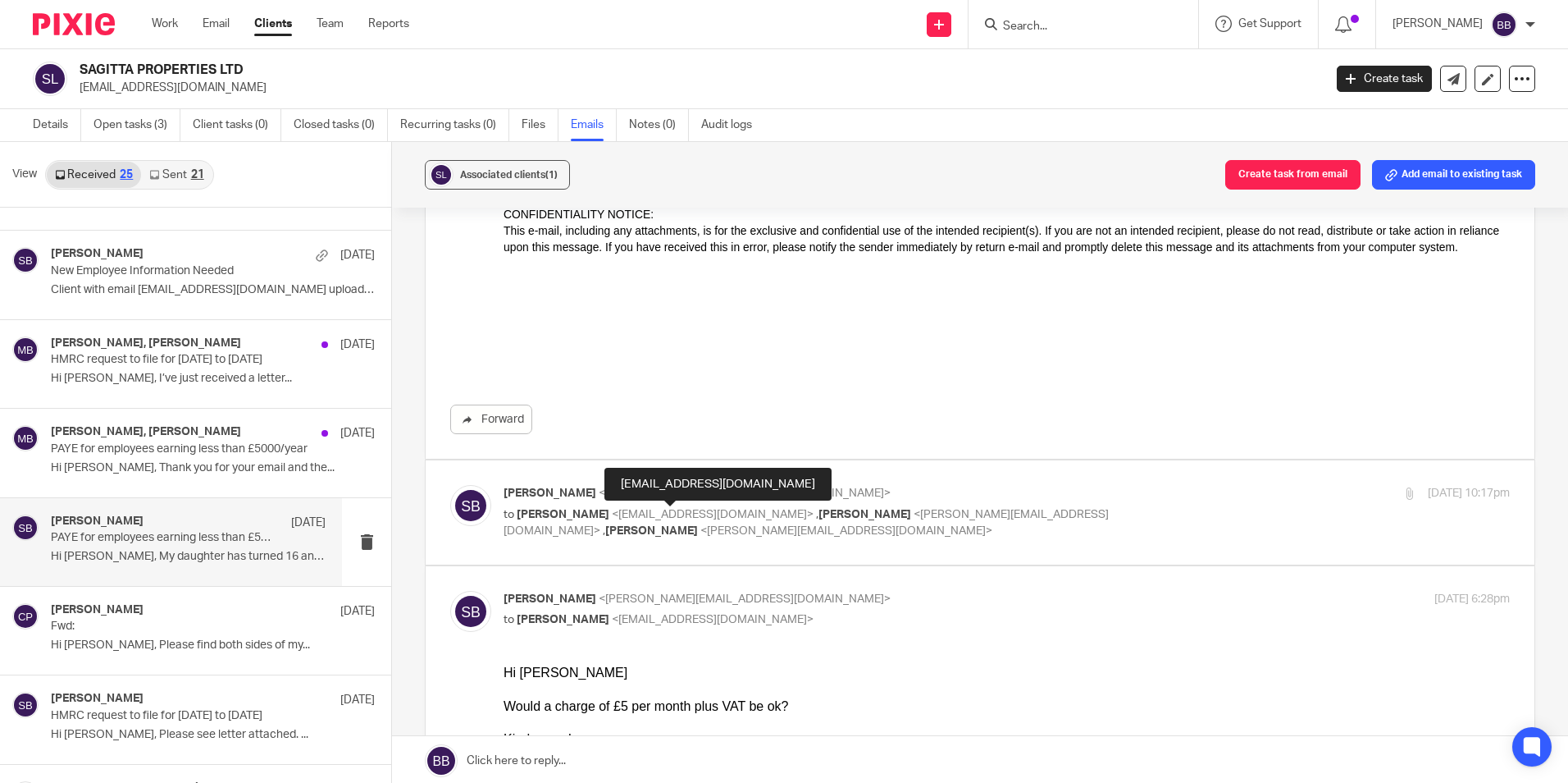
click at [718, 512] on span "<micah@sagittaprop.uk>" at bounding box center [712, 515] width 202 height 12
checkbox input "true"
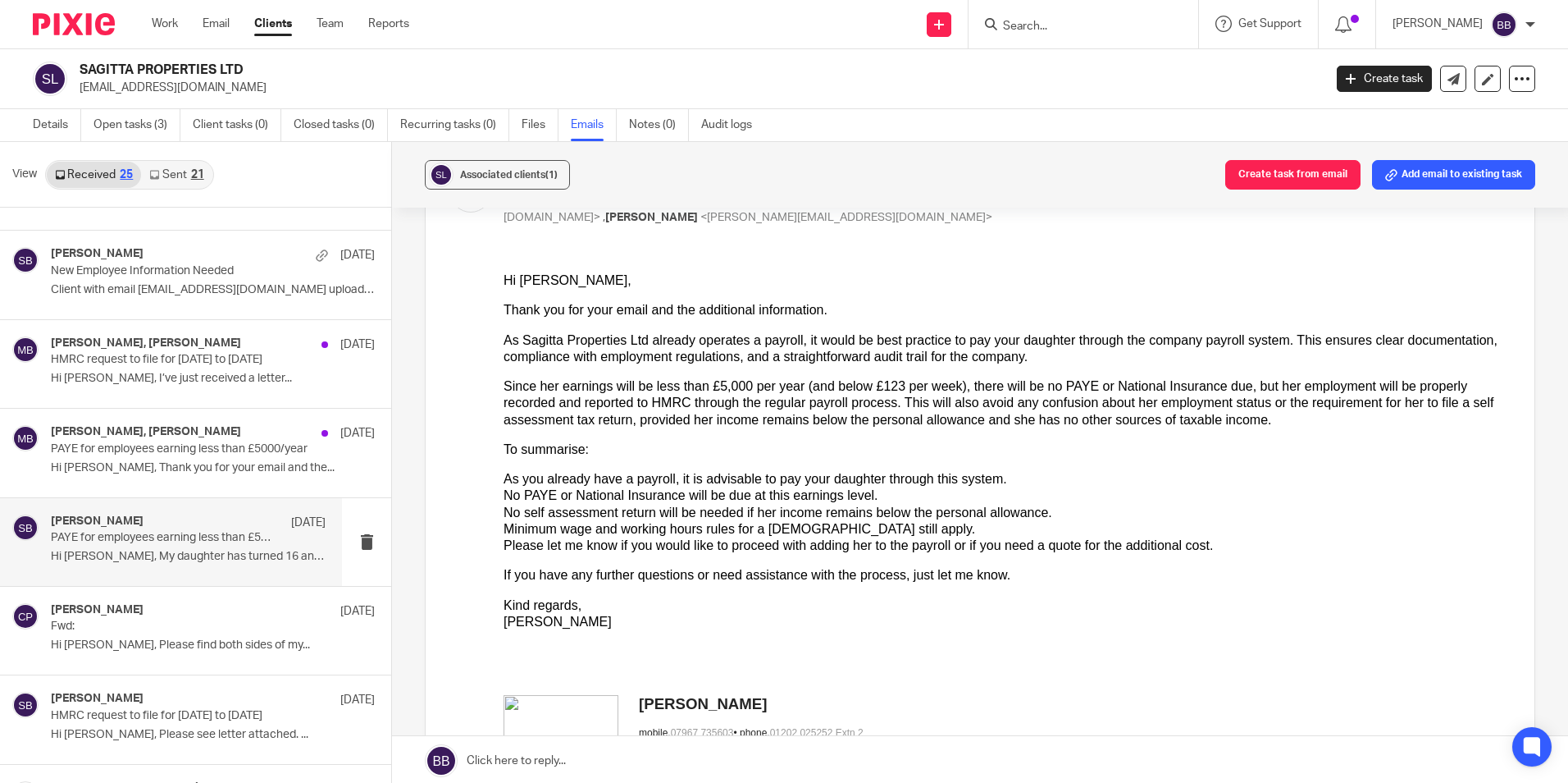
scroll to position [739, 0]
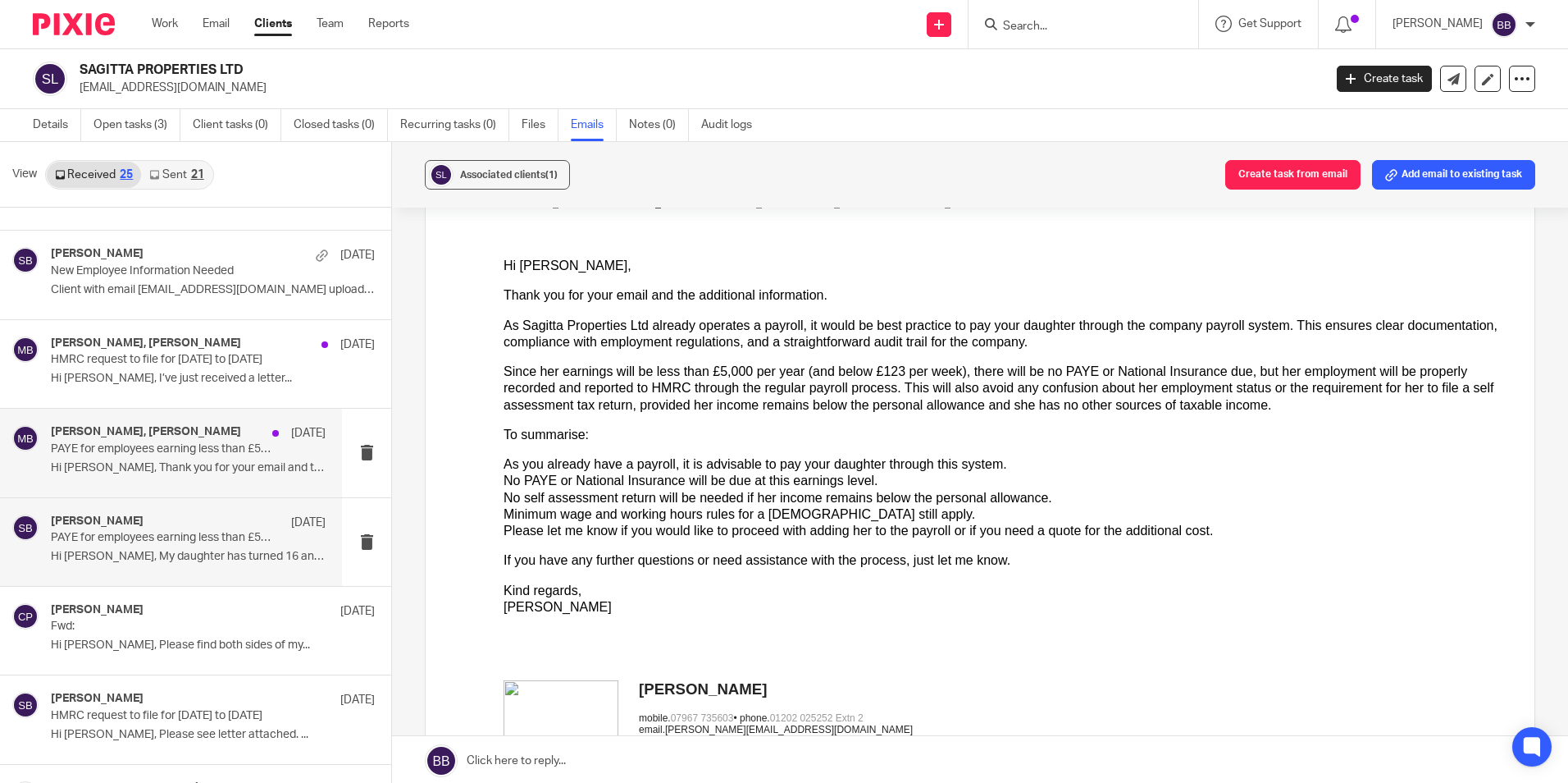
click at [133, 462] on p "Hi Micah, Thank you for your email and the..." at bounding box center [188, 468] width 275 height 14
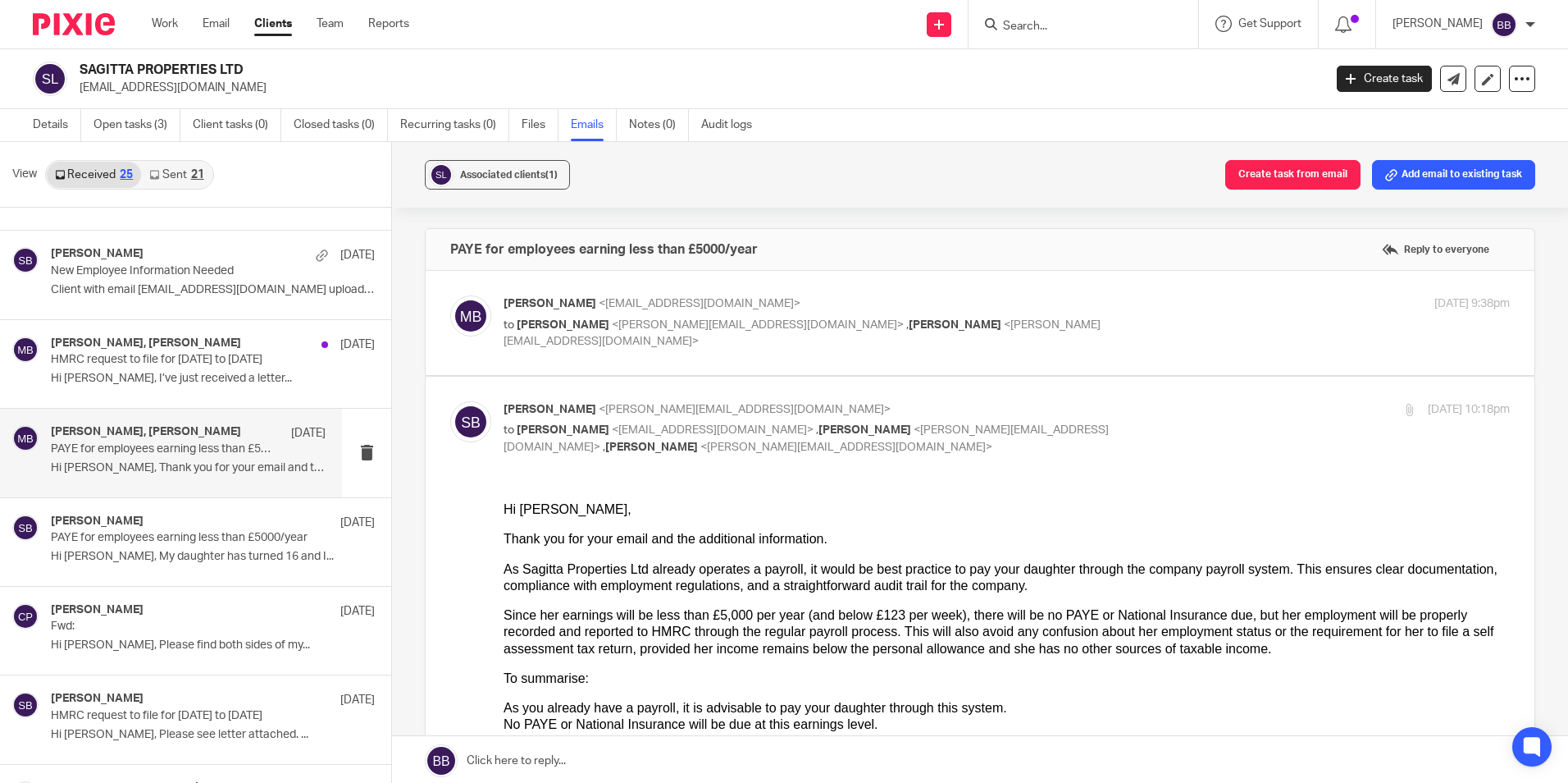
scroll to position [0, 0]
click at [612, 319] on span "<steve@bicknells.net>" at bounding box center [758, 325] width 292 height 12
checkbox input "true"
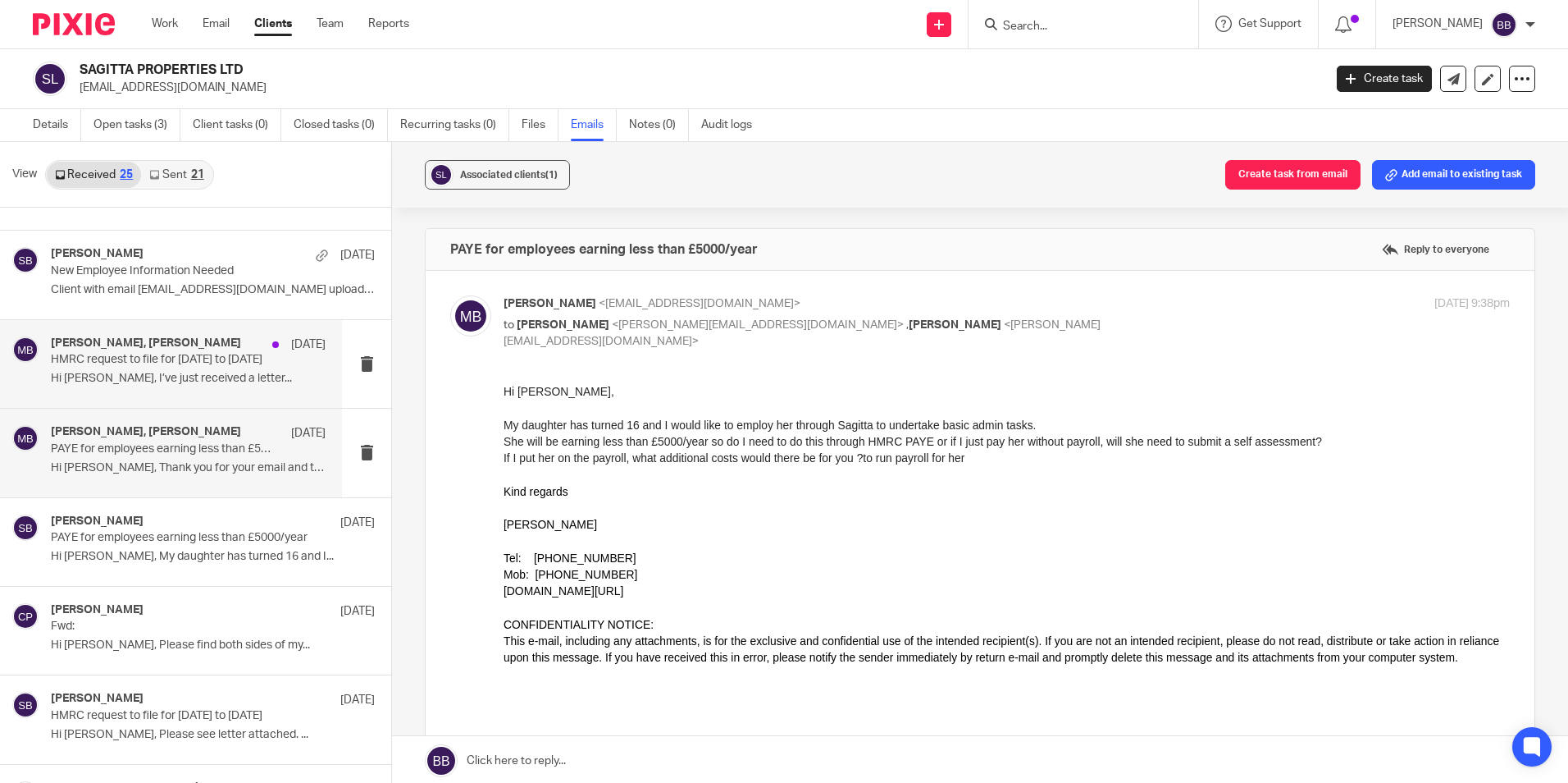
click at [126, 357] on p "HMRC request to file for 1st August 23 to June '24" at bounding box center [160, 359] width 220 height 14
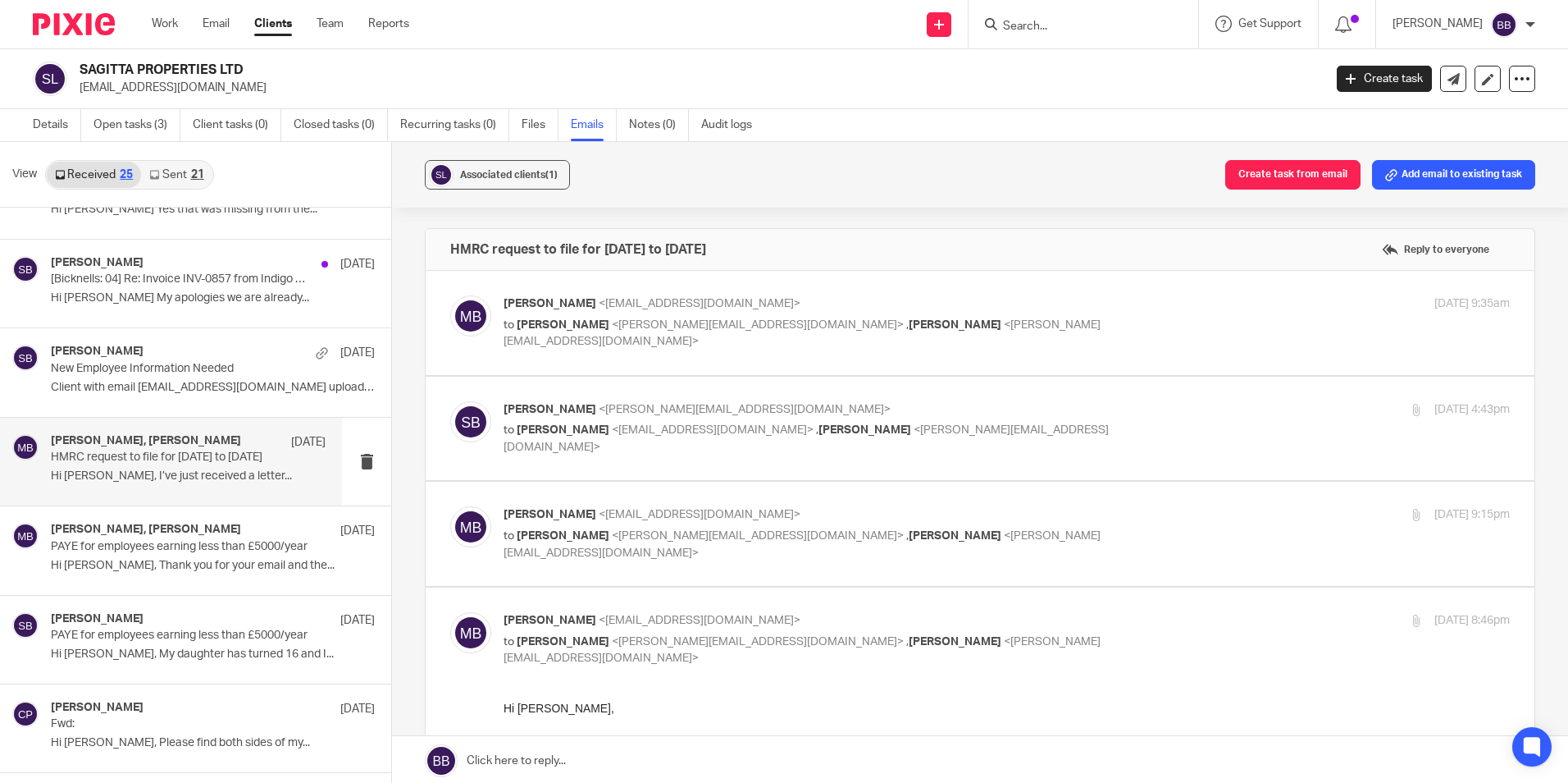
scroll to position [86, 0]
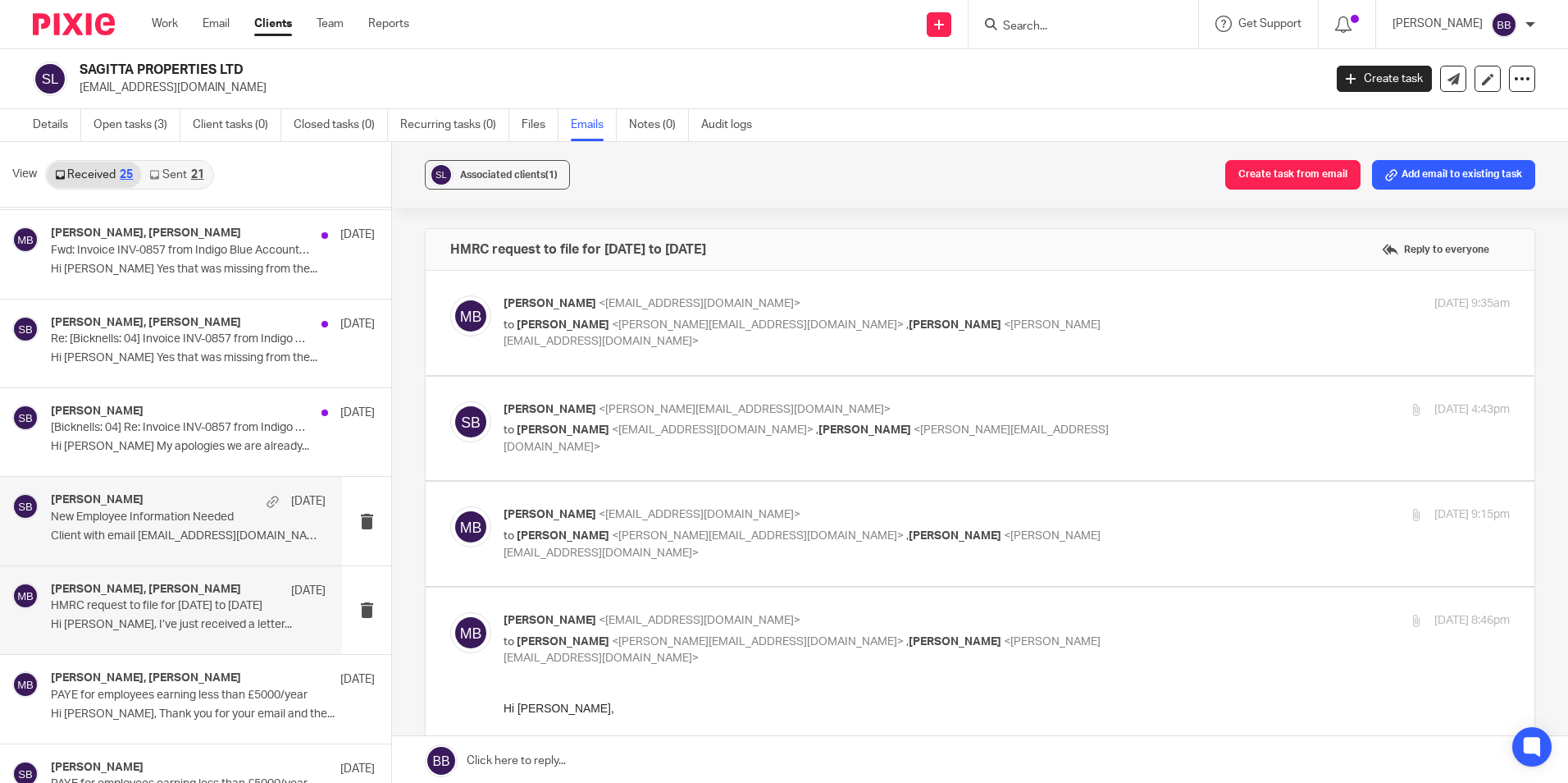
click at [151, 517] on p "New Employee Information Needed" at bounding box center [160, 517] width 220 height 14
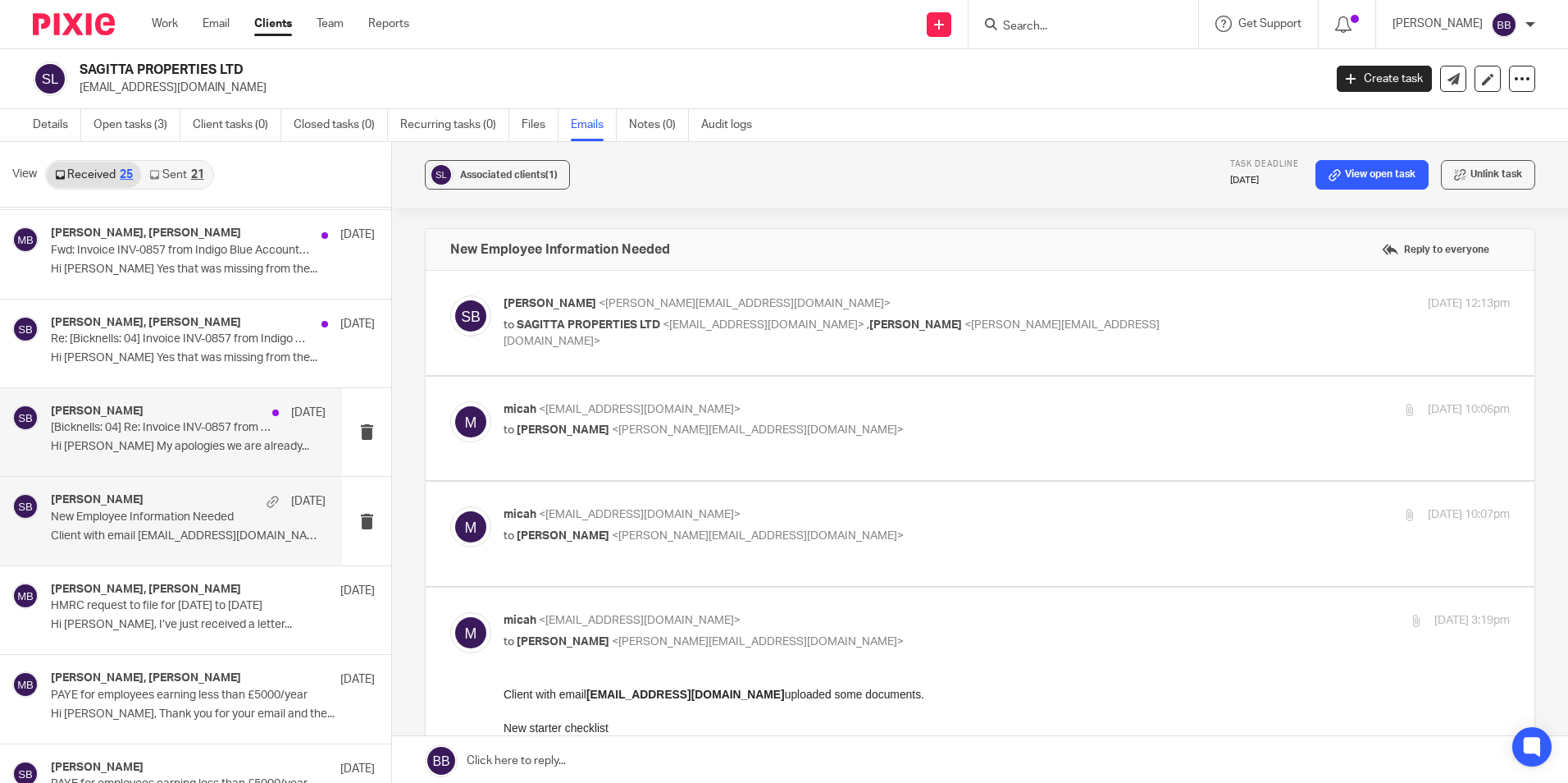
scroll to position [0, 0]
click at [634, 310] on p "Steve Bicknell <steve@bicknells.net>" at bounding box center [839, 305] width 671 height 17
checkbox input "true"
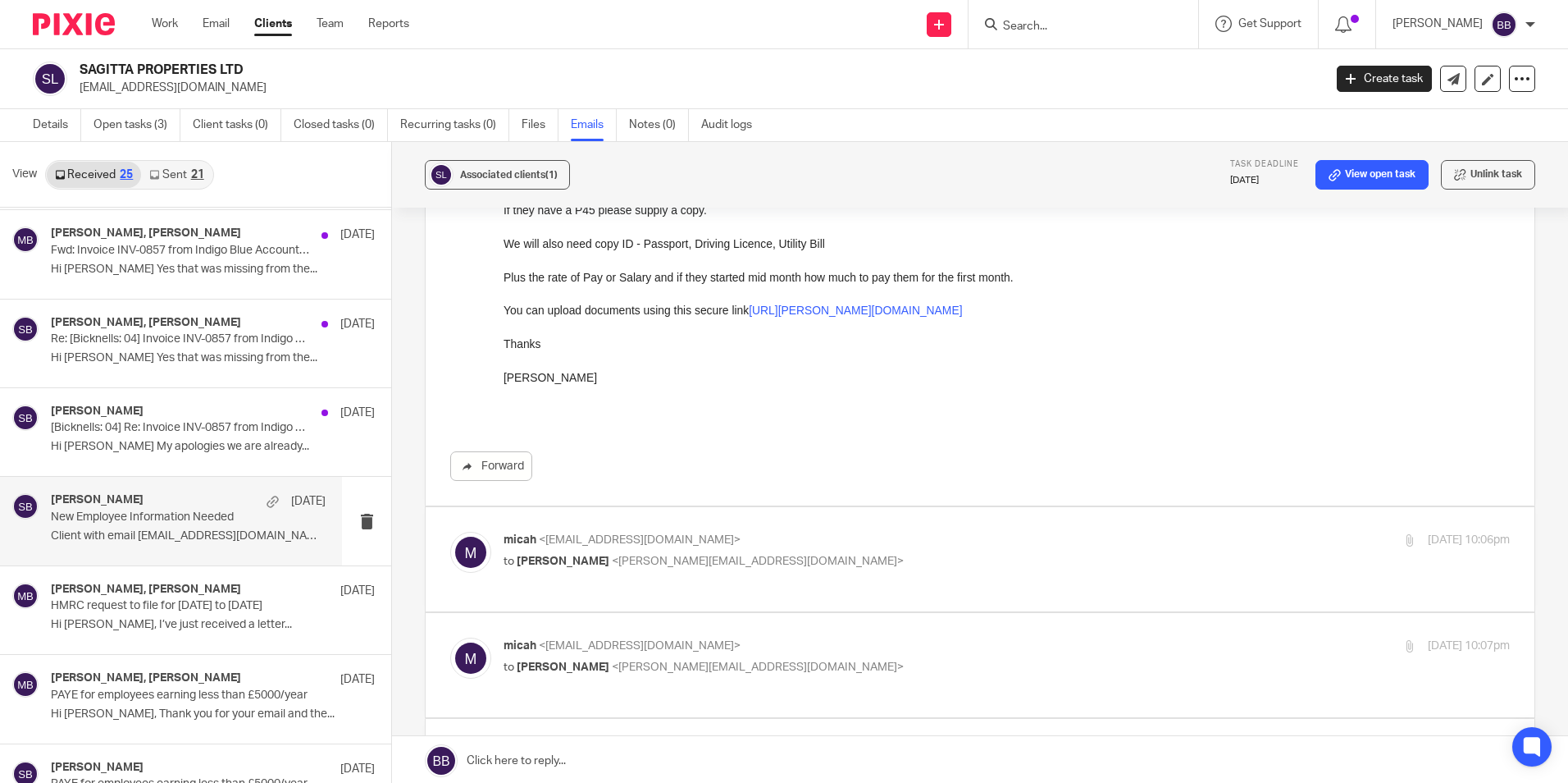
scroll to position [329, 0]
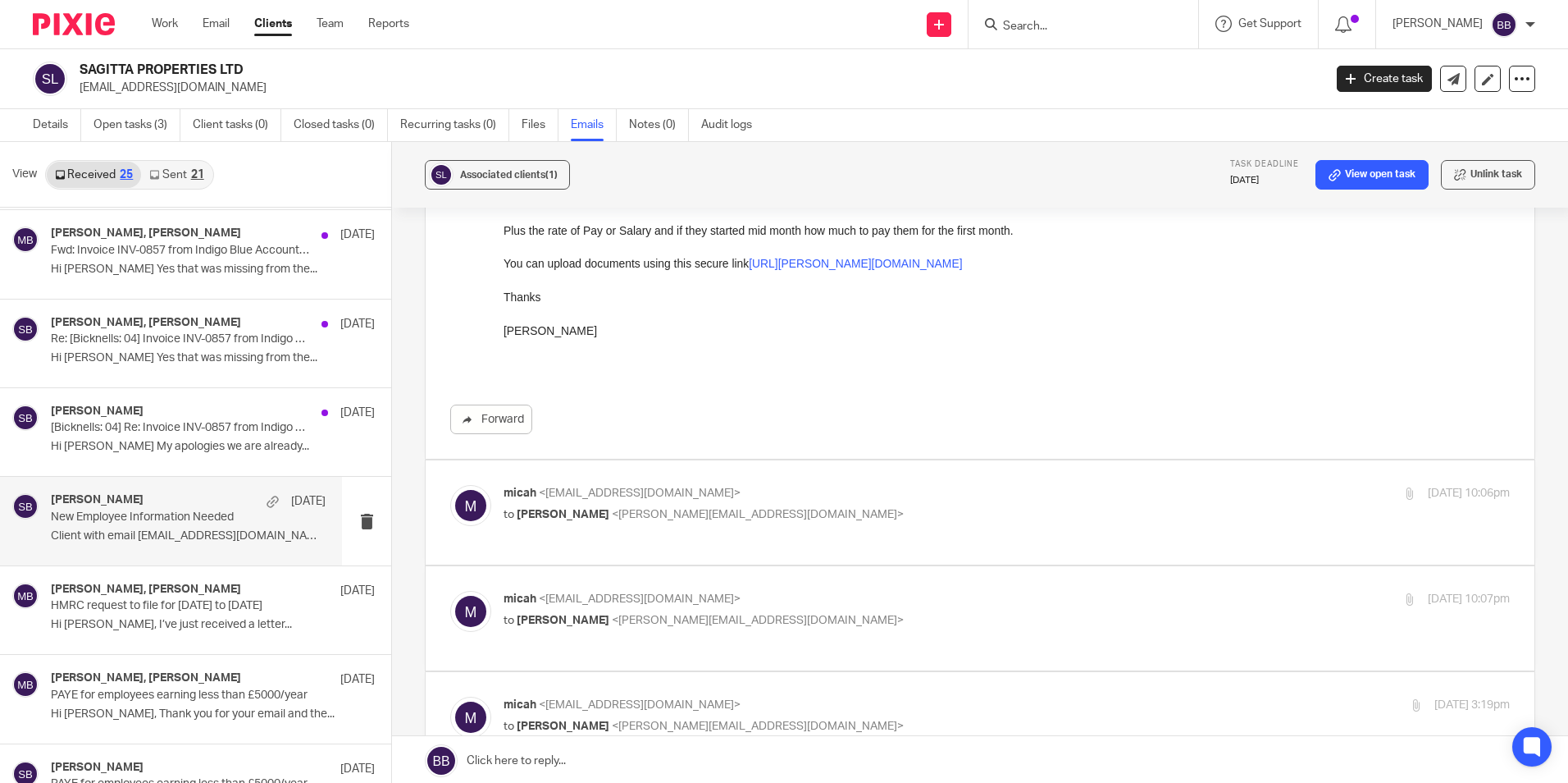
click at [574, 507] on p "to Steve Bicknell <steve@bicknells.net>" at bounding box center [839, 515] width 671 height 17
checkbox input "true"
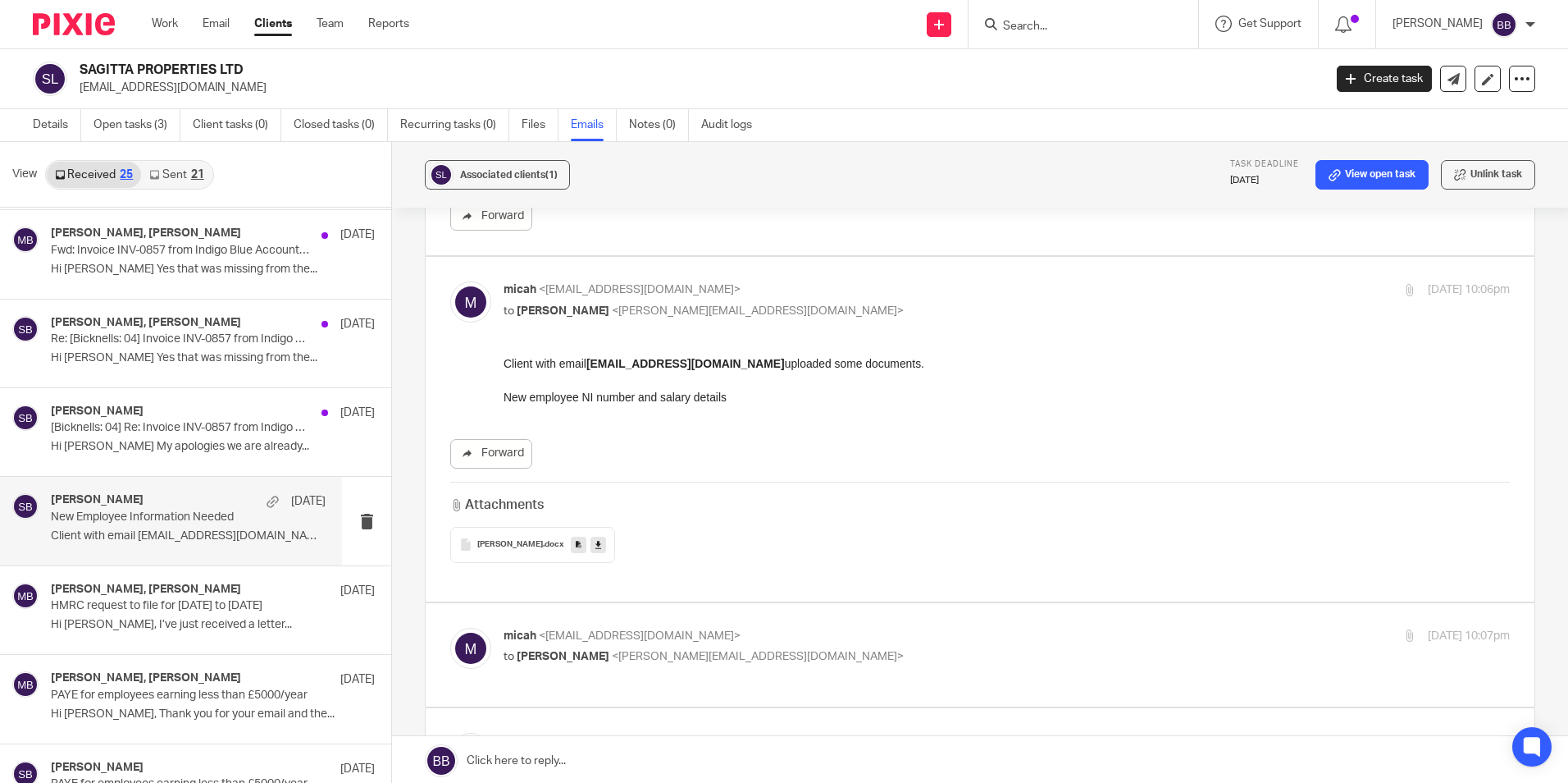
scroll to position [575, 0]
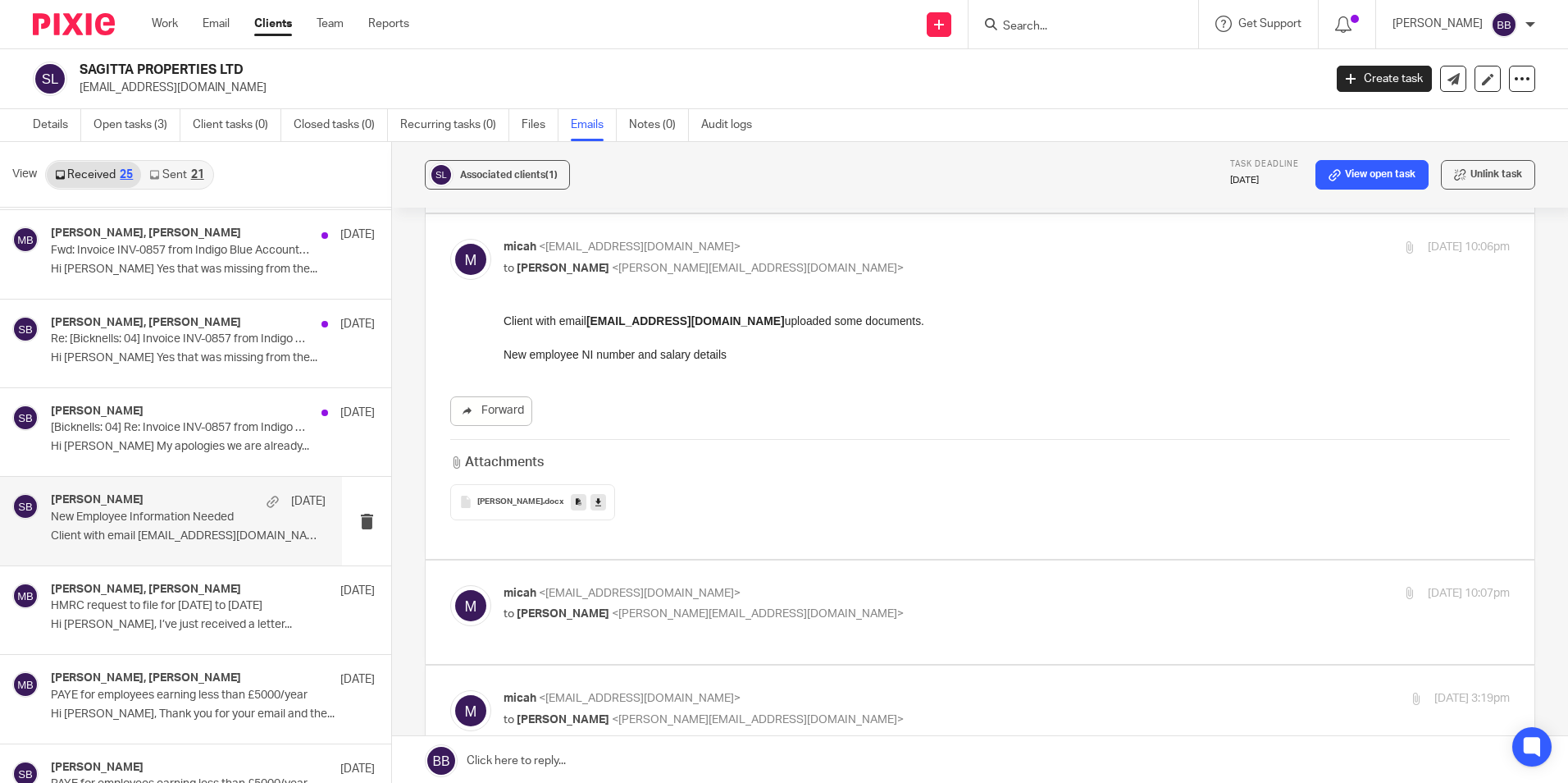
click at [565, 589] on div "micah <micah@sagittaprop.uk> to Steve Bicknell <steve@bicknells.net>" at bounding box center [839, 603] width 671 height 37
checkbox input "true"
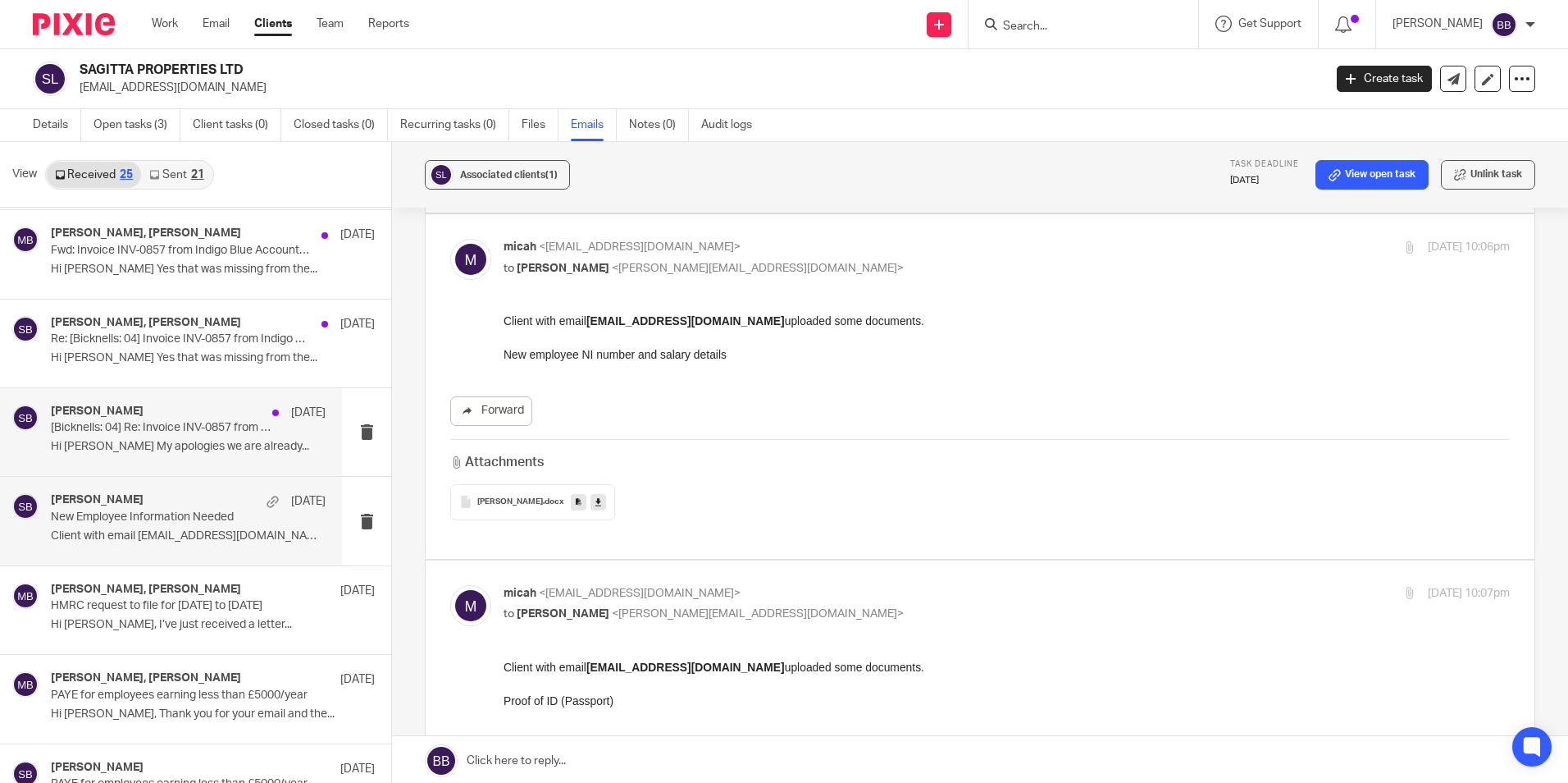
scroll to position [0, 0]
click at [172, 465] on div "Steve Bicknell 4 Aug [Bicknells: 04] Re: Invoice INV-0857 from Indigo Blue Acco…" at bounding box center [171, 431] width 342 height 87
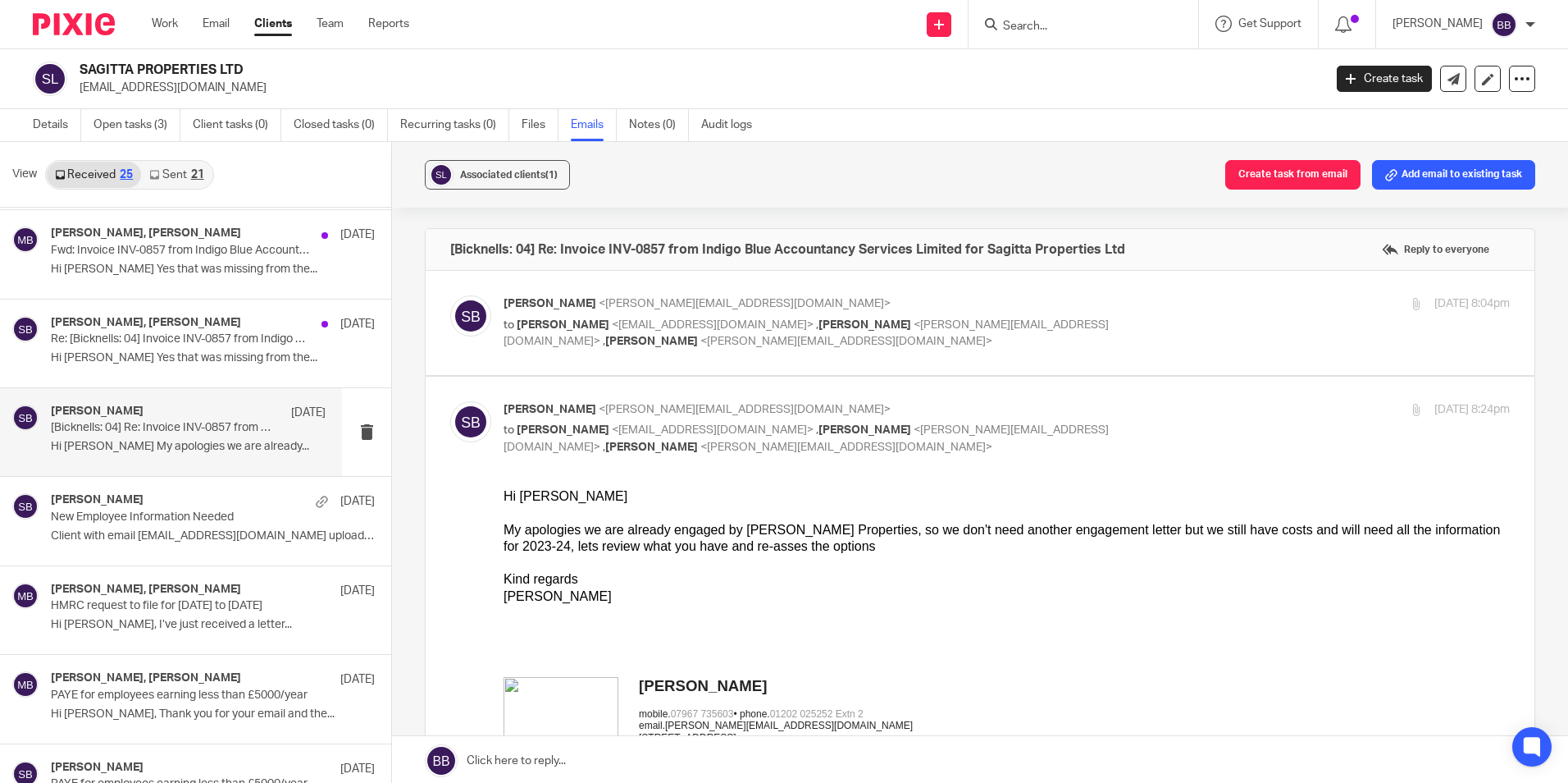
click at [590, 327] on span "[PERSON_NAME]" at bounding box center [563, 325] width 93 height 12
checkbox input "true"
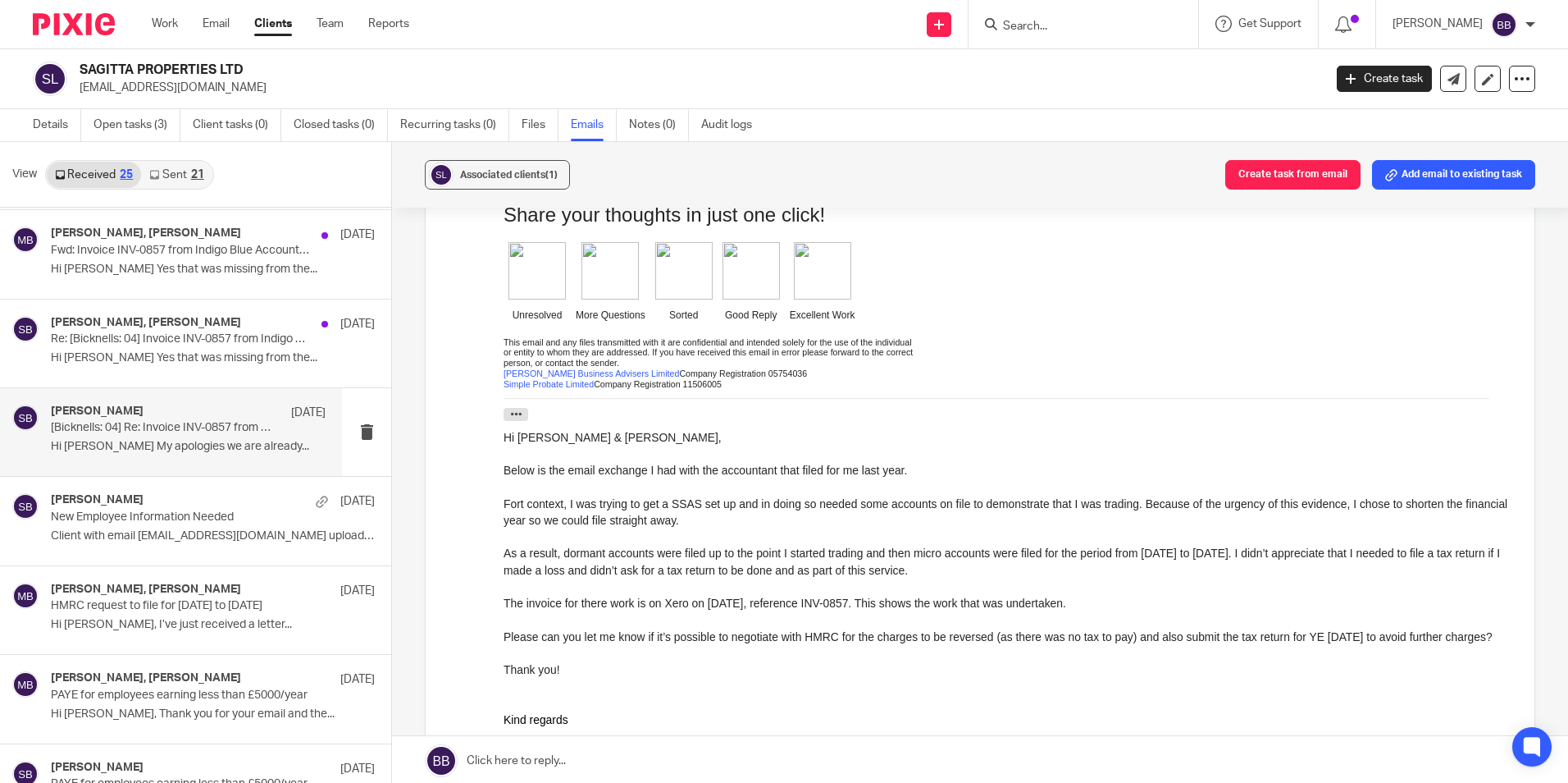
scroll to position [985, 0]
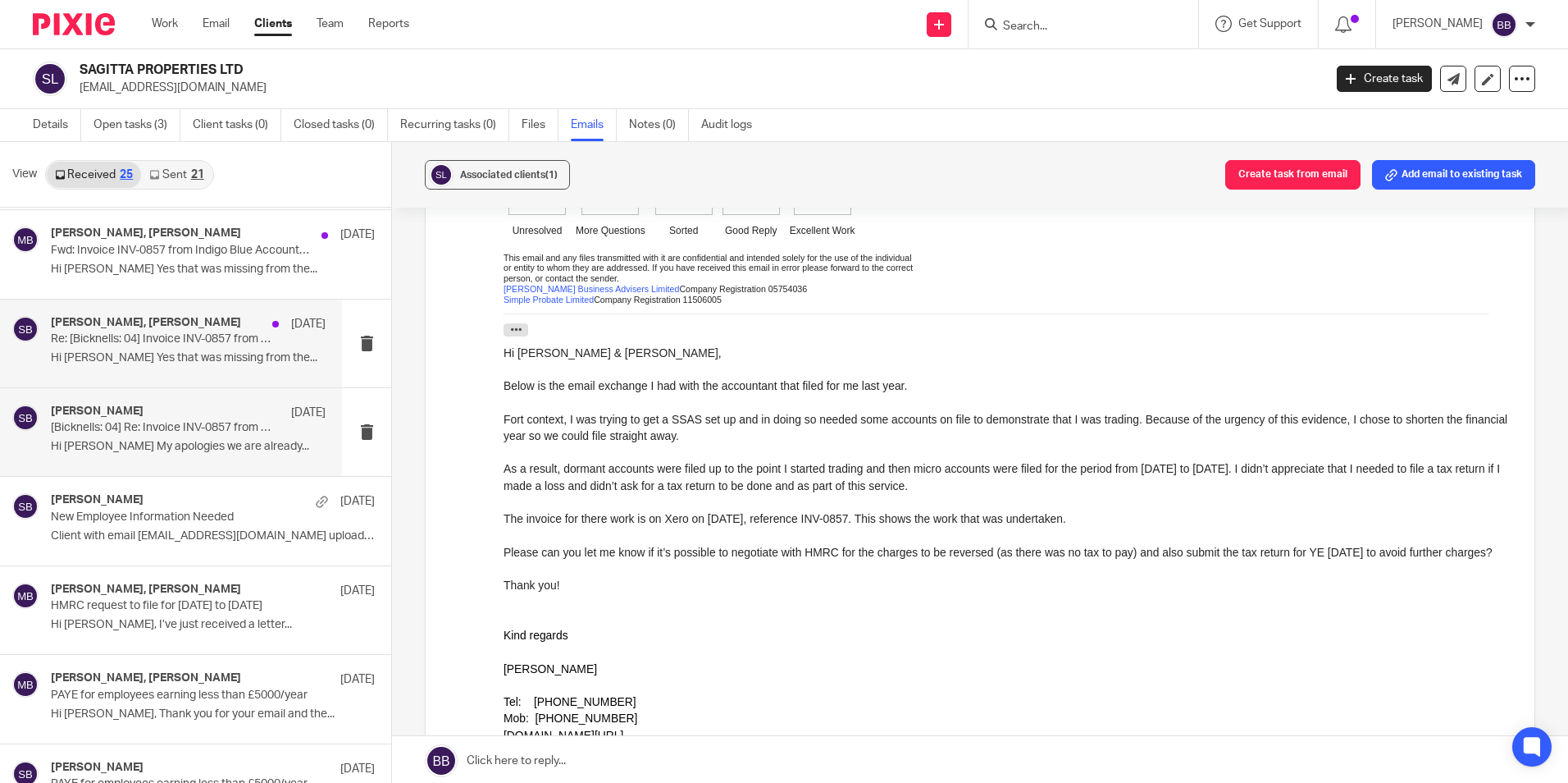
click at [198, 342] on p "Re: [Bicknells: 04] Invoice INV-0857 from Indigo Blue Accountancy Services Limi…" at bounding box center [160, 339] width 220 height 14
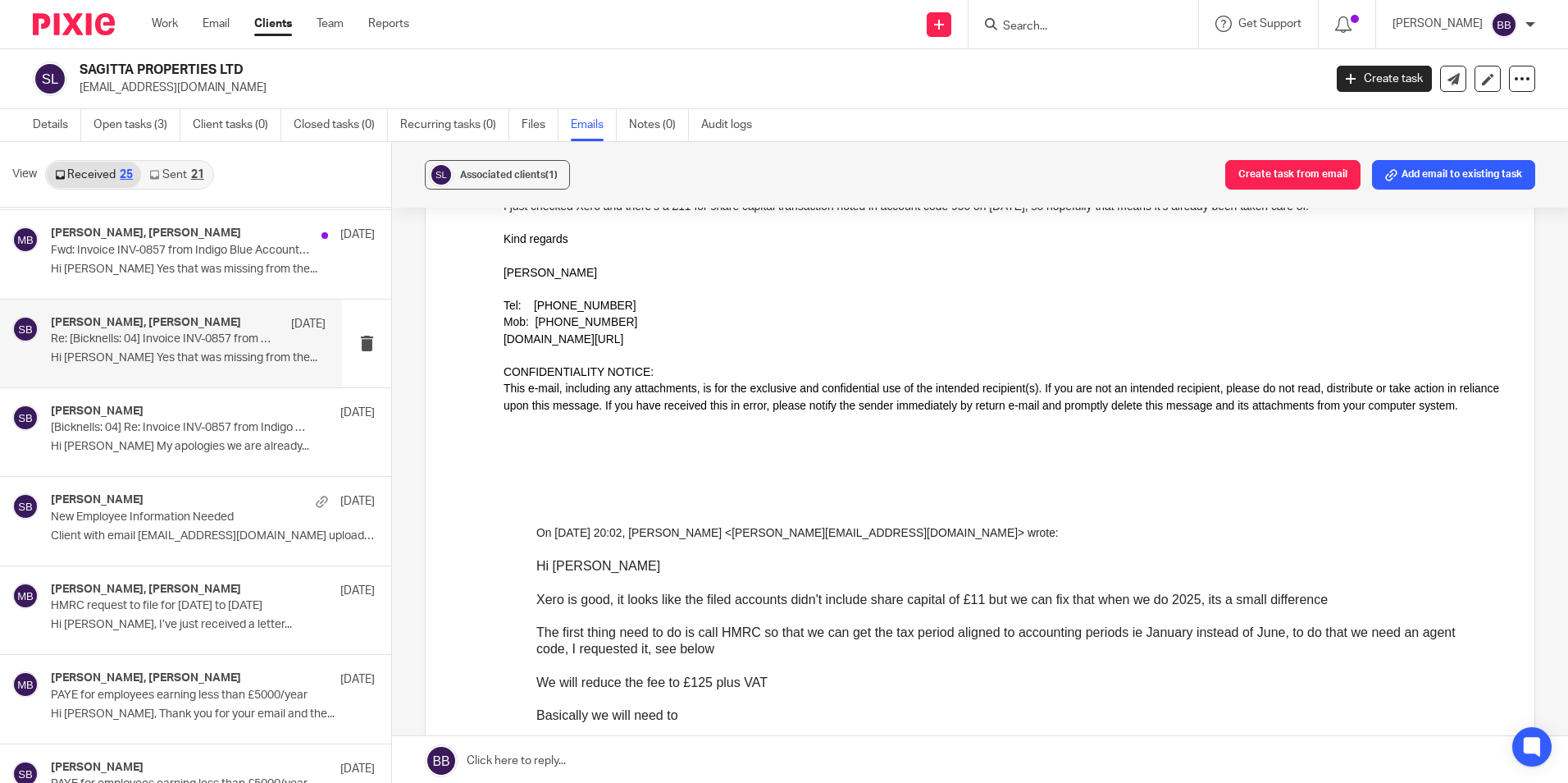
scroll to position [0, 0]
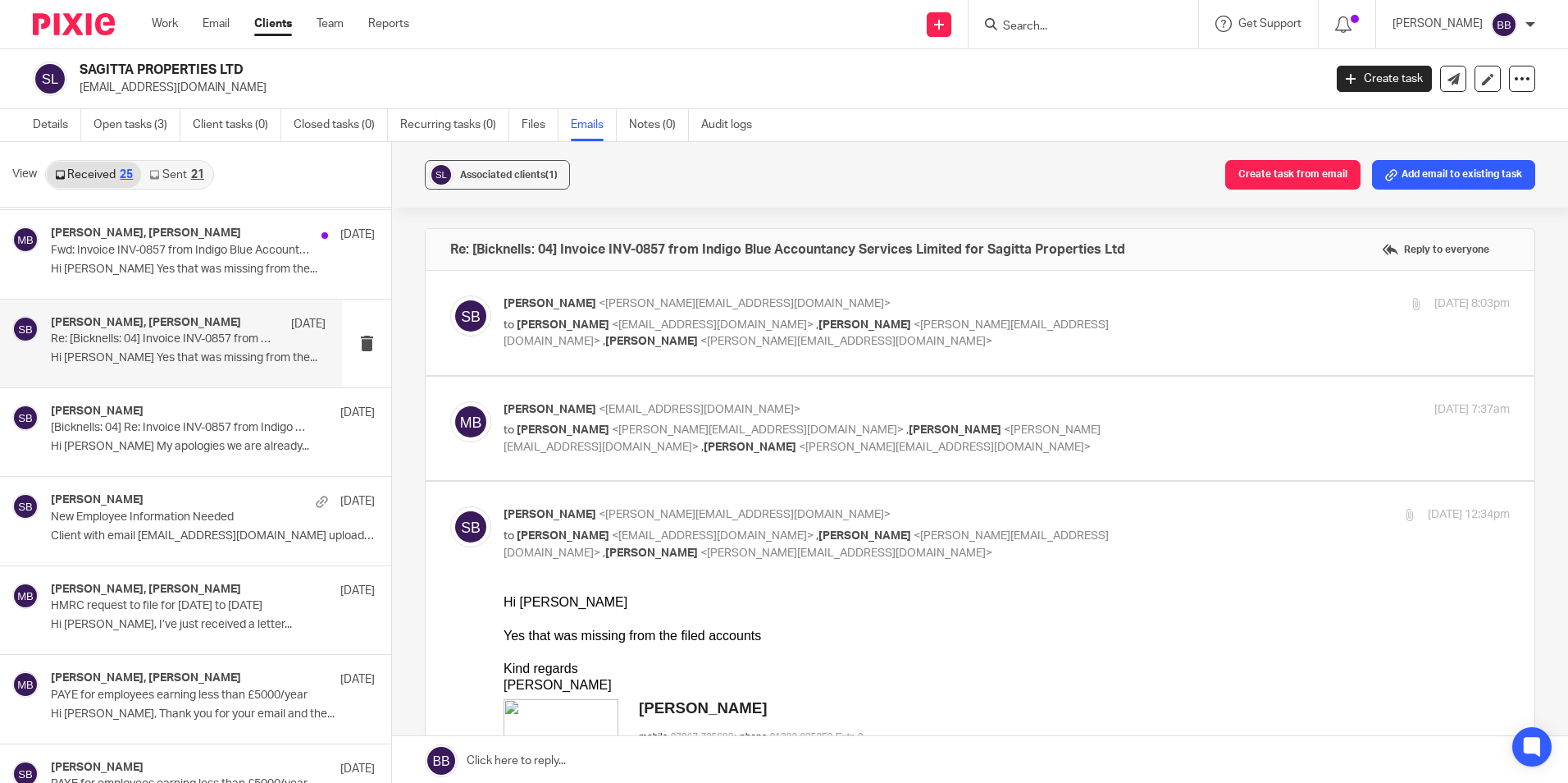
click at [612, 434] on span "<steve@bicknells.net>" at bounding box center [758, 430] width 292 height 12
checkbox input "true"
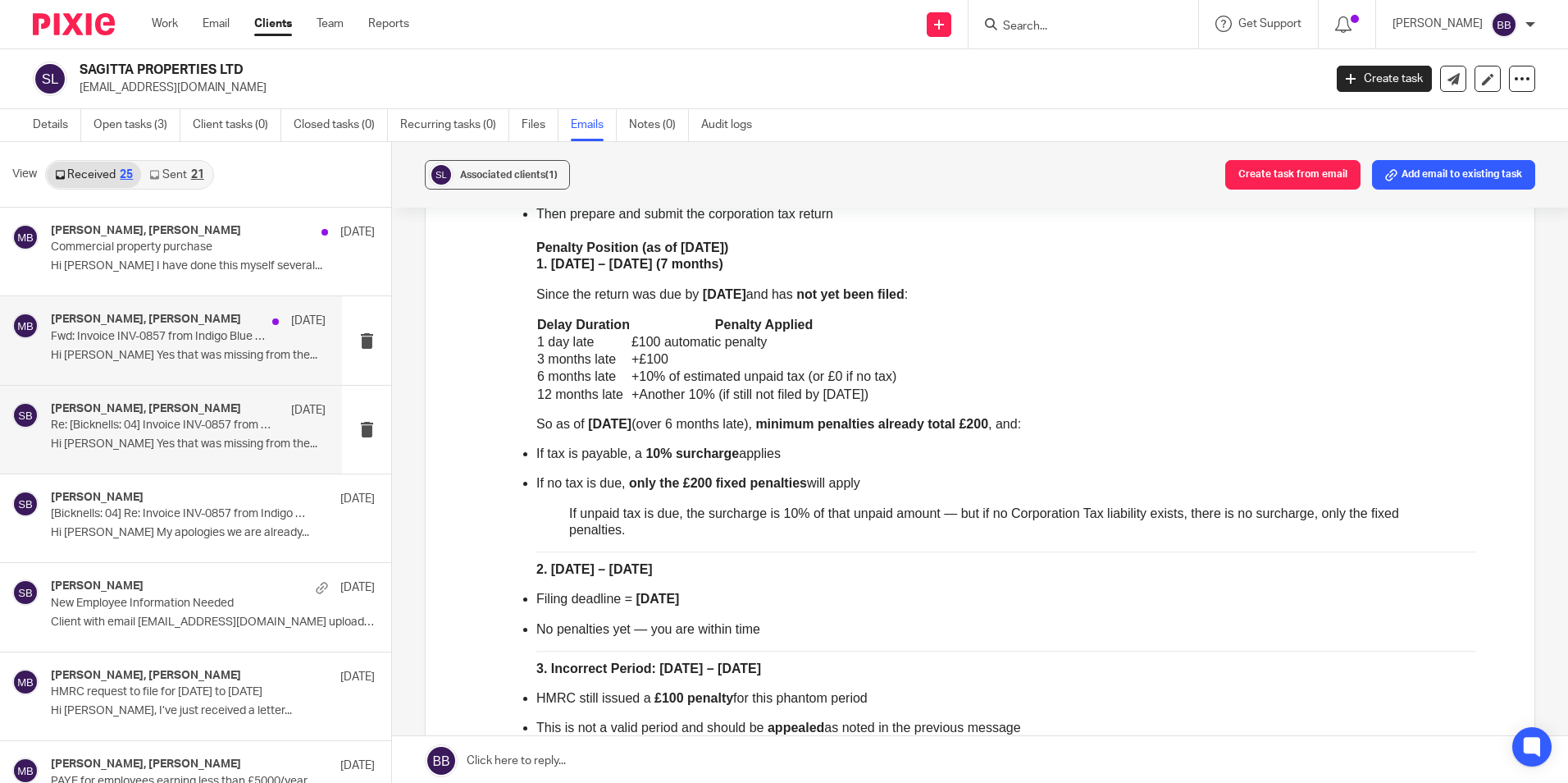
click at [127, 347] on div "Steve Bicknell, Micah Bagworth 6 Aug Fwd: Invoice INV-0857 from Indigo Blue Acc…" at bounding box center [188, 339] width 275 height 55
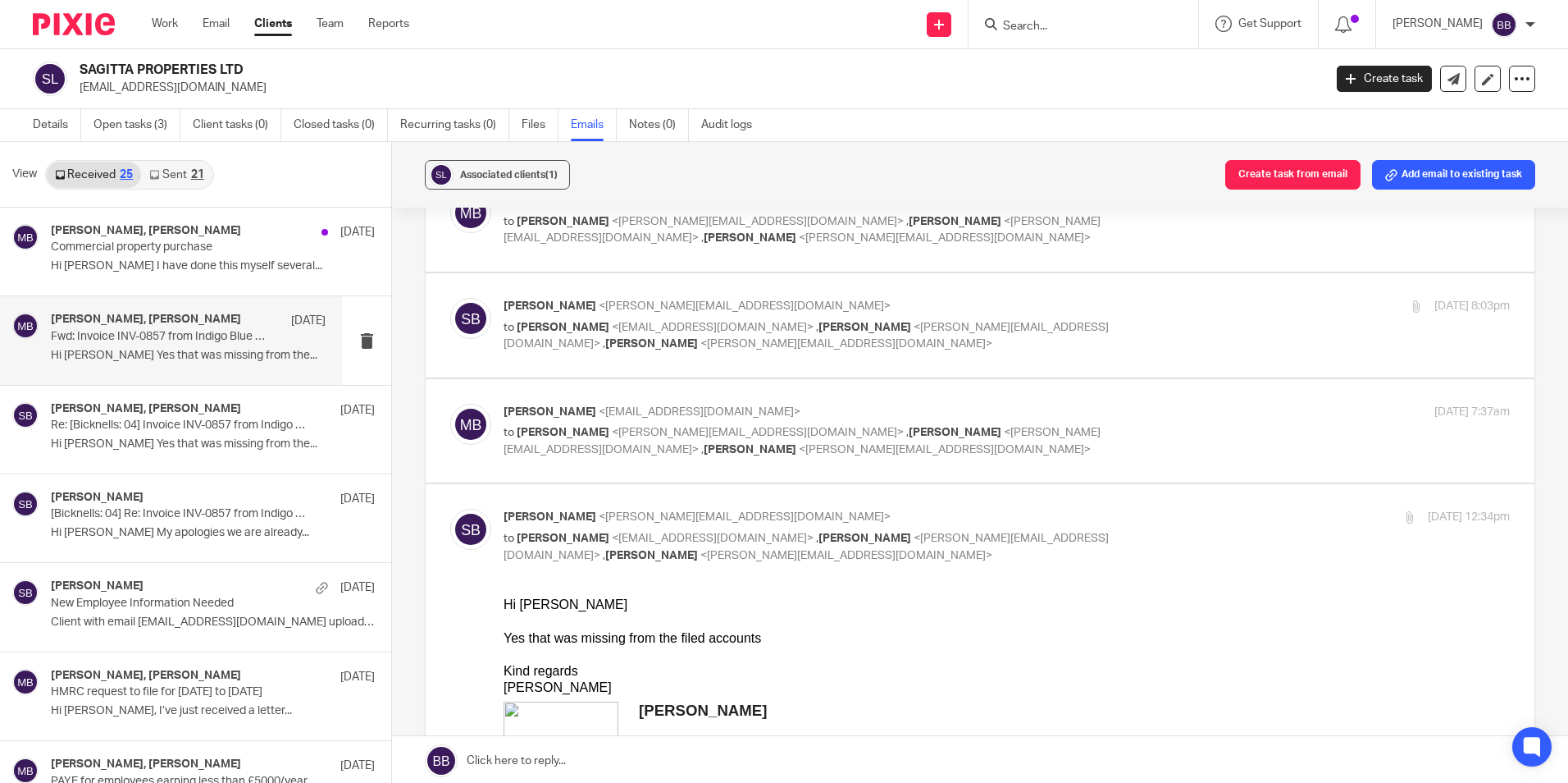
scroll to position [493, 0]
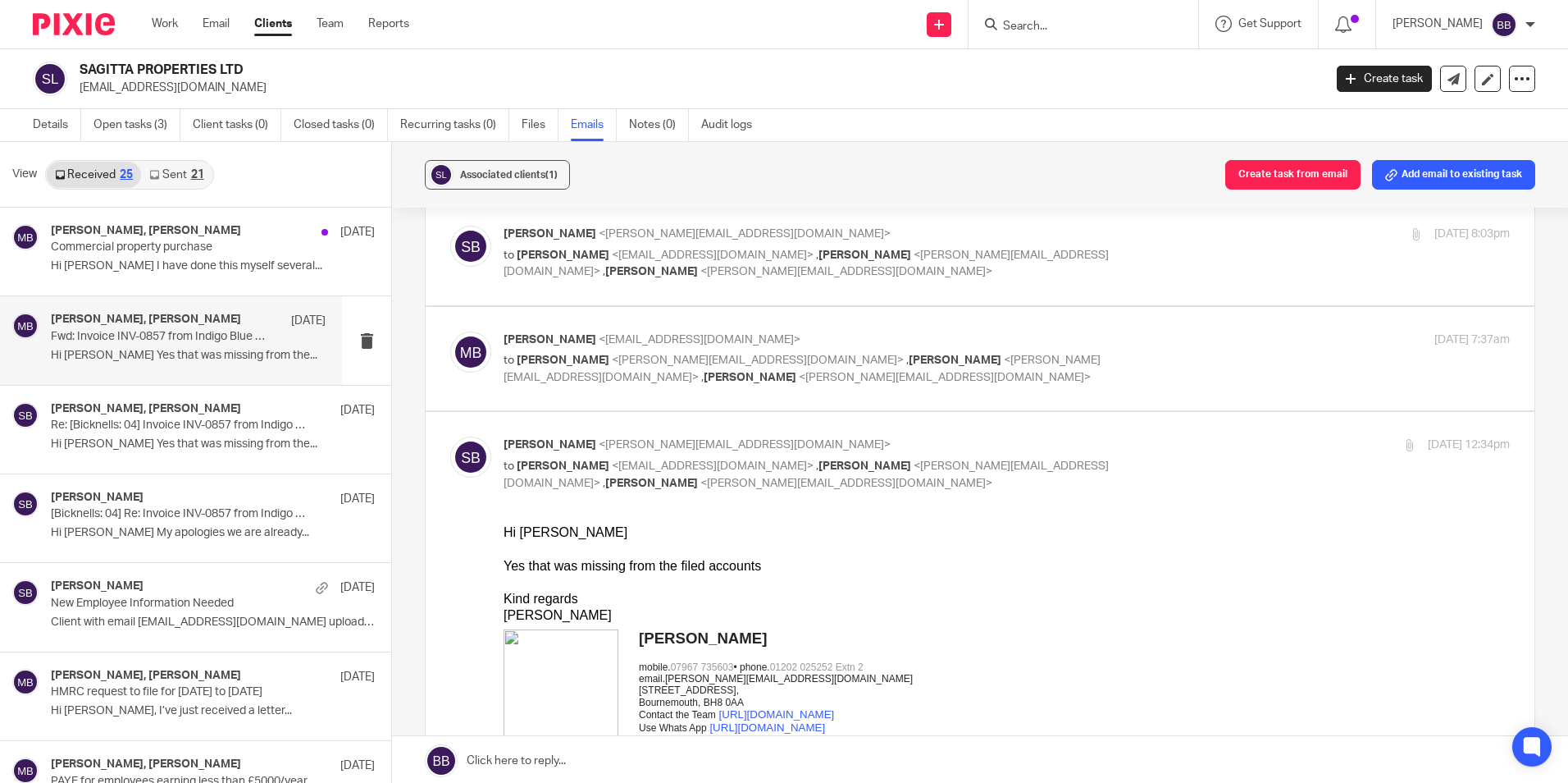
click at [575, 350] on div "Micah Bagworth <micah@sagittaprop.uk> to Steve Bicknell <steve@bicknells.net> ,…" at bounding box center [839, 358] width 671 height 55
checkbox input "true"
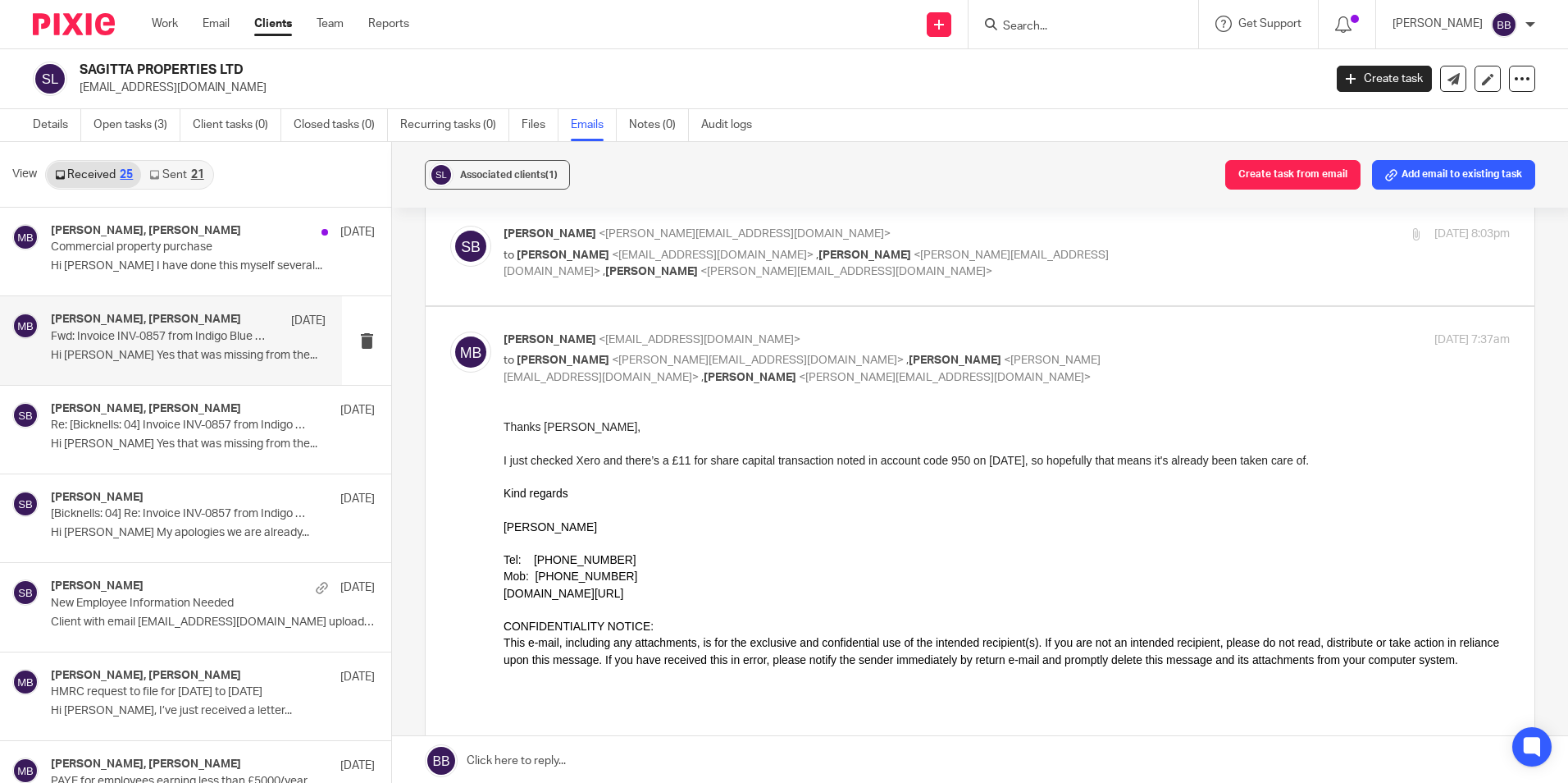
scroll to position [0, 0]
click at [572, 255] on span "[PERSON_NAME]" at bounding box center [563, 256] width 93 height 12
checkbox input "true"
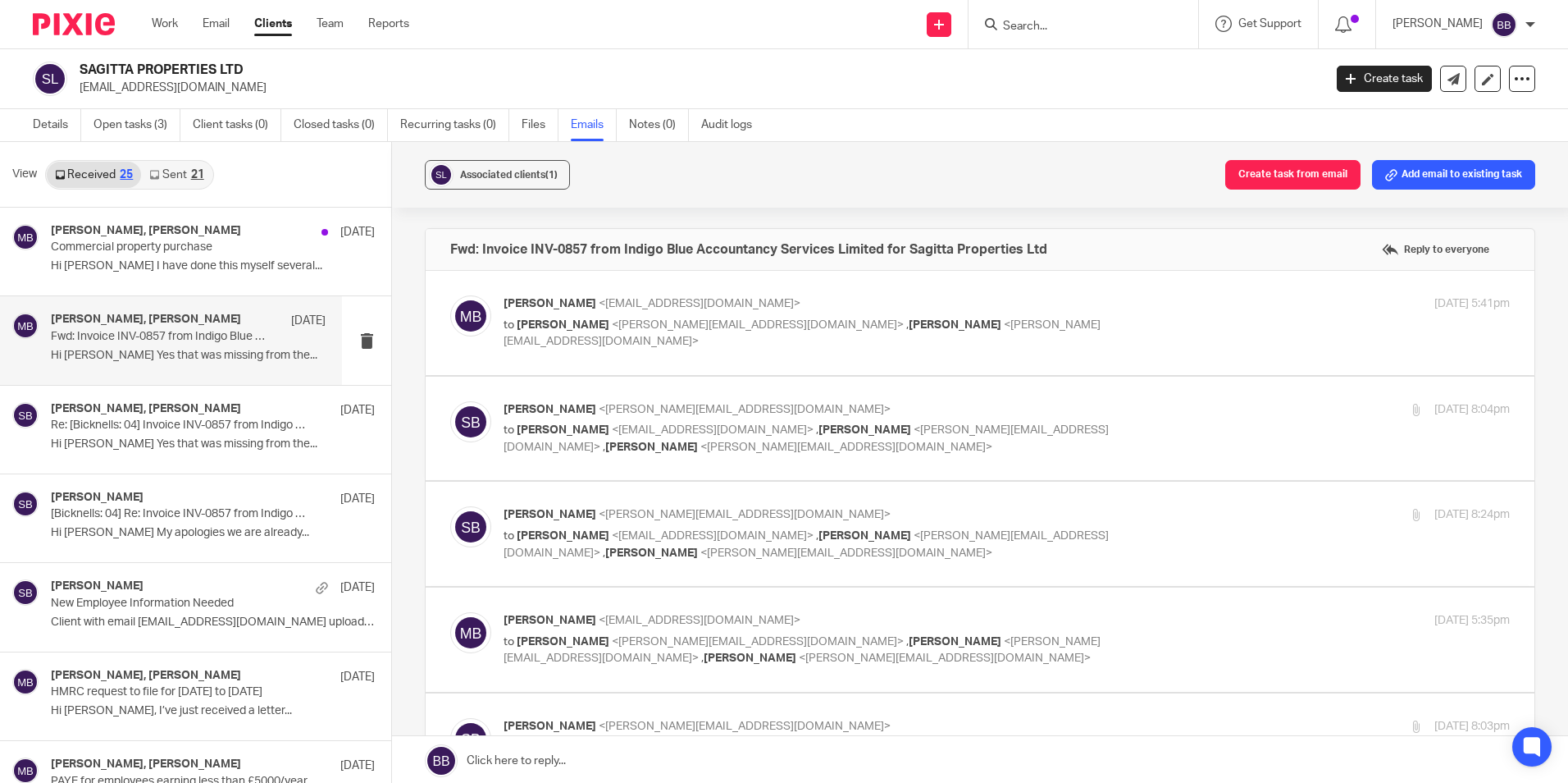
click at [628, 310] on p "Micah Bagworth <micah@sagittaprop.uk>" at bounding box center [839, 305] width 671 height 17
checkbox input "true"
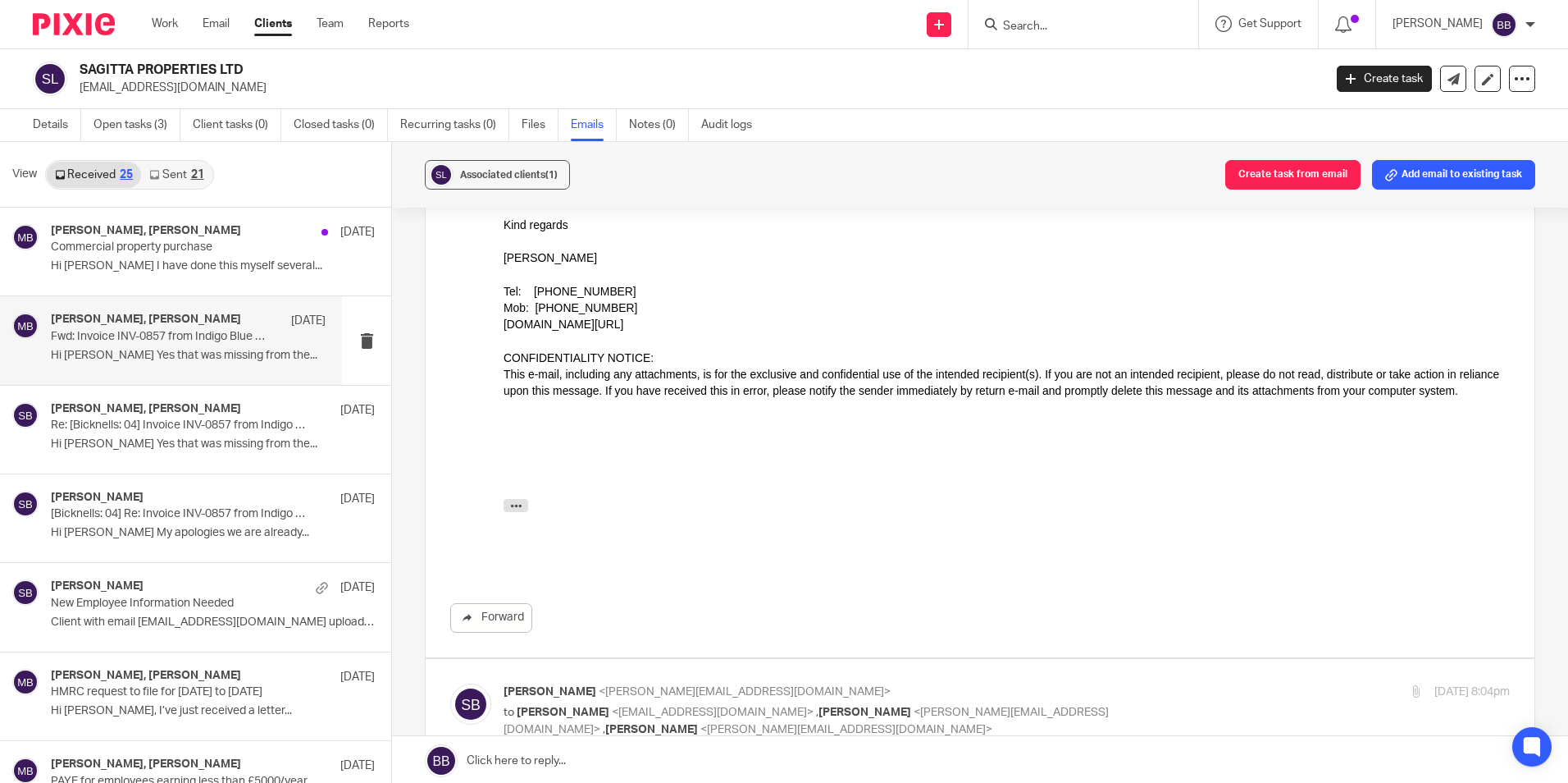
scroll to position [575, 0]
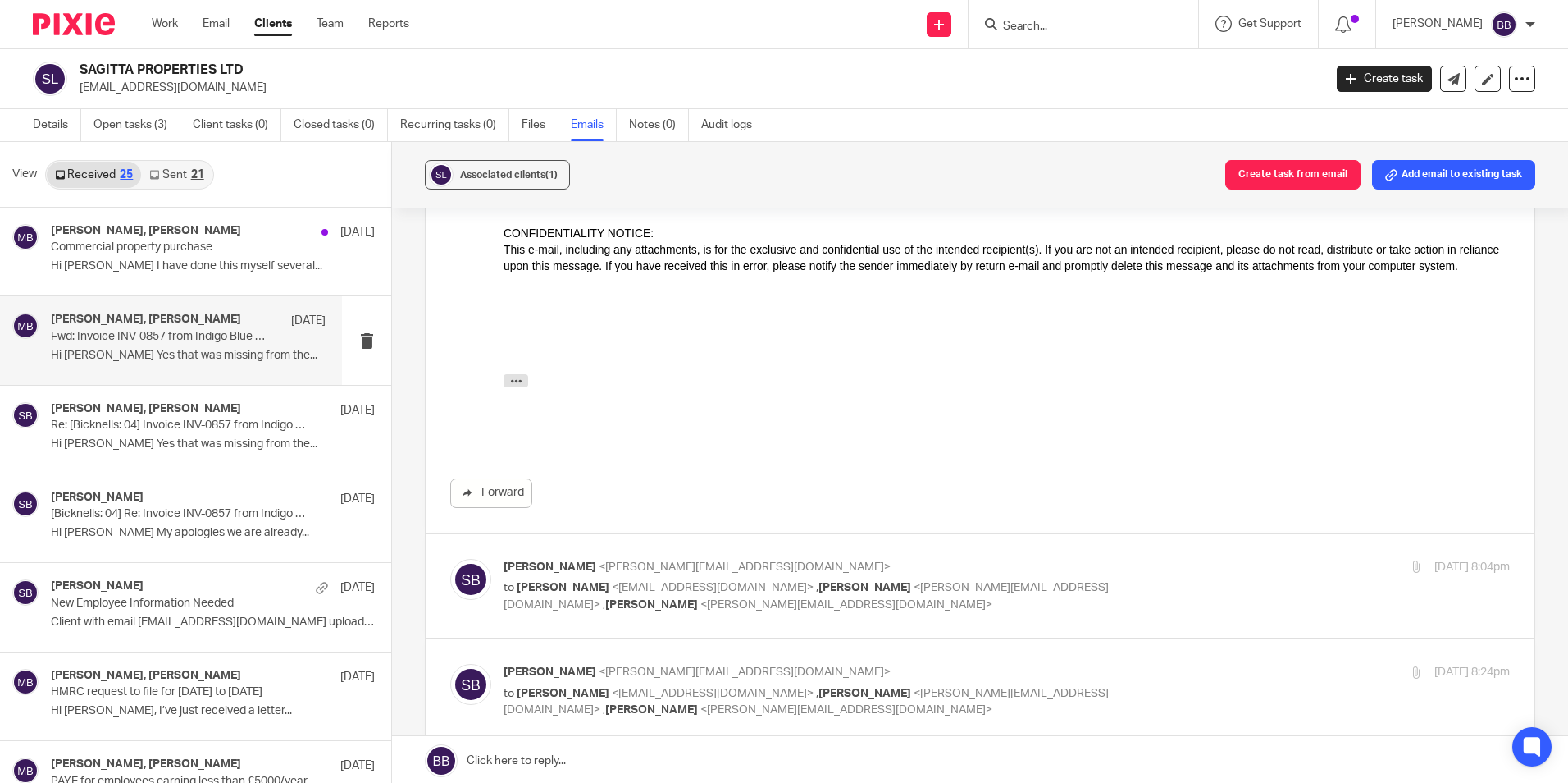
click at [728, 589] on span "<micah@sagittaprop.uk>" at bounding box center [712, 588] width 202 height 12
checkbox input "true"
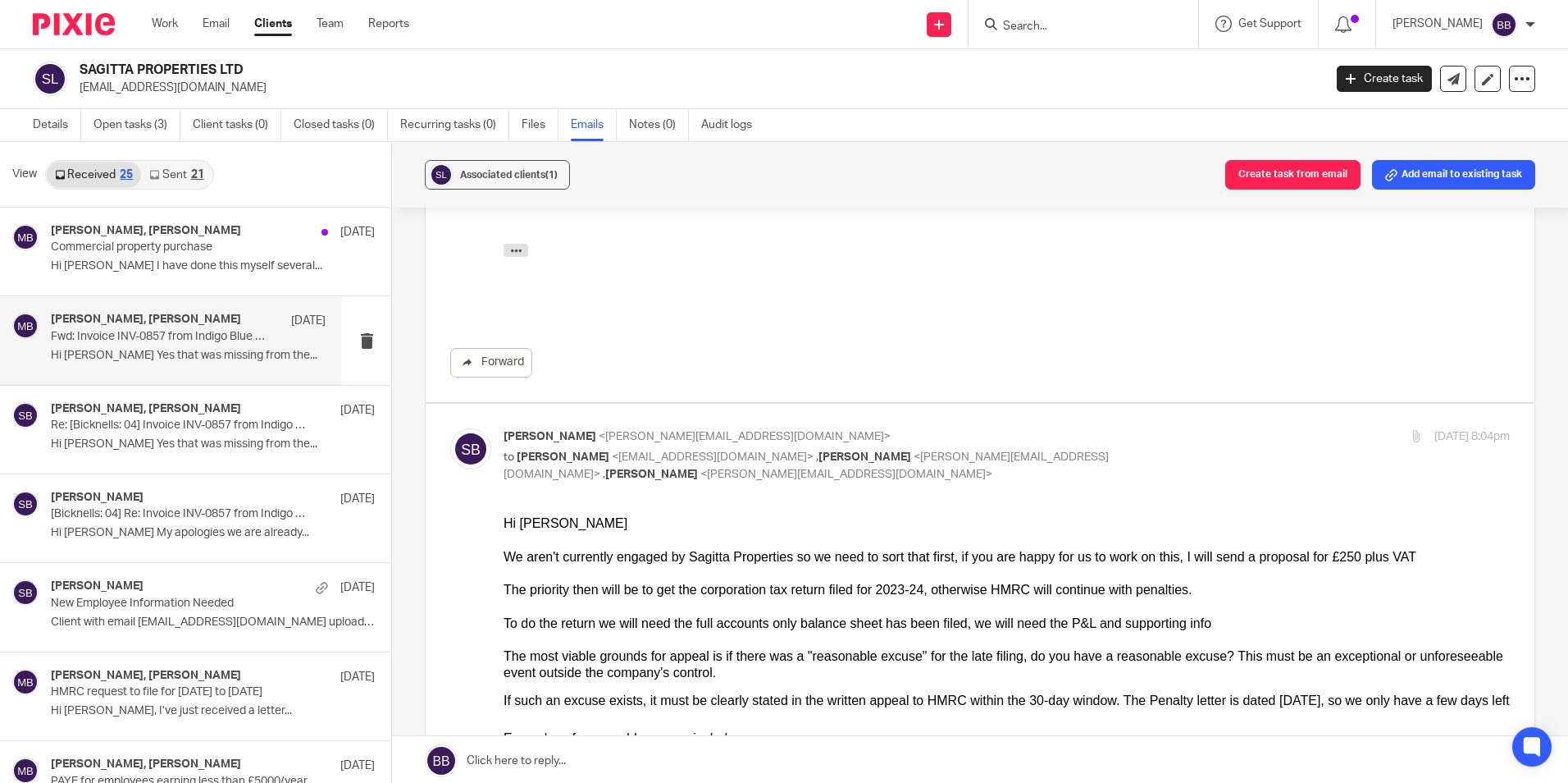
scroll to position [820, 0]
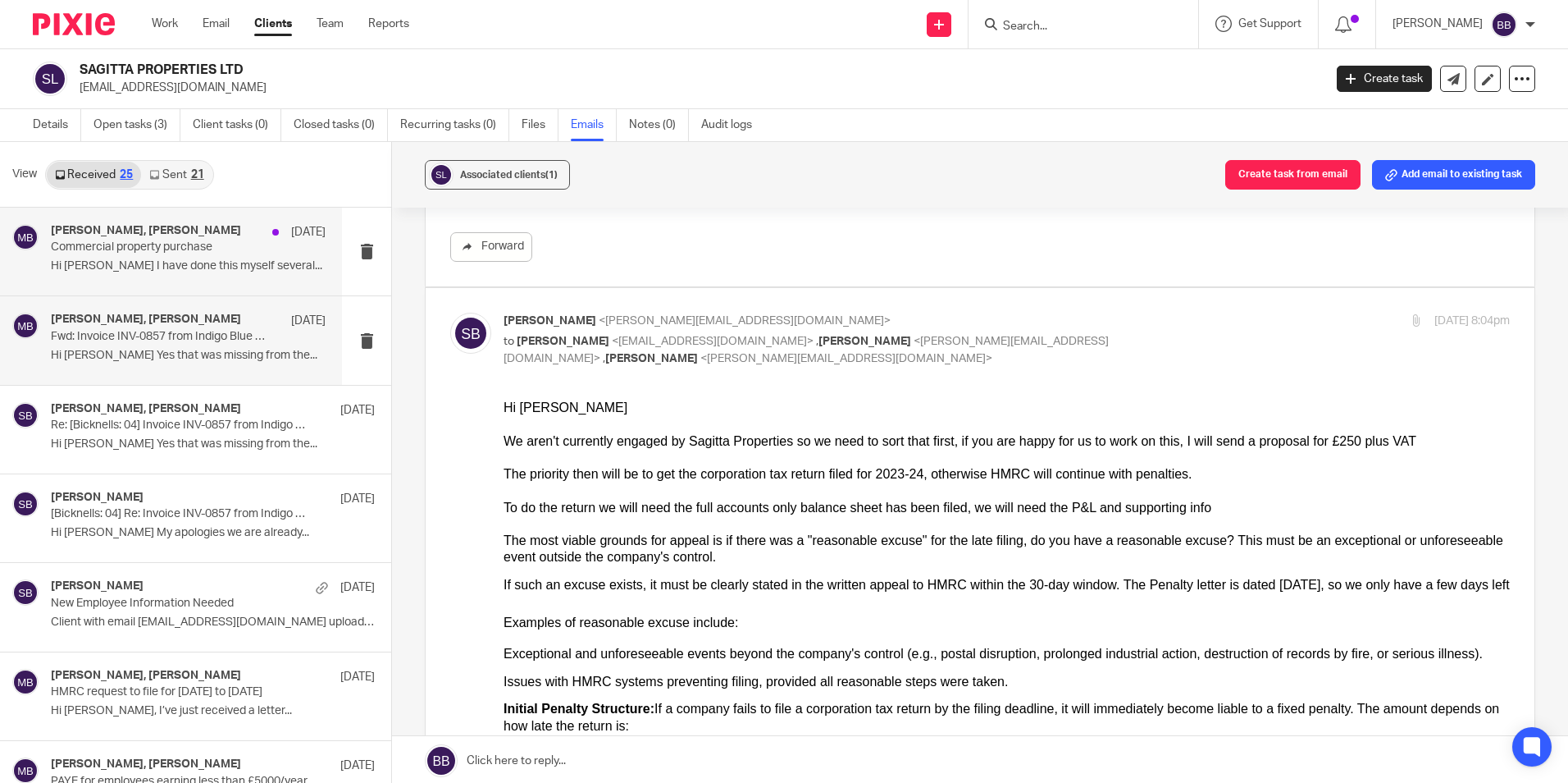
click at [165, 262] on p "Hi Micah I have done this myself several..." at bounding box center [188, 266] width 275 height 14
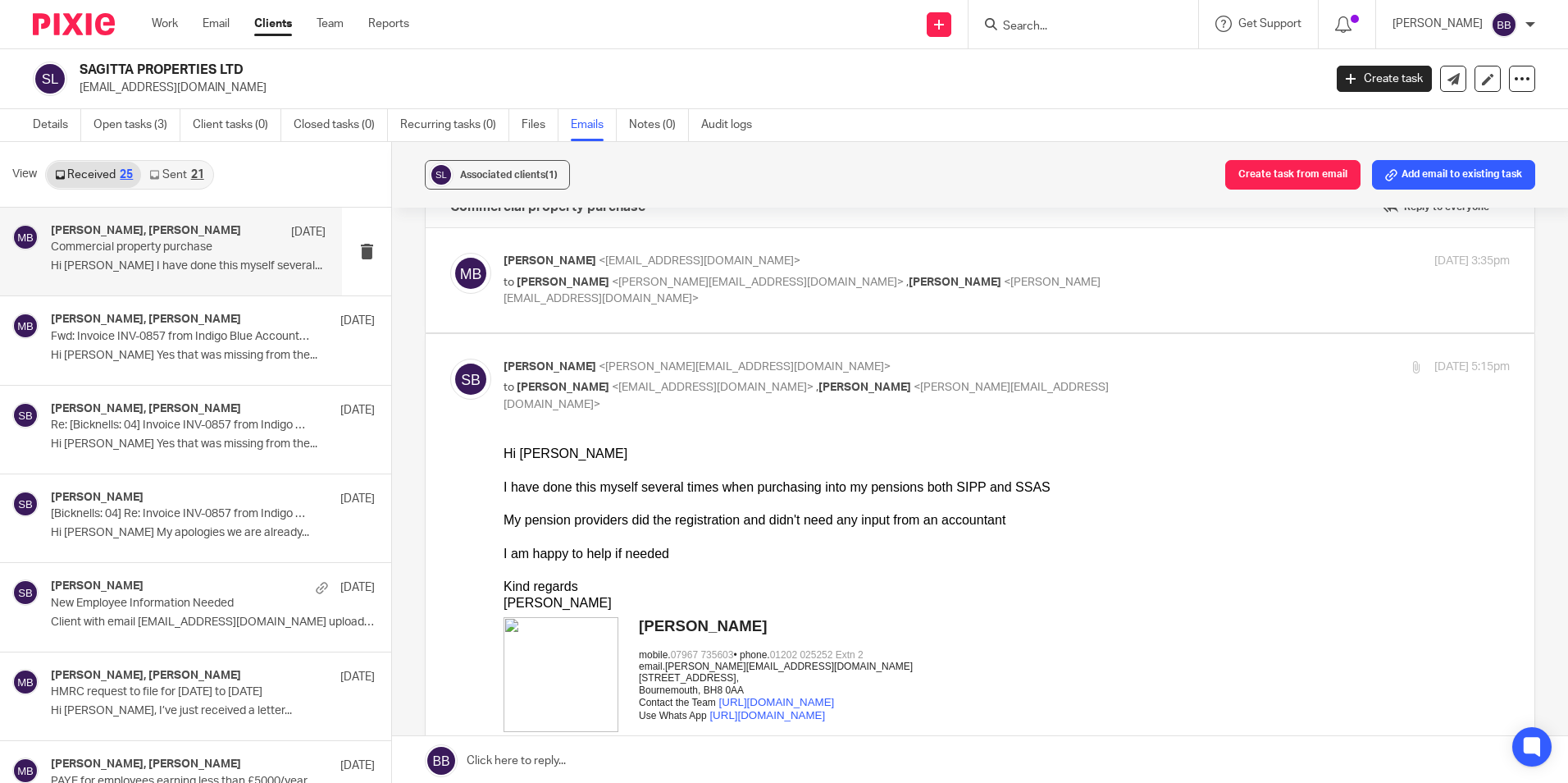
scroll to position [0, 0]
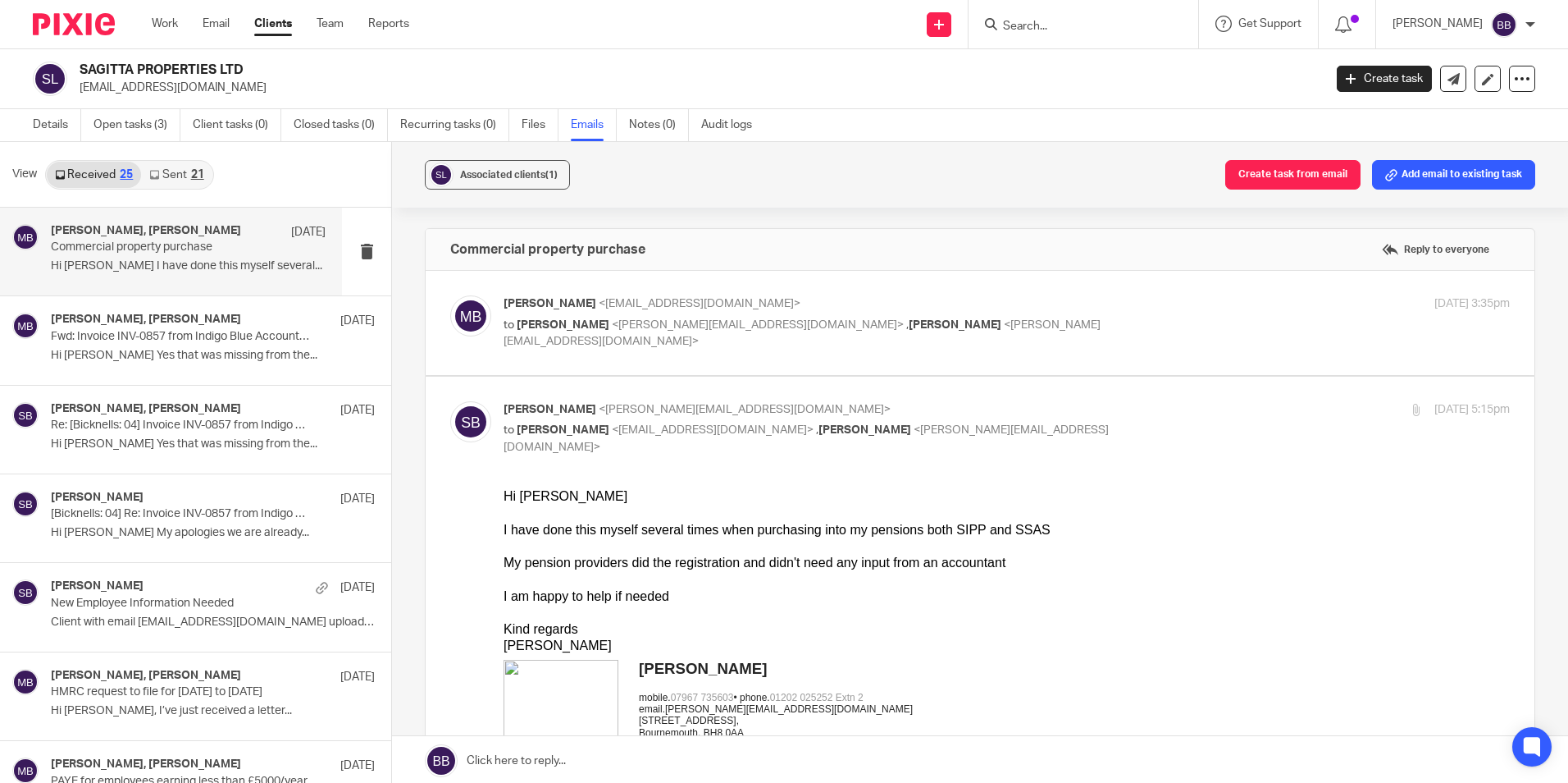
click at [612, 323] on span "<steve@bicknells.net>" at bounding box center [758, 325] width 292 height 12
checkbox input "true"
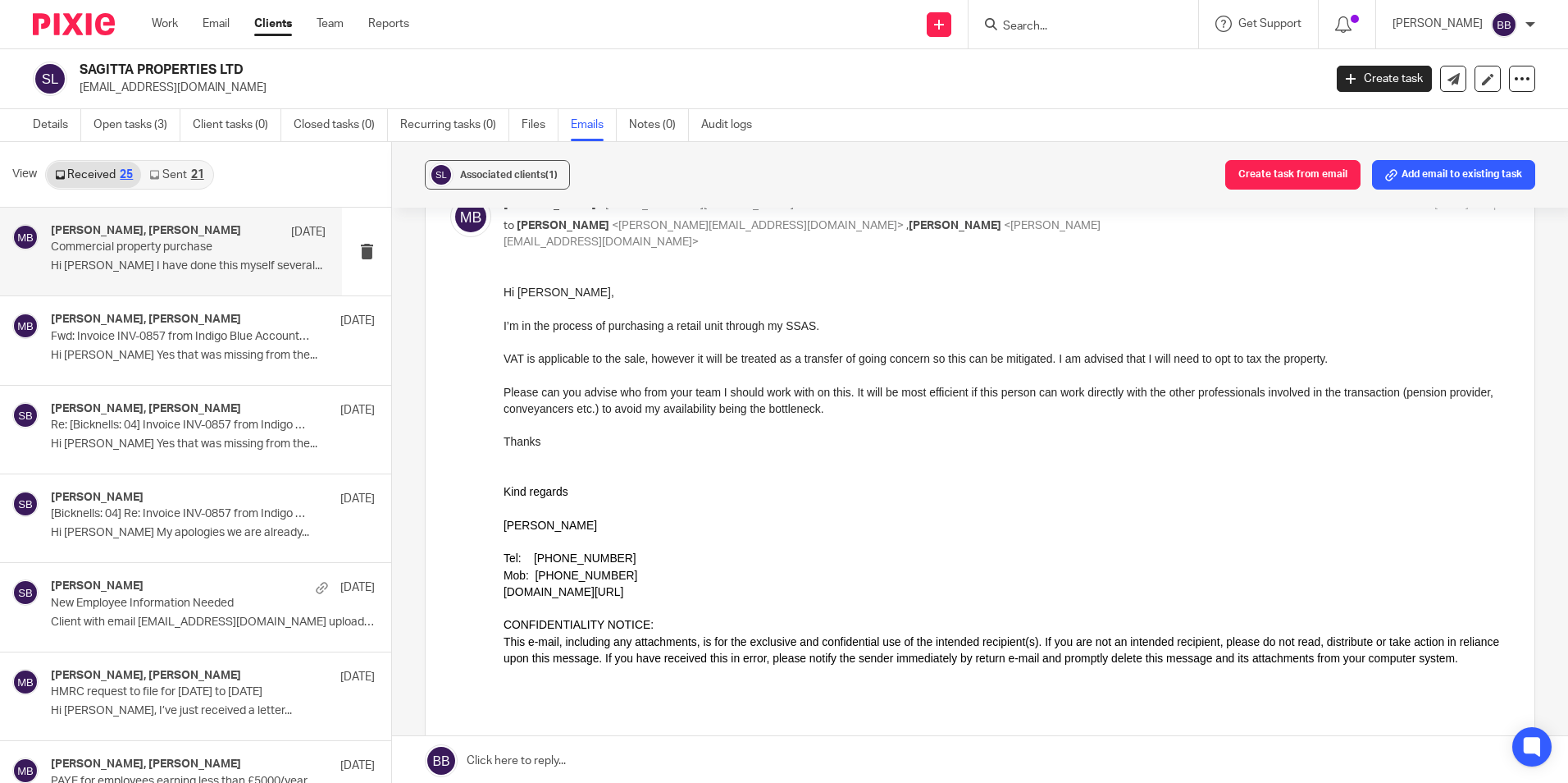
scroll to position [164, 0]
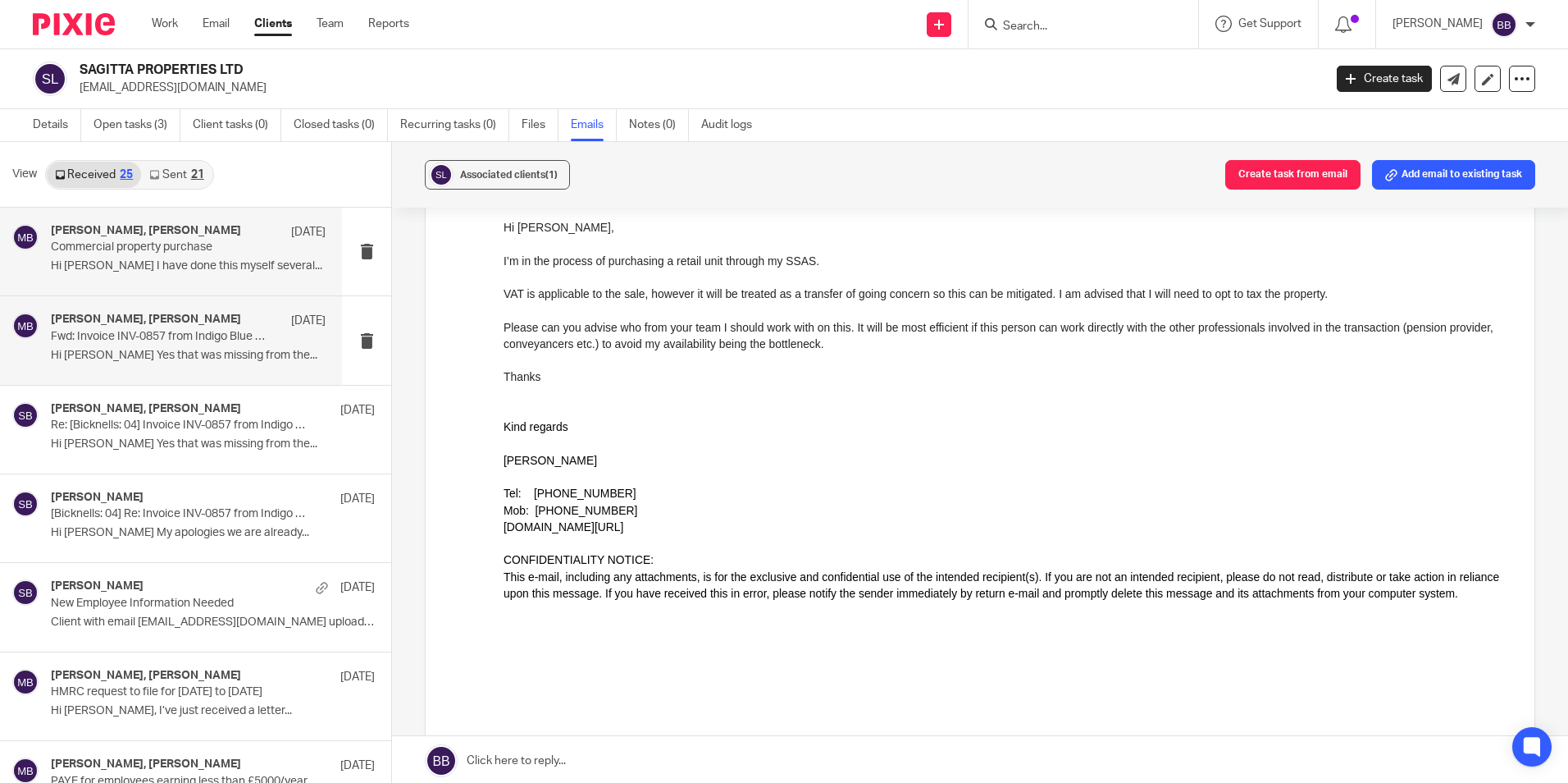
click at [164, 346] on div "Steve Bicknell, Micah Bagworth 6 Aug Fwd: Invoice INV-0857 from Indigo Blue Acc…" at bounding box center [188, 339] width 275 height 55
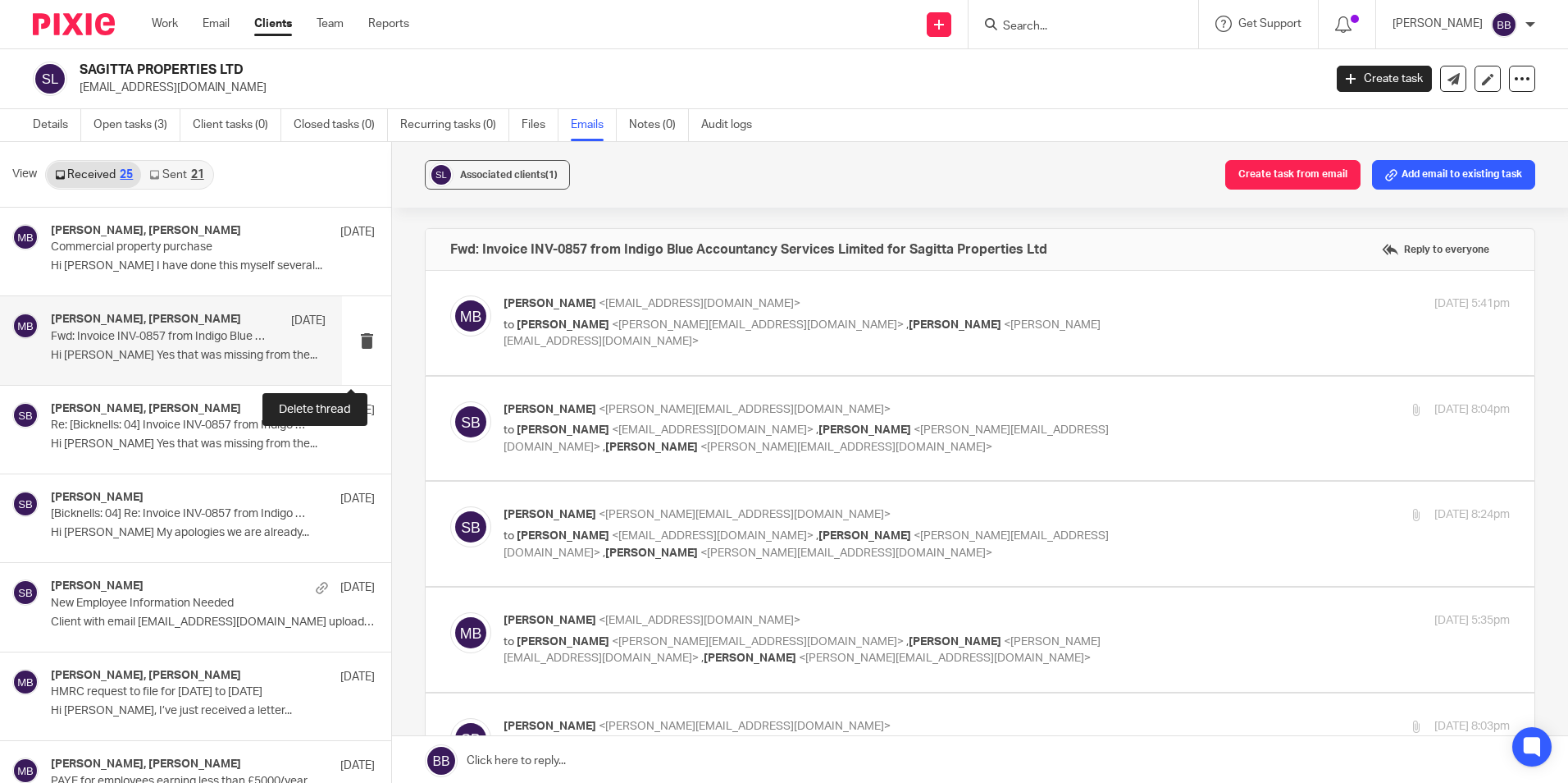
scroll to position [0, 0]
click at [650, 431] on span "<micah@sagittaprop.uk>" at bounding box center [712, 430] width 202 height 12
checkbox input "true"
